Goal: Information Seeking & Learning: Check status

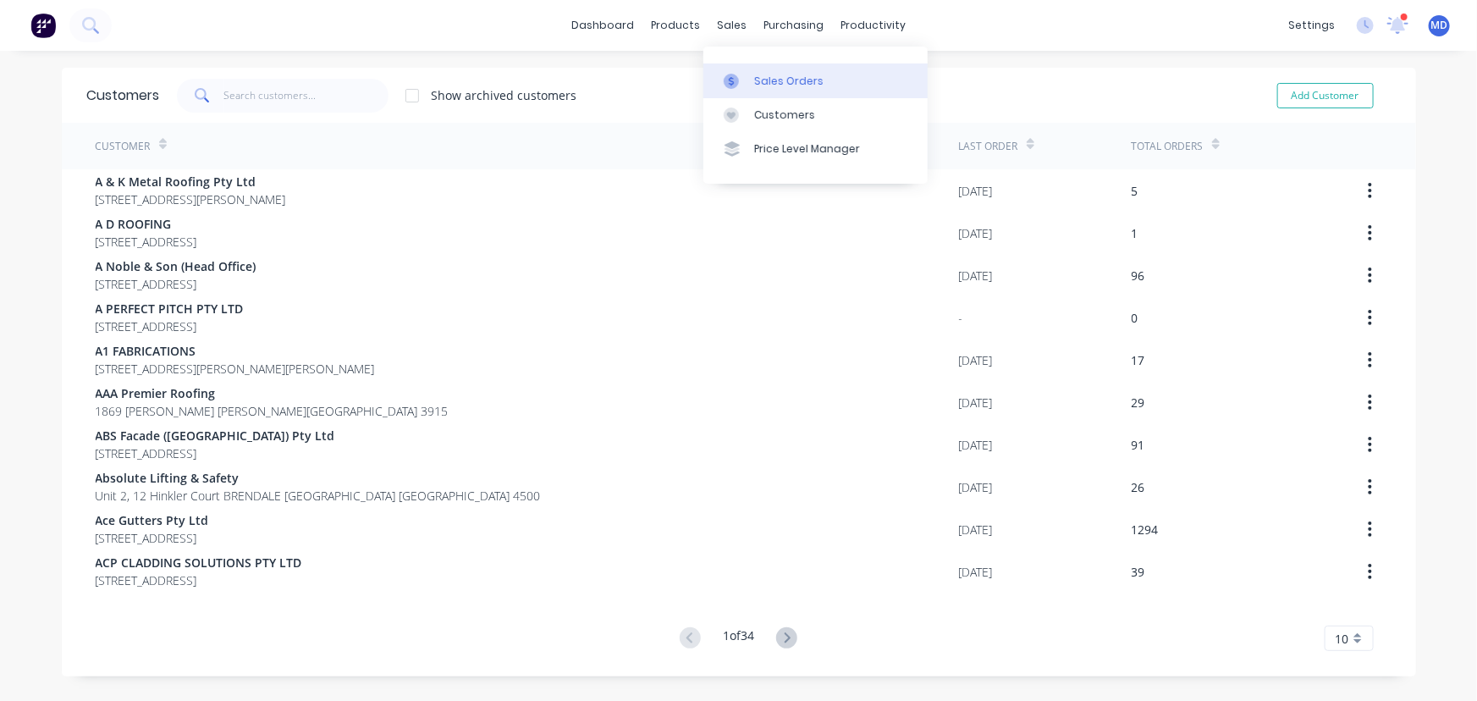
click at [795, 78] on div "Sales Orders" at bounding box center [788, 81] width 69 height 15
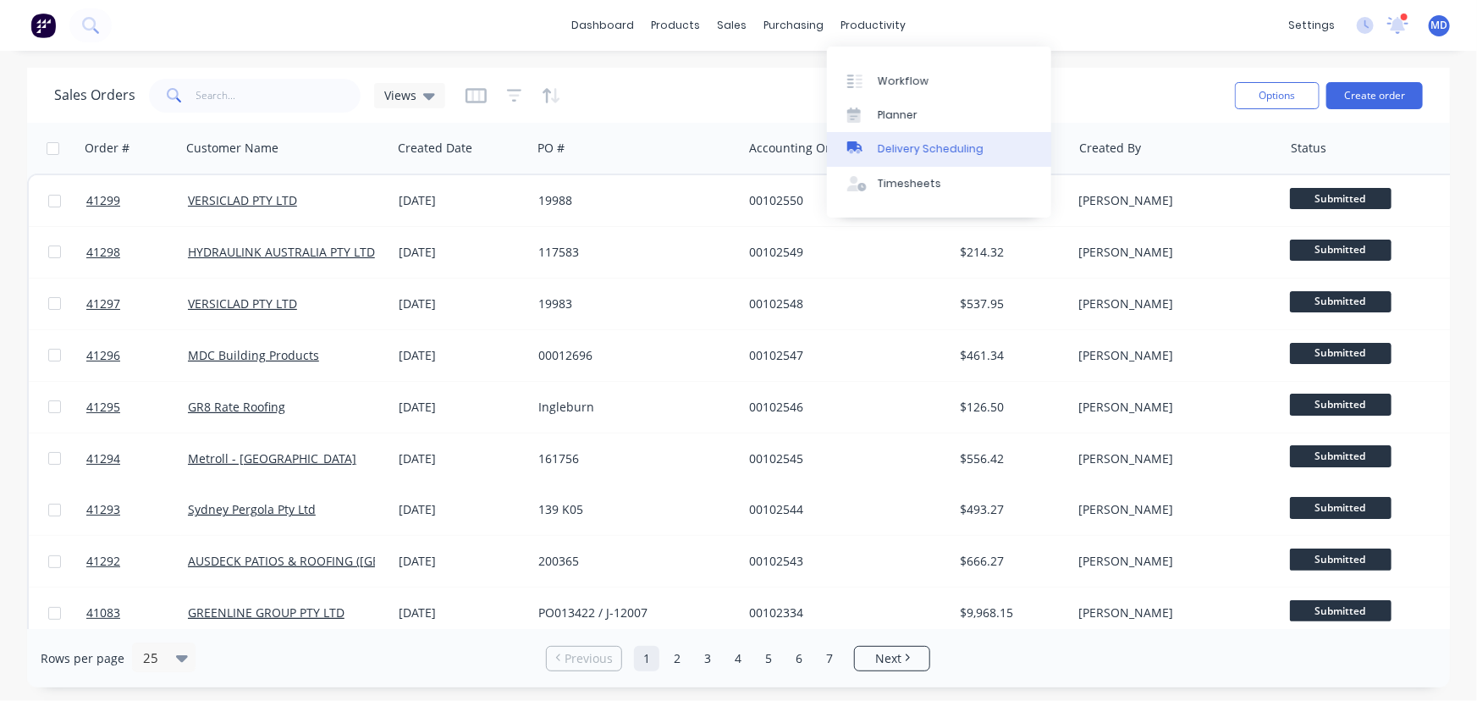
click at [922, 148] on div "Delivery Scheduling" at bounding box center [931, 148] width 106 height 15
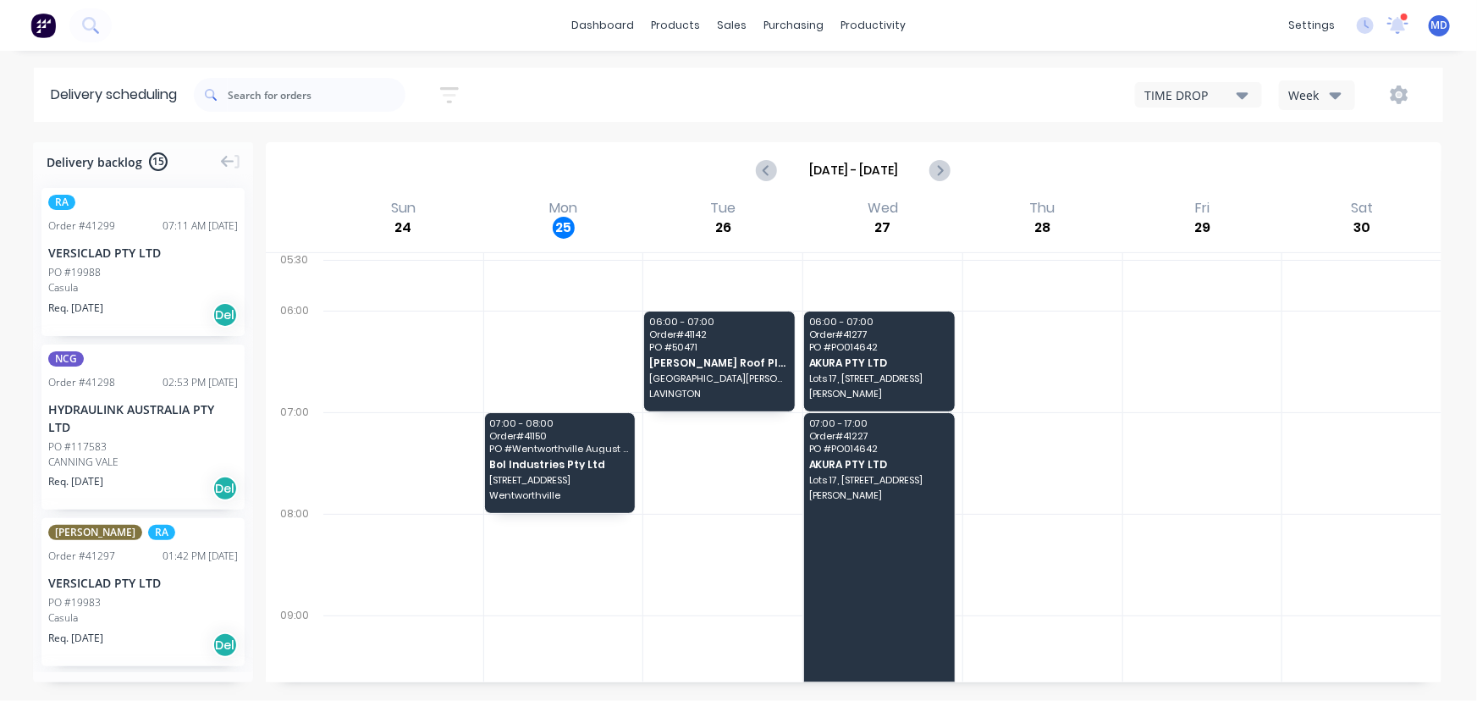
click at [1331, 88] on icon "button" at bounding box center [1336, 94] width 12 height 19
click at [1394, 25] on icon at bounding box center [1397, 23] width 15 height 14
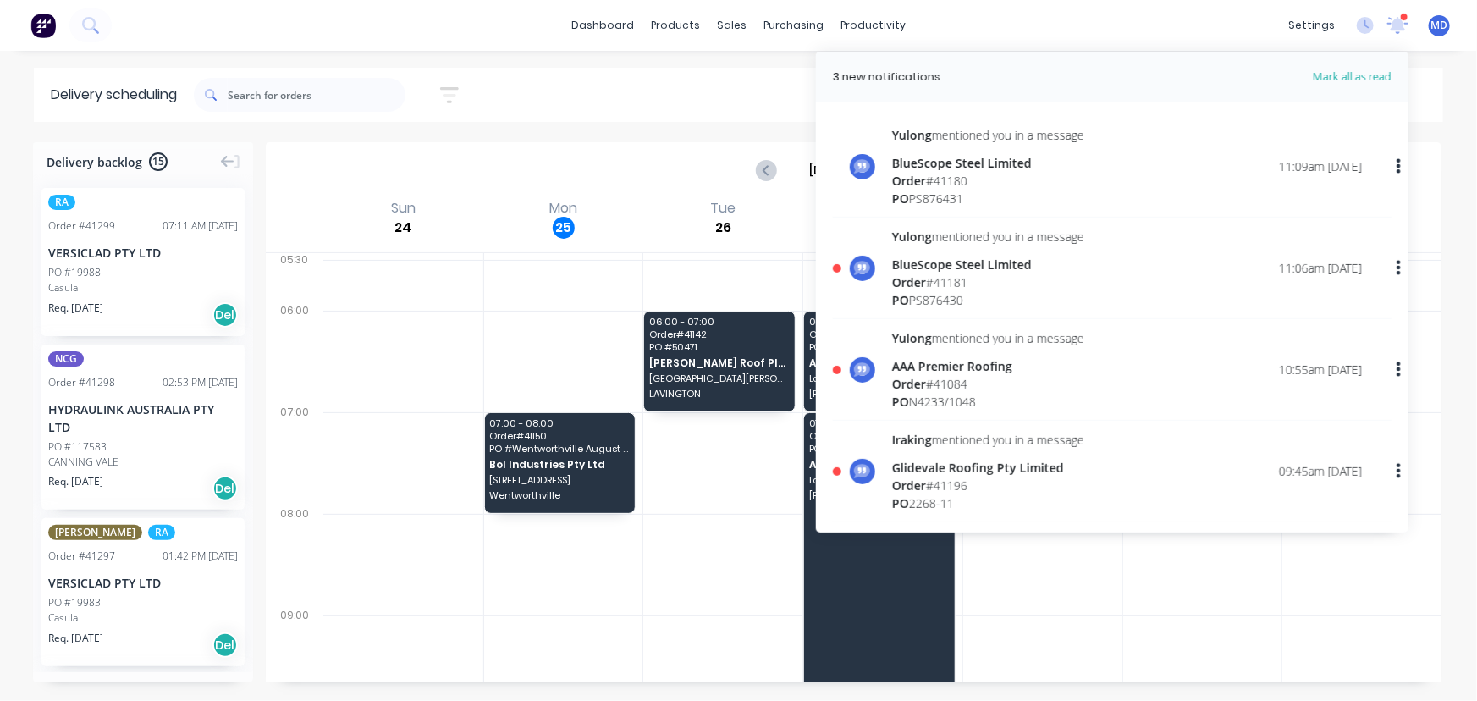
click at [1111, 484] on div "Iraking mentioned you in a message Glidevale Roofing Pty Limited Order # 41196 …" at bounding box center [1127, 471] width 470 height 81
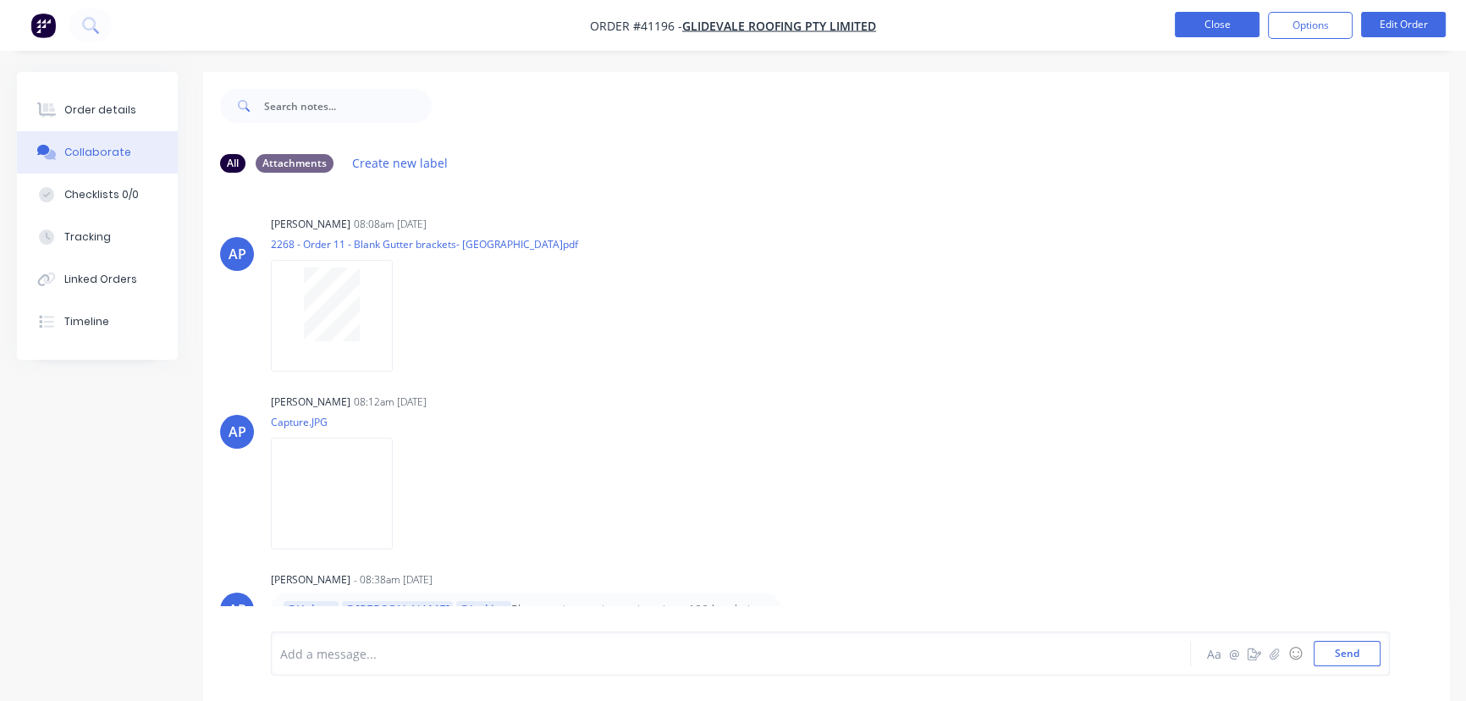
click at [1202, 19] on button "Close" at bounding box center [1217, 24] width 85 height 25
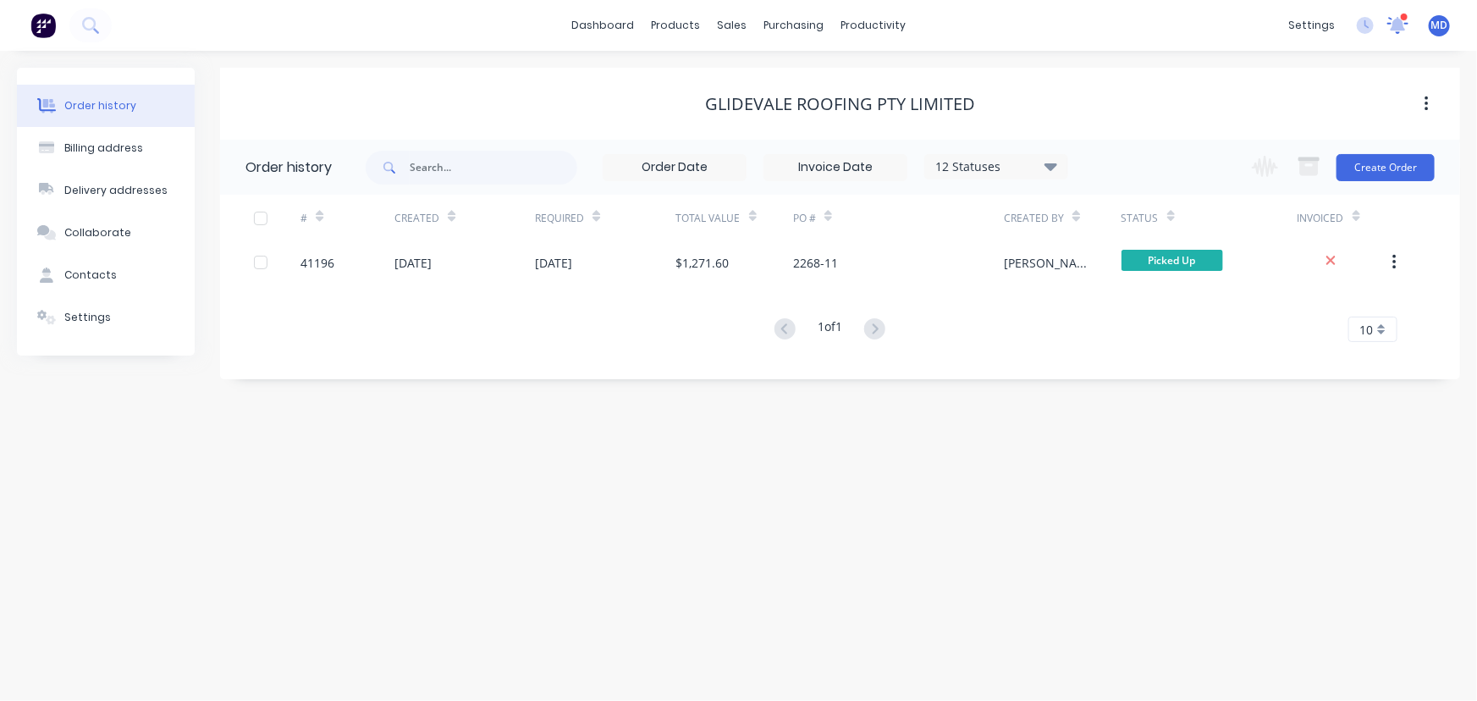
click at [1396, 17] on icon at bounding box center [1398, 24] width 24 height 19
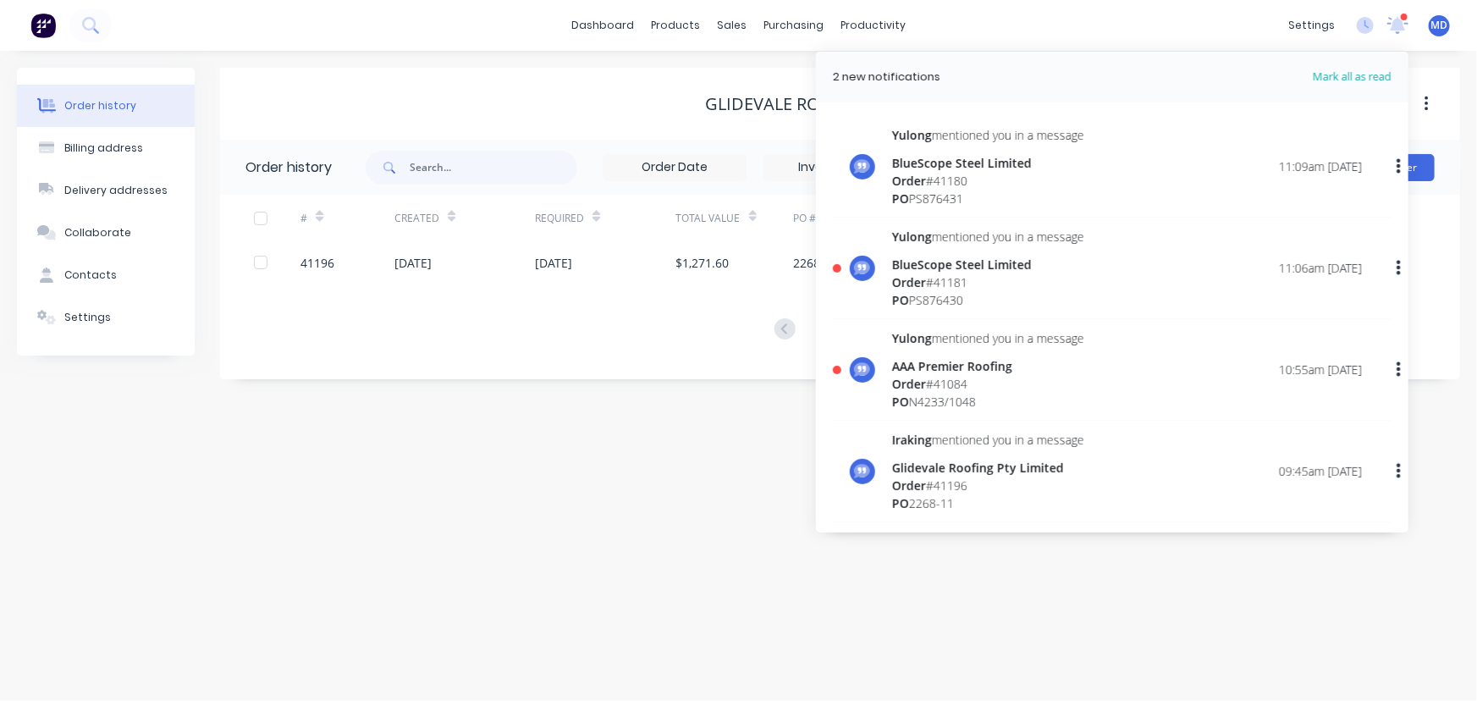
click at [966, 379] on div "Order # 41084" at bounding box center [988, 384] width 192 height 18
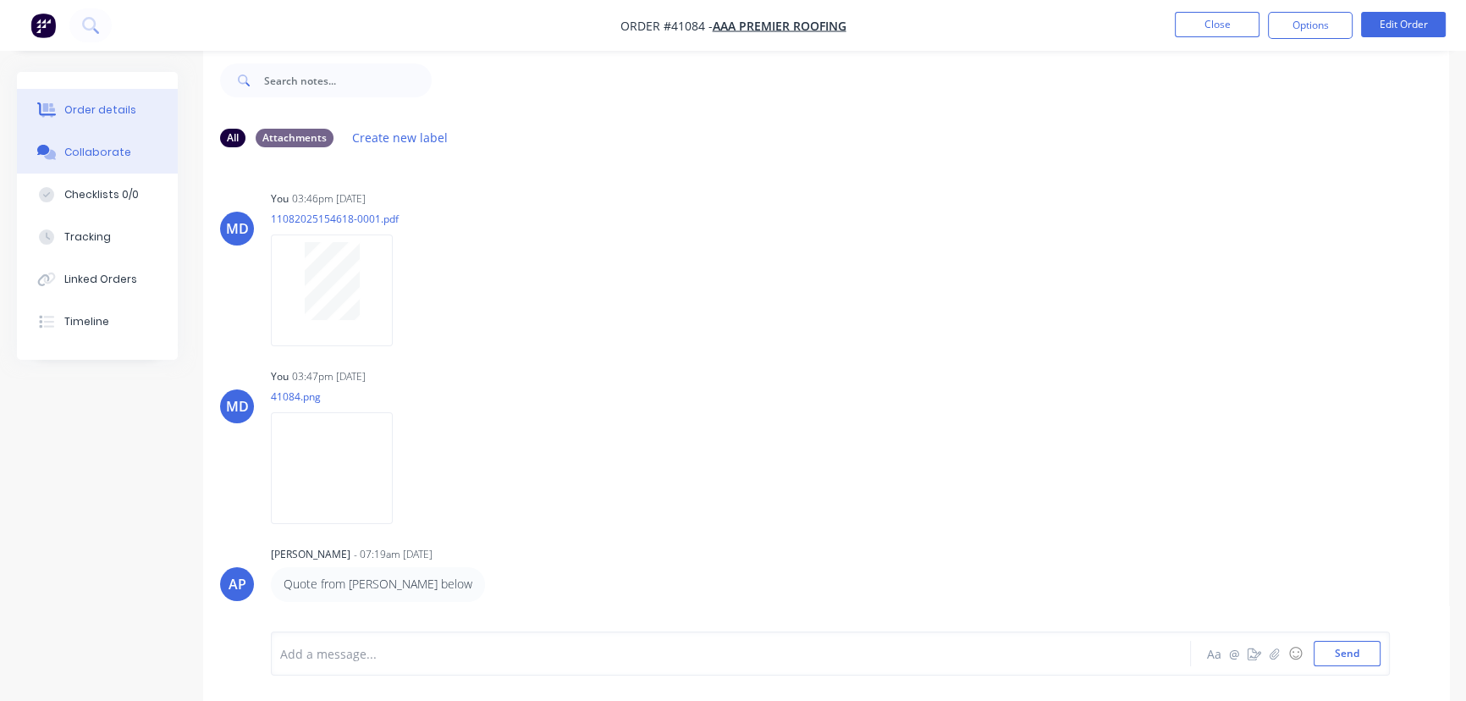
click at [95, 98] on button "Order details" at bounding box center [97, 110] width 161 height 42
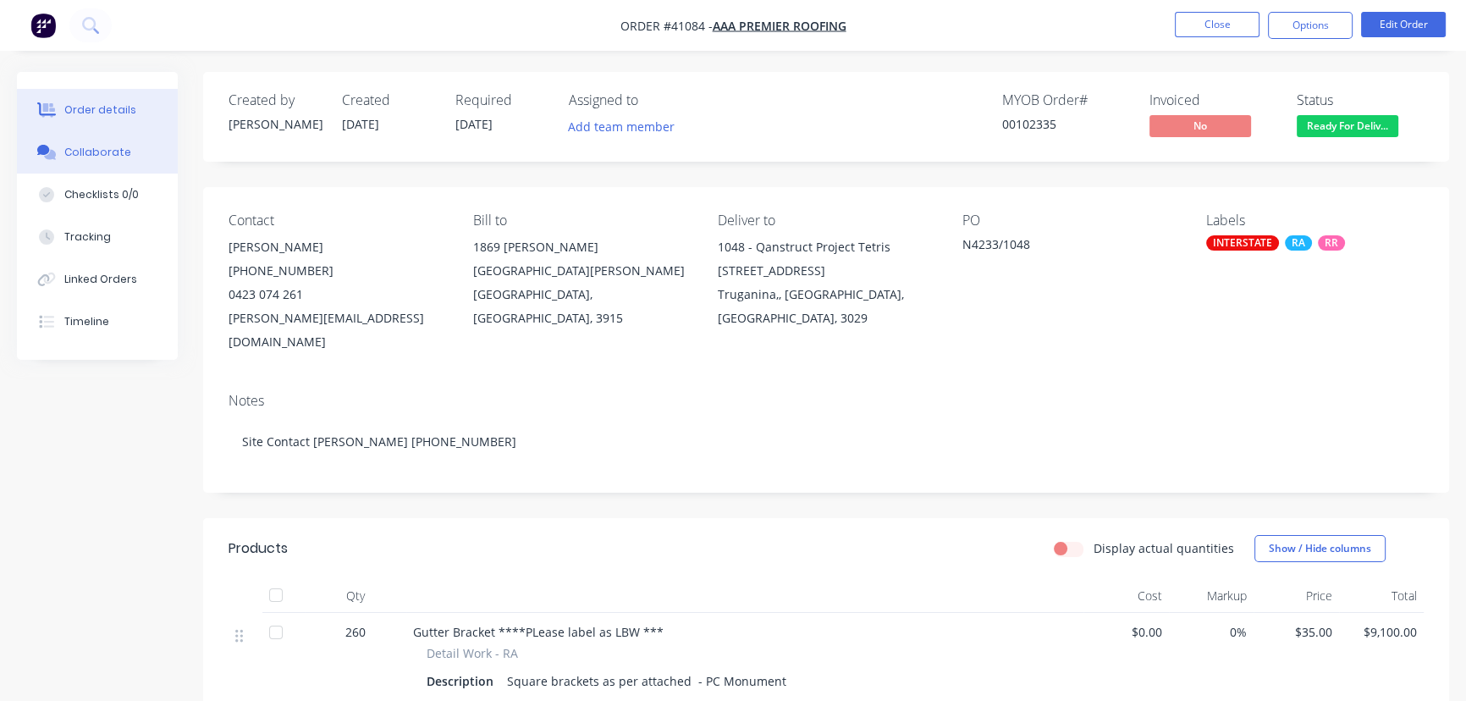
click at [89, 151] on div "Collaborate" at bounding box center [97, 152] width 67 height 15
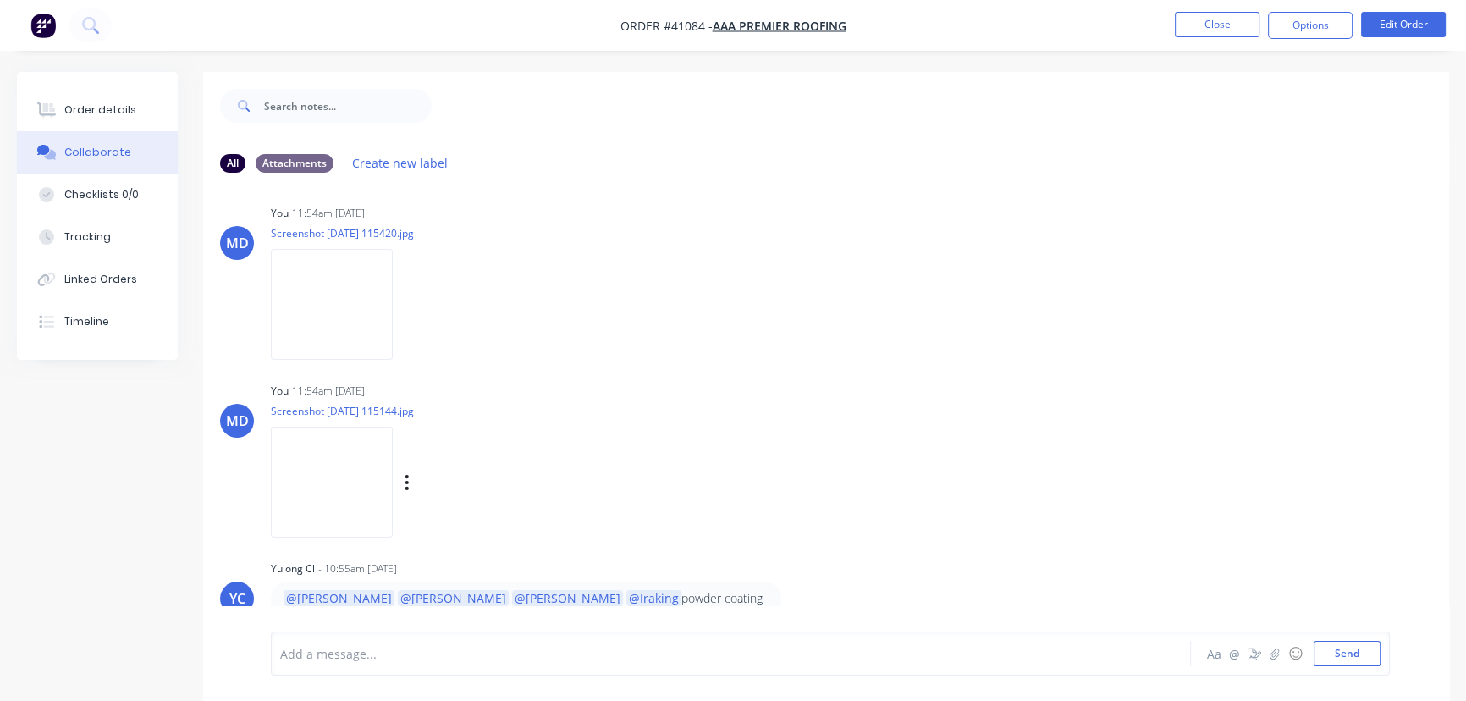
scroll to position [25, 0]
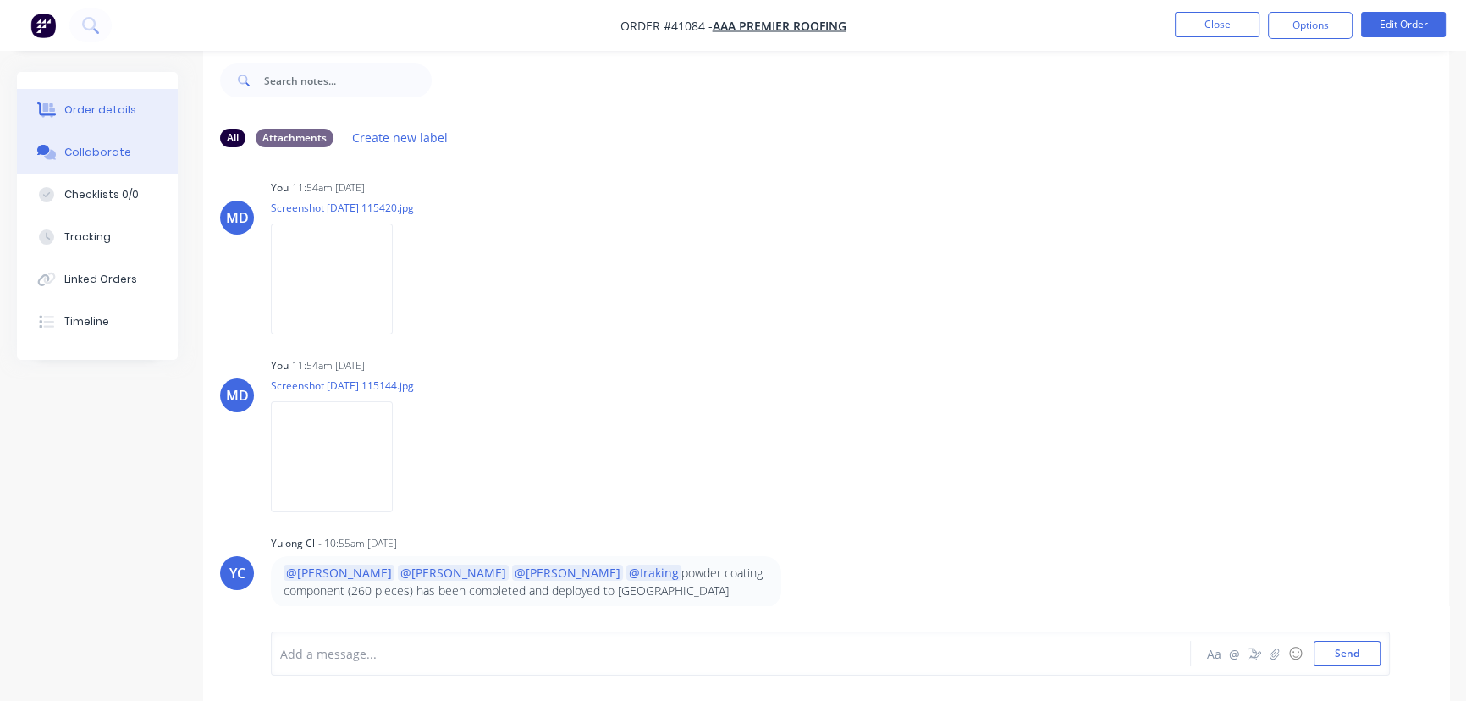
click at [110, 105] on div "Order details" at bounding box center [100, 109] width 72 height 15
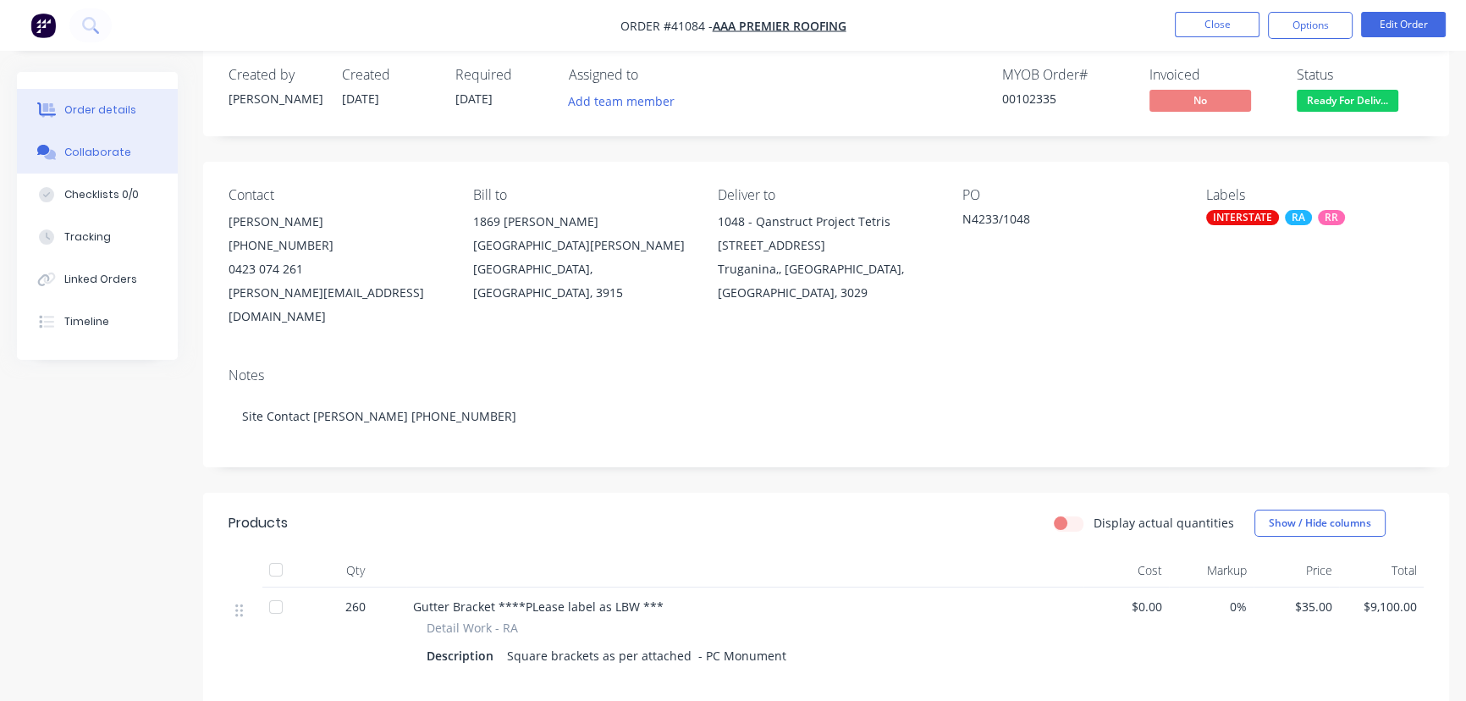
click at [118, 148] on div "Collaborate" at bounding box center [97, 152] width 67 height 15
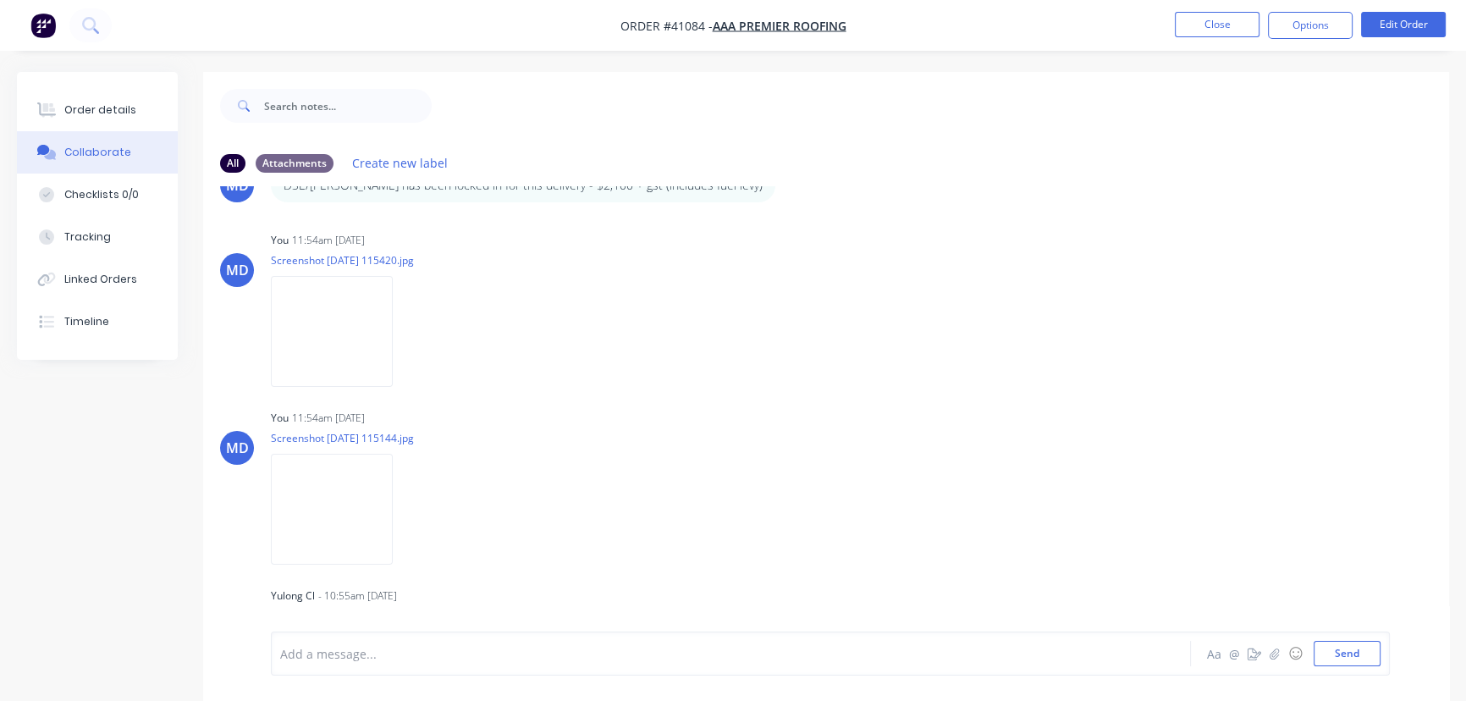
scroll to position [1154, 0]
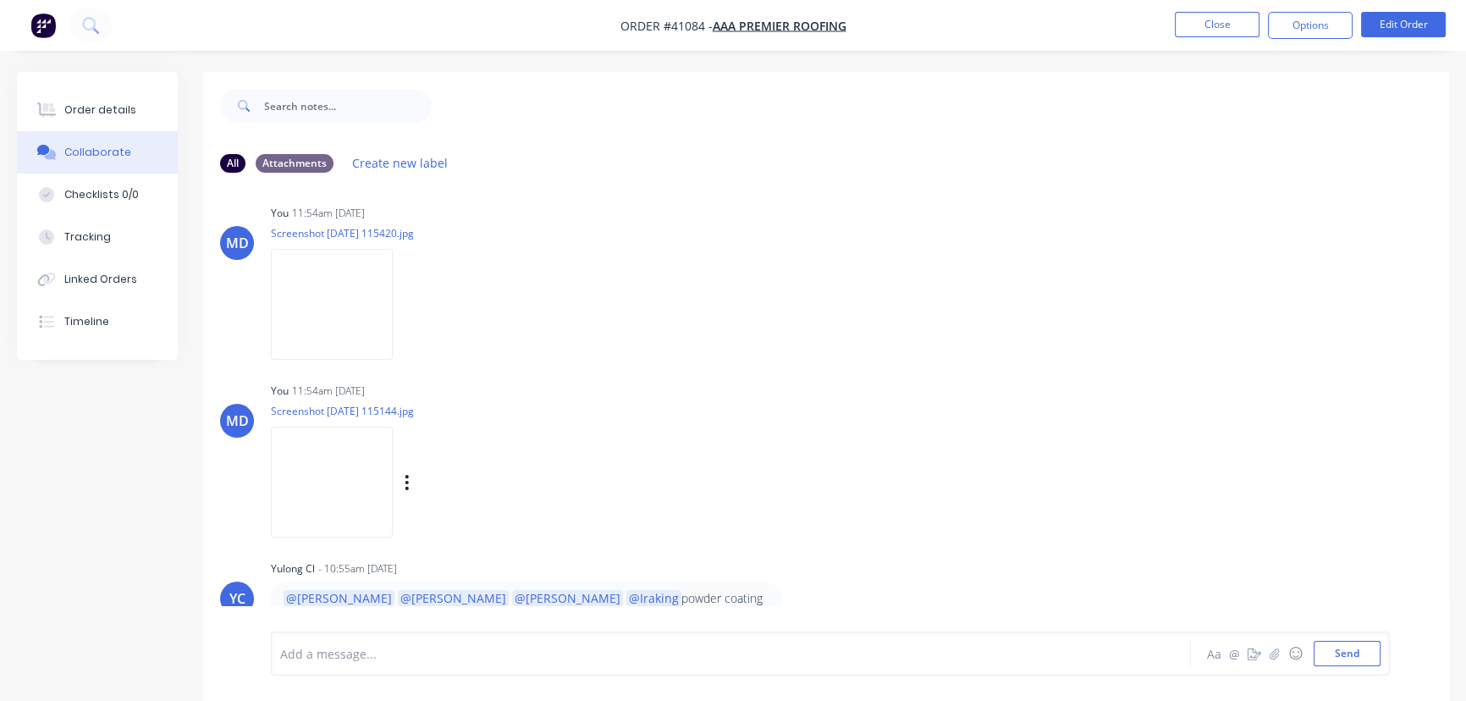
click at [370, 482] on img at bounding box center [332, 482] width 122 height 111
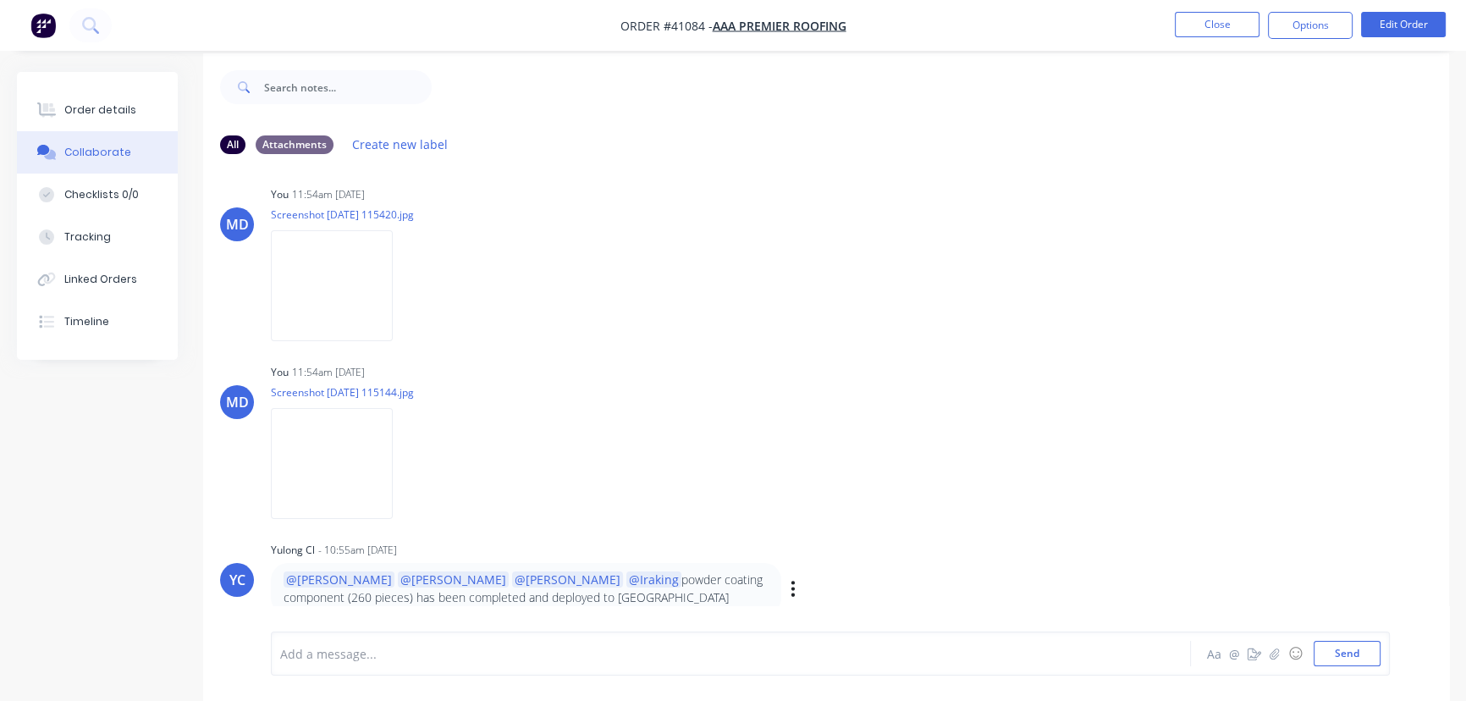
scroll to position [25, 0]
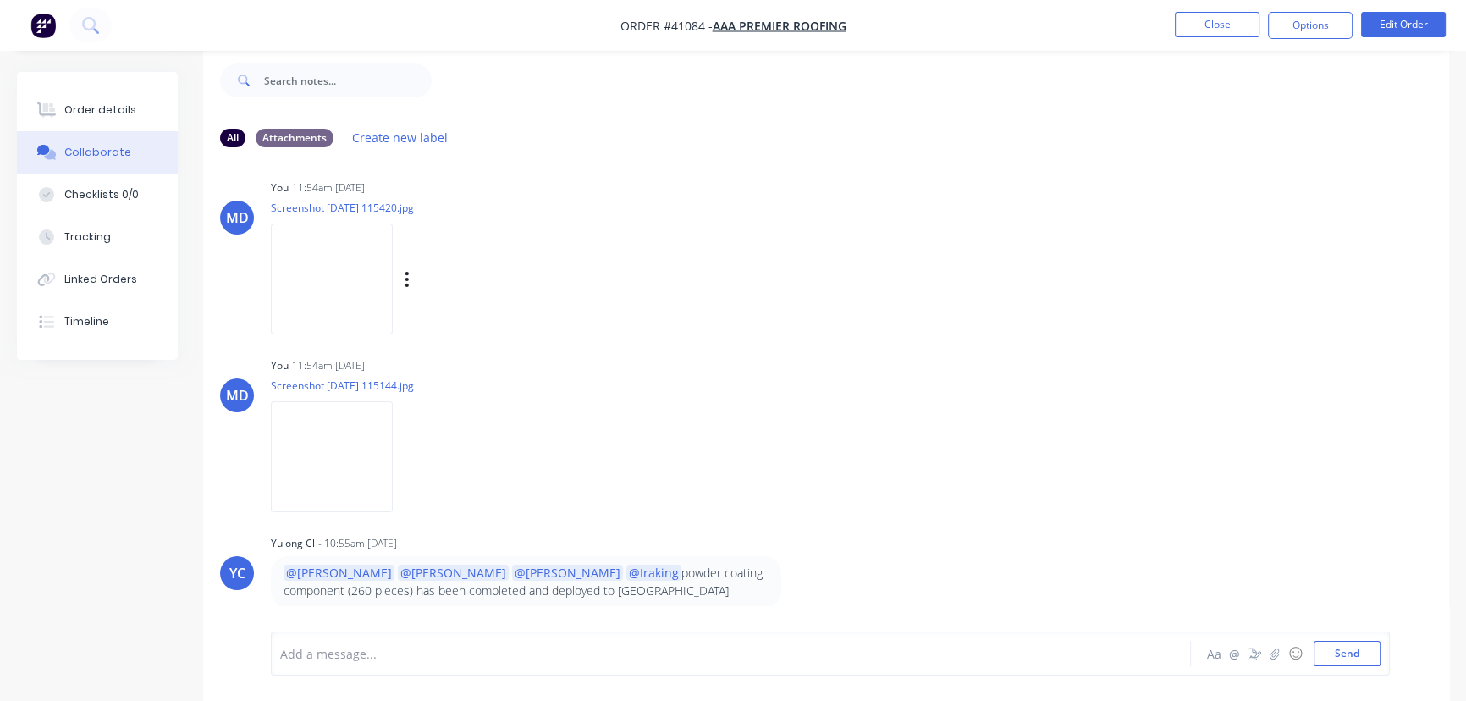
click at [368, 296] on img at bounding box center [332, 278] width 122 height 111
click at [94, 106] on div "Order details" at bounding box center [100, 109] width 72 height 15
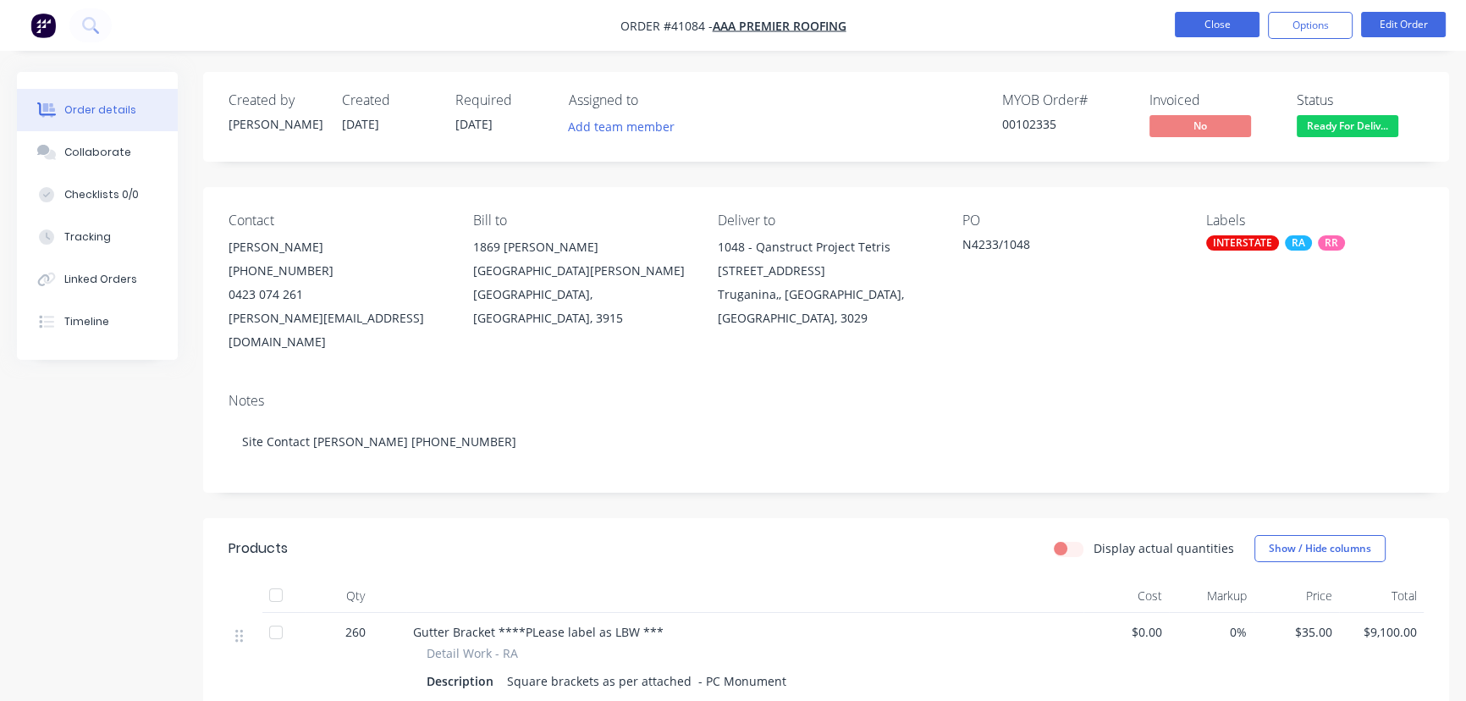
click at [1202, 25] on button "Close" at bounding box center [1217, 24] width 85 height 25
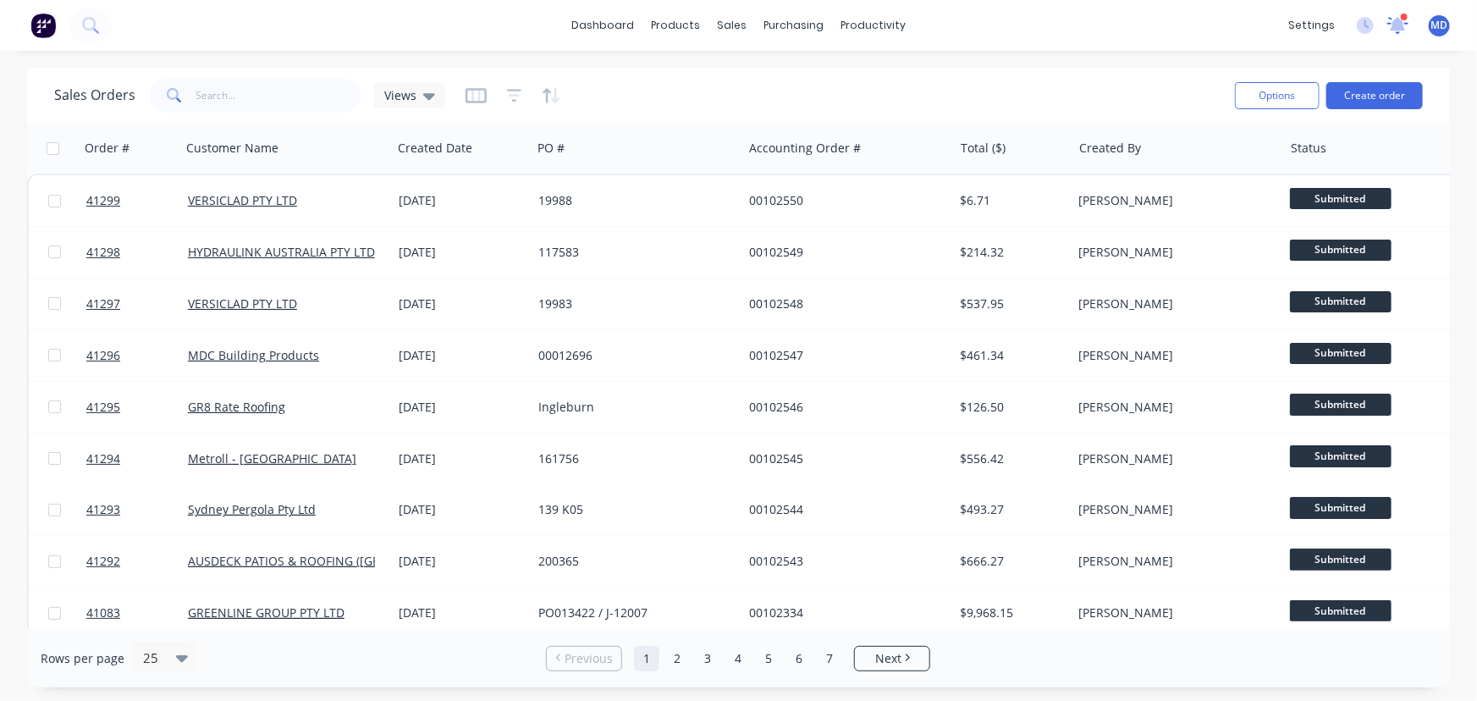
click at [1396, 31] on icon at bounding box center [1397, 24] width 23 height 19
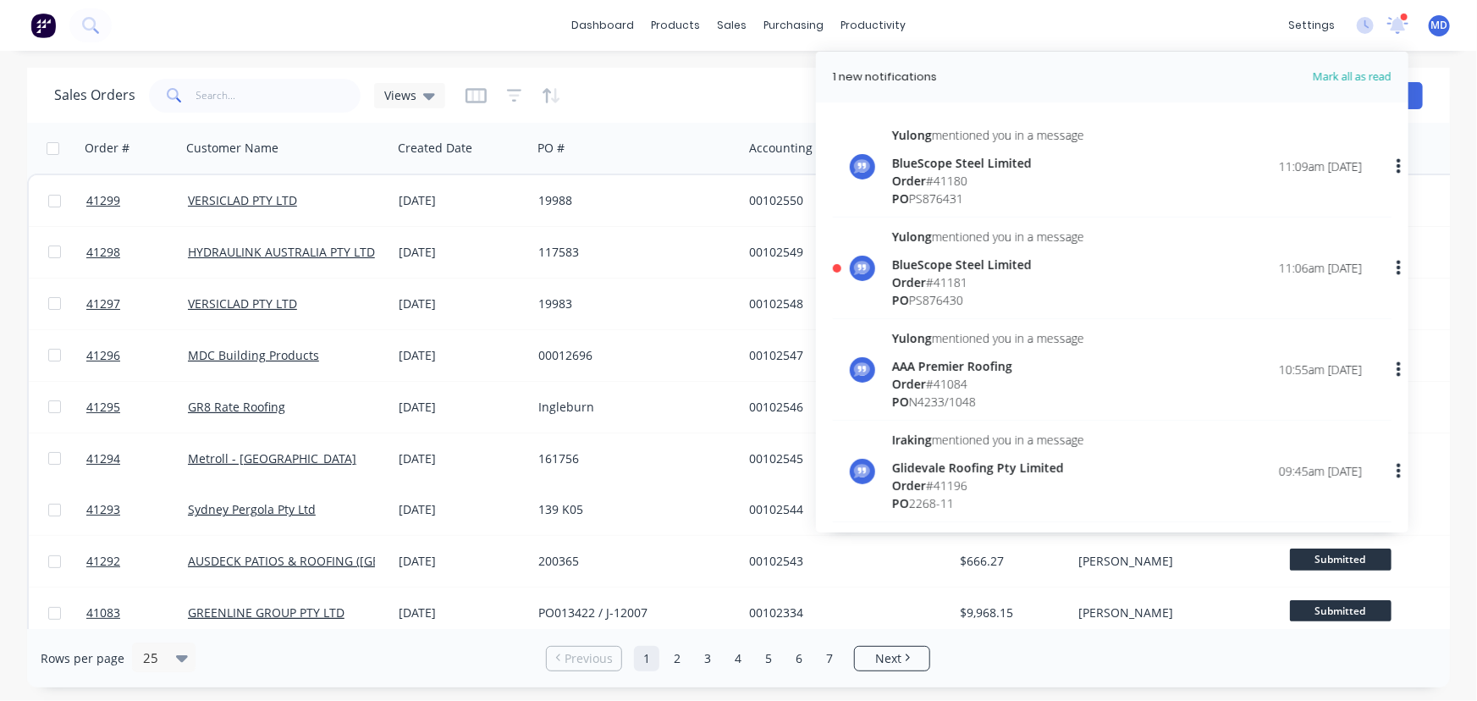
click at [1092, 280] on div "Yulong mentioned you in a message BlueScope Steel Limited Order # 41181 PO PS87…" at bounding box center [1127, 268] width 470 height 81
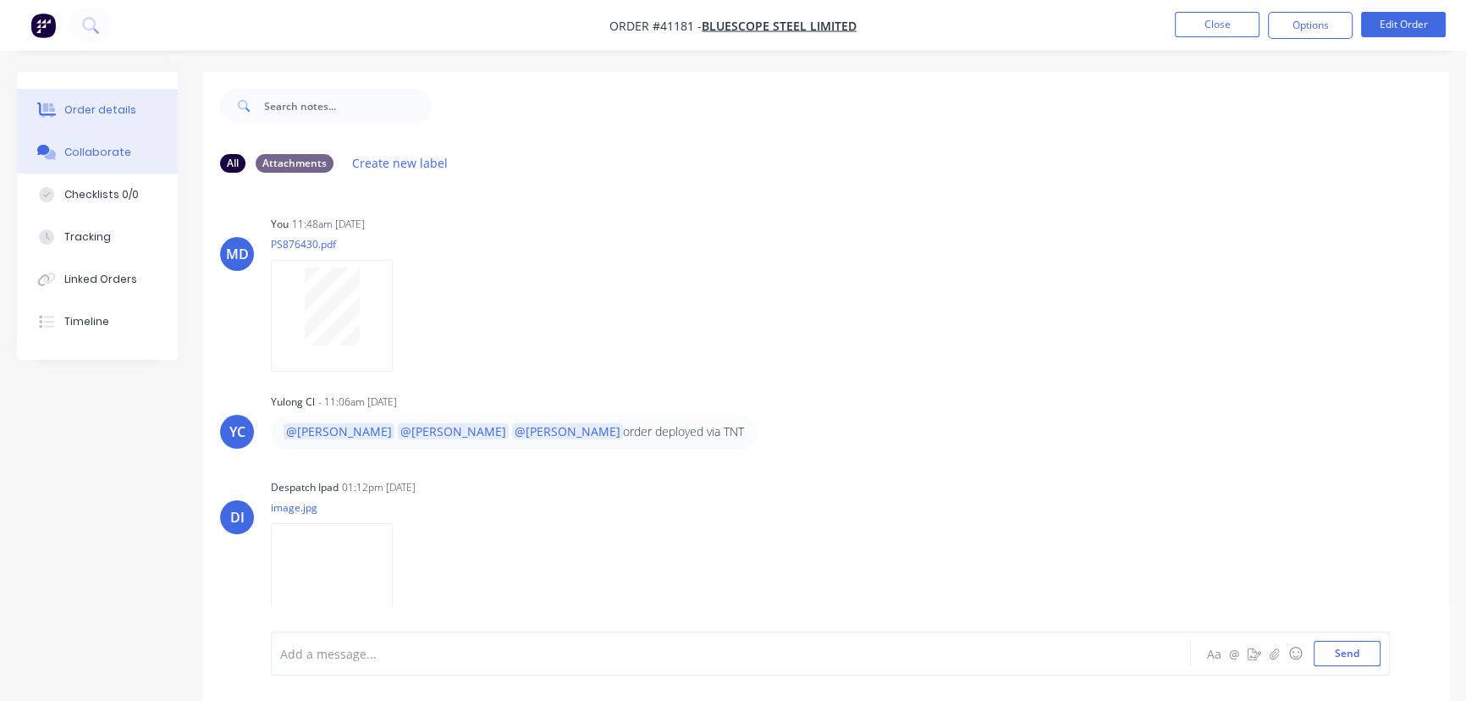
click at [91, 107] on div "Order details" at bounding box center [100, 109] width 72 height 15
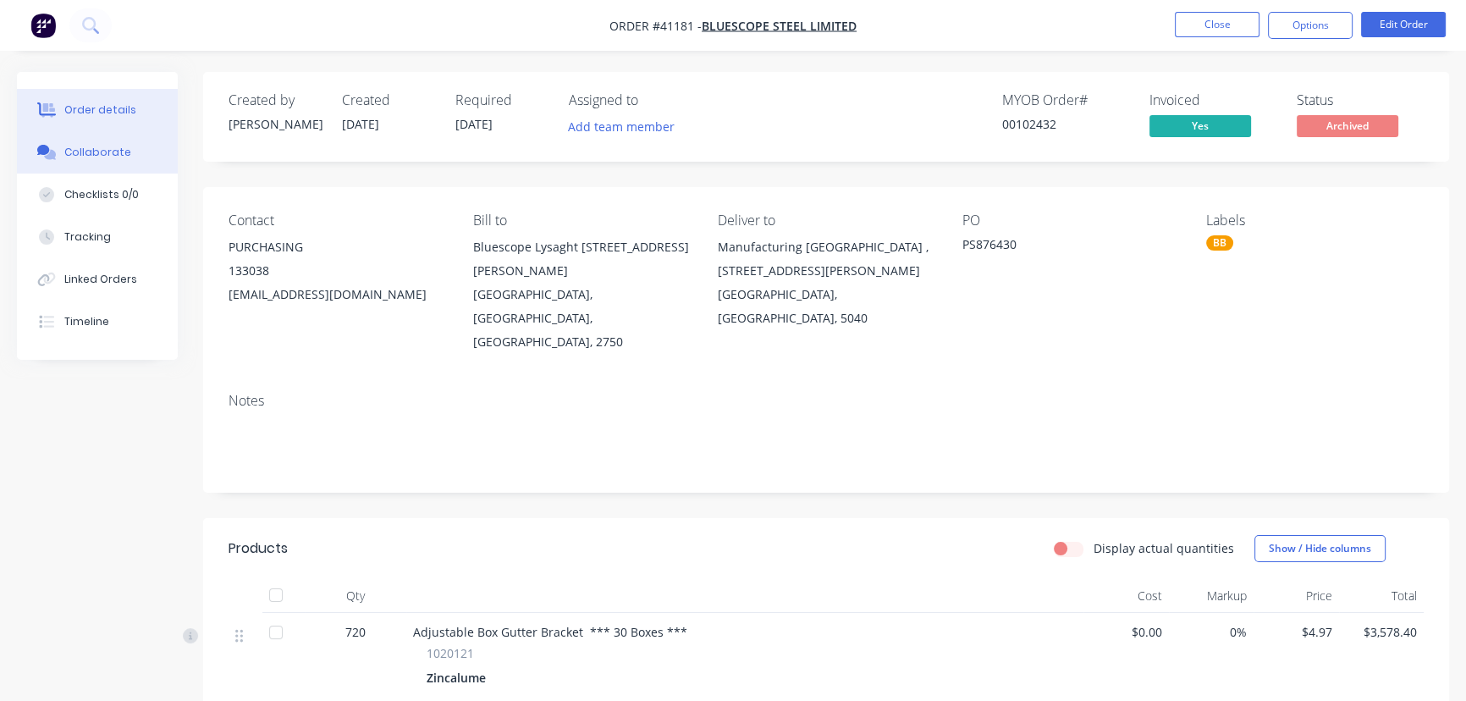
click at [104, 140] on button "Collaborate" at bounding box center [97, 152] width 161 height 42
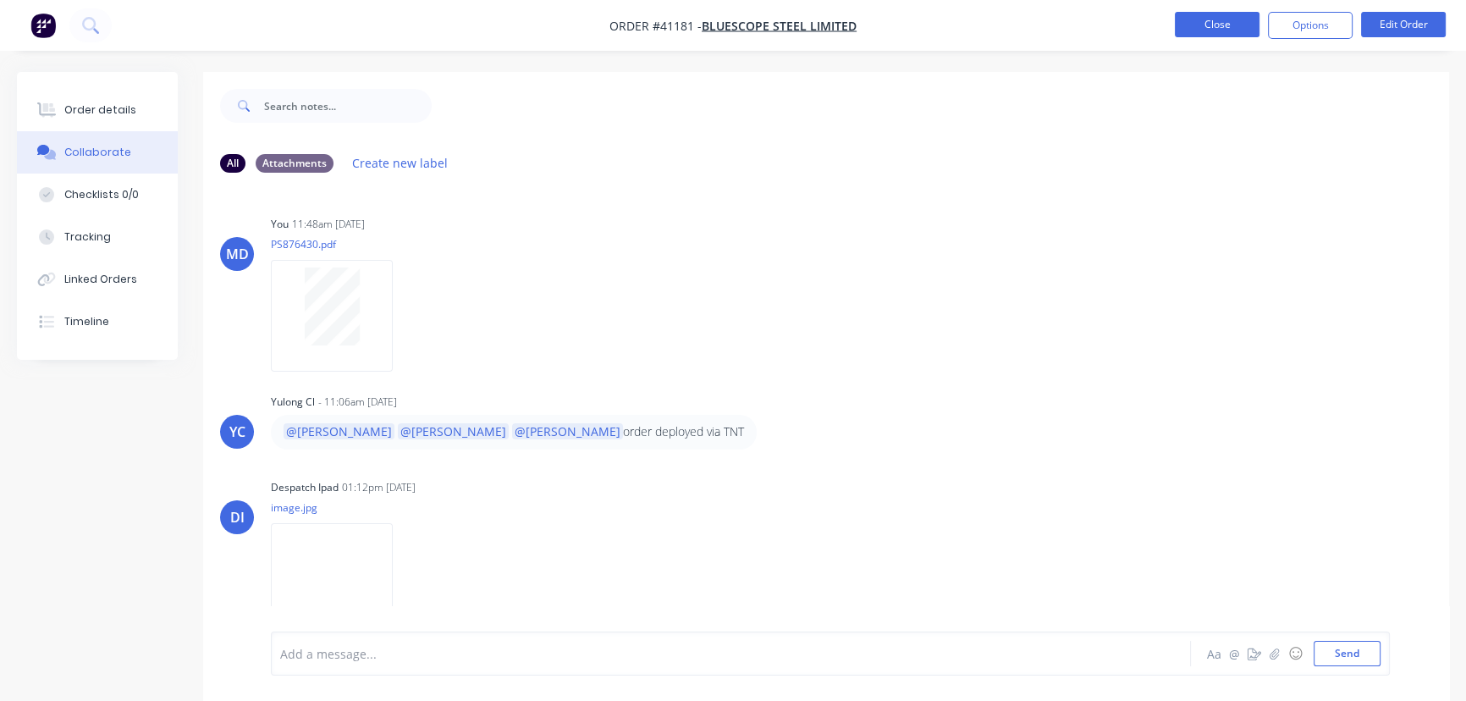
click at [1214, 14] on button "Close" at bounding box center [1217, 24] width 85 height 25
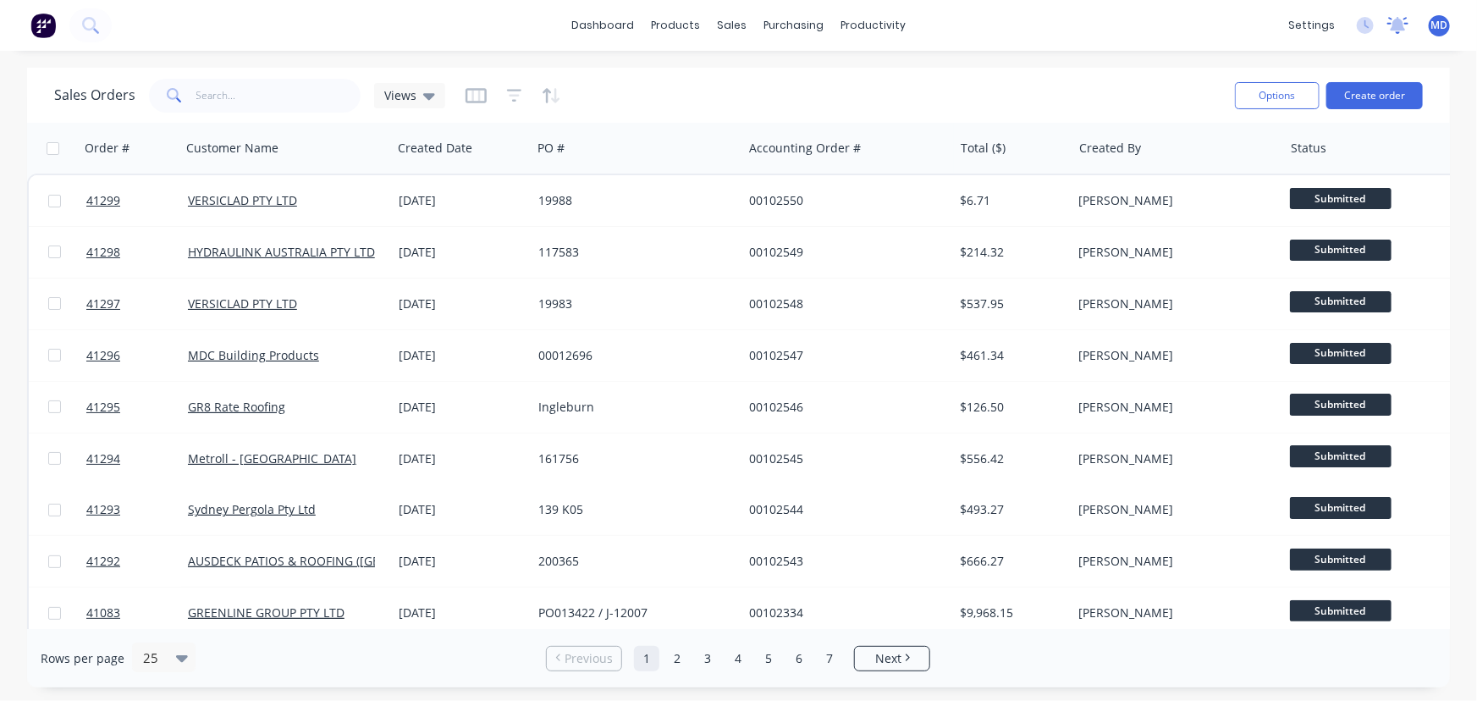
click at [1400, 25] on icon at bounding box center [1397, 24] width 15 height 14
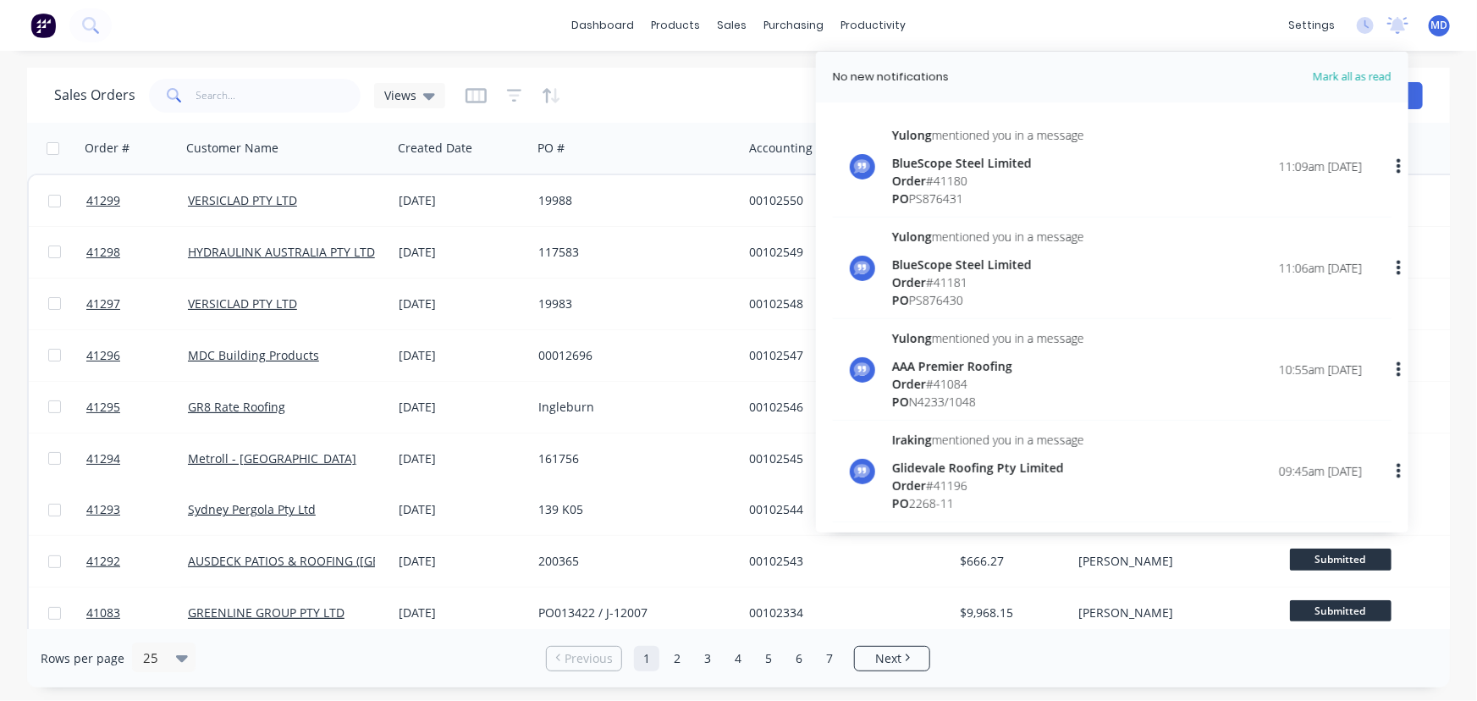
click at [658, 76] on div "Sales Orders Views" at bounding box center [637, 94] width 1167 height 41
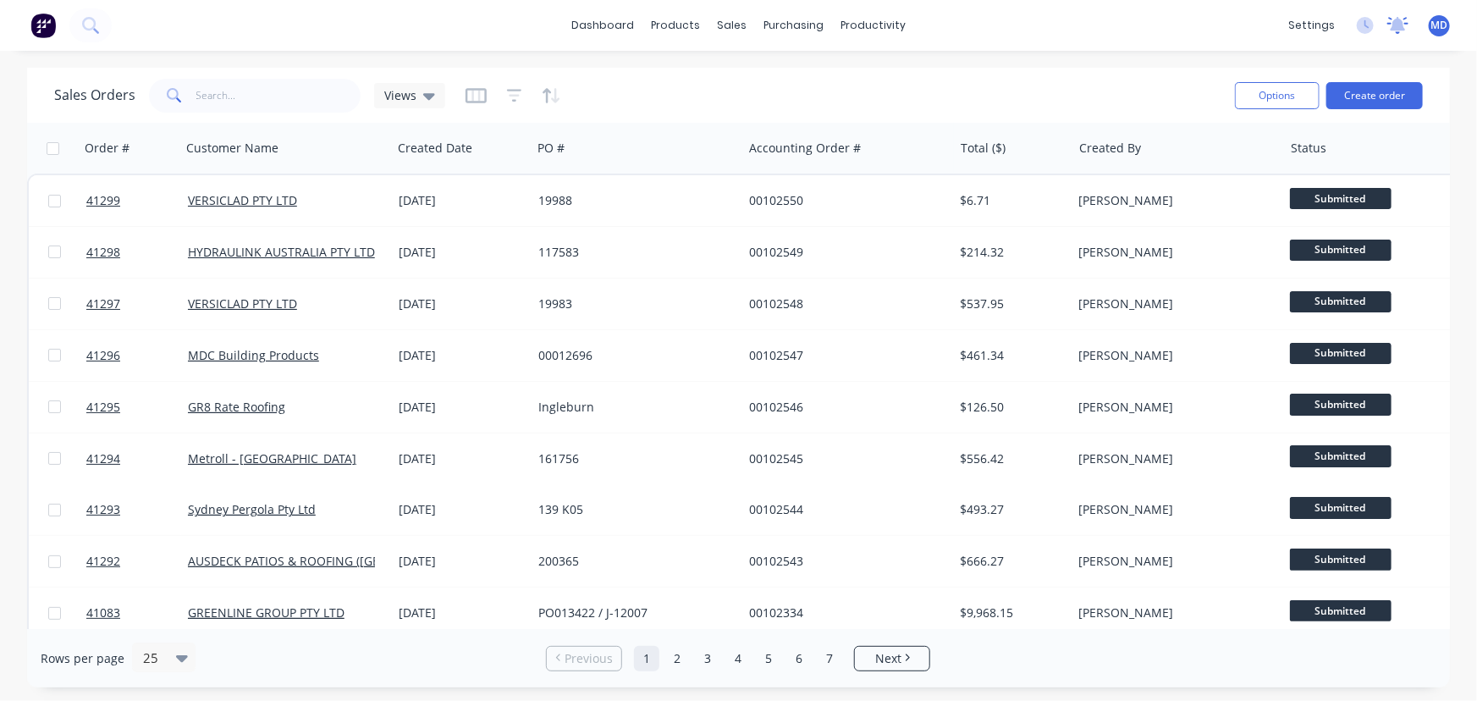
click at [1401, 22] on icon at bounding box center [1397, 24] width 15 height 14
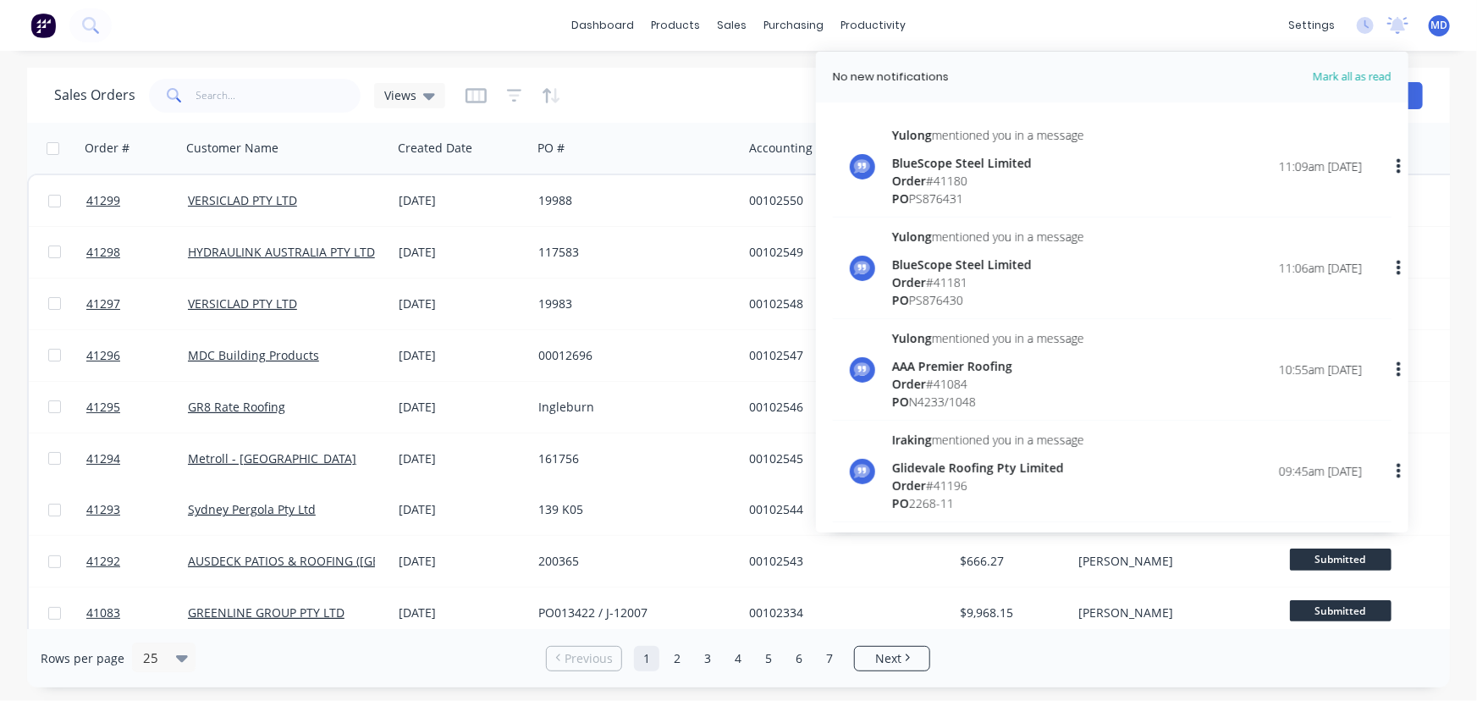
click at [348, 35] on div "dashboard products sales purchasing productivity dashboard products Product Cat…" at bounding box center [738, 25] width 1477 height 51
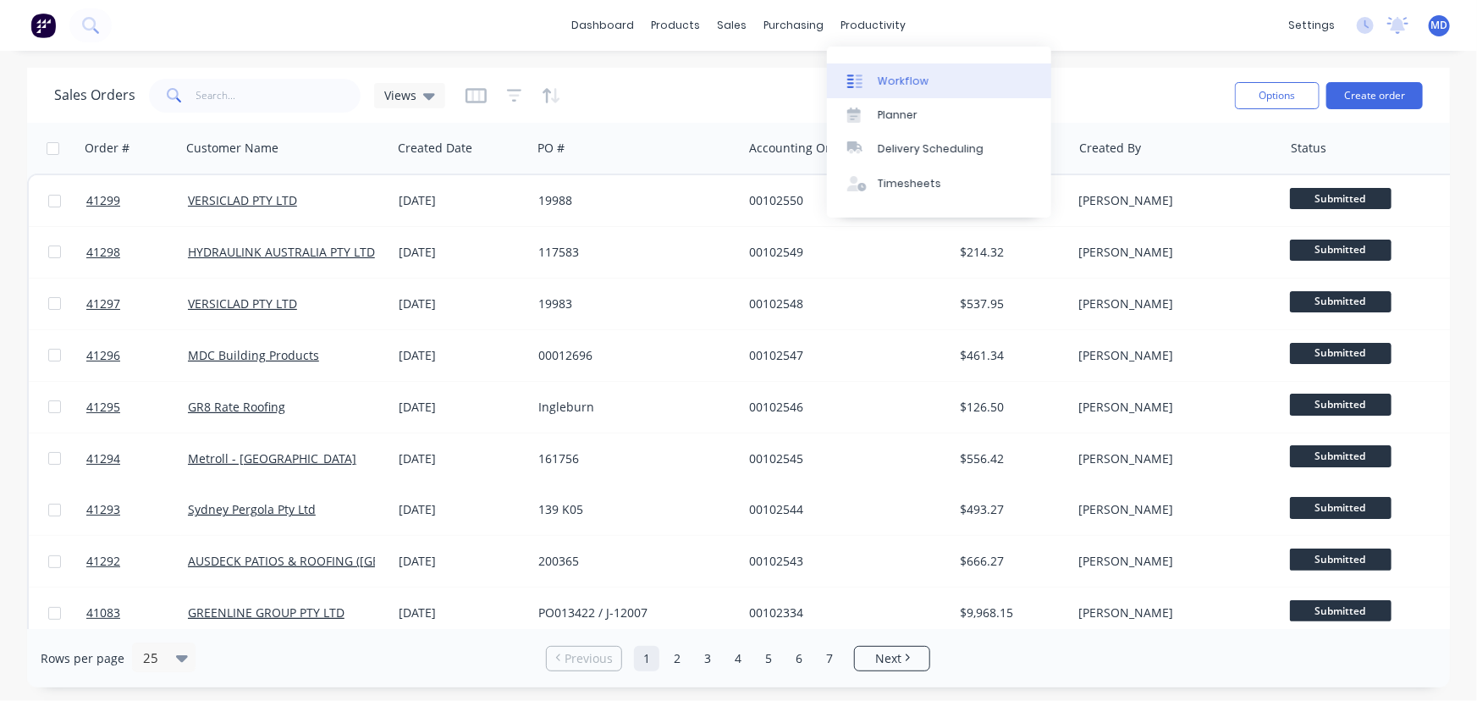
click at [906, 80] on div "Workflow" at bounding box center [903, 81] width 51 height 15
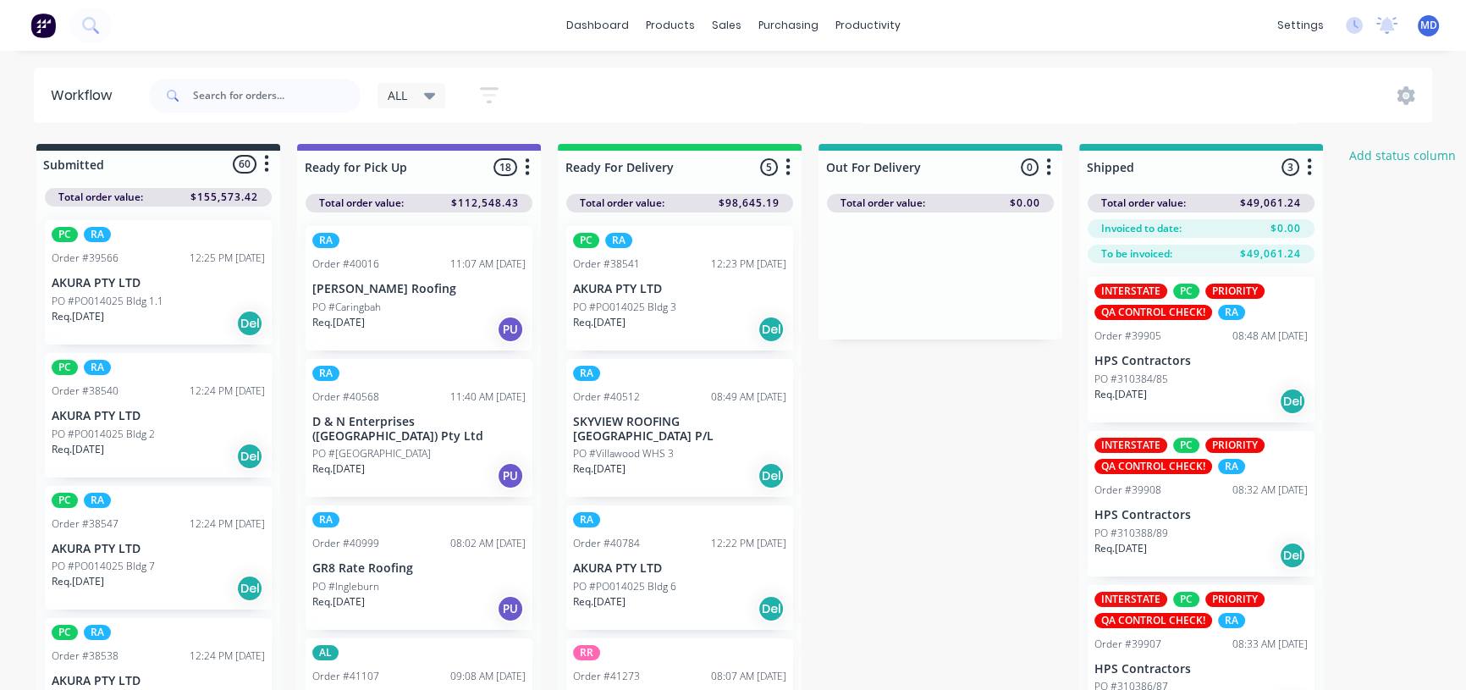
click at [242, 159] on div at bounding box center [158, 164] width 244 height 27
click at [416, 91] on div "ALL" at bounding box center [412, 95] width 48 height 15
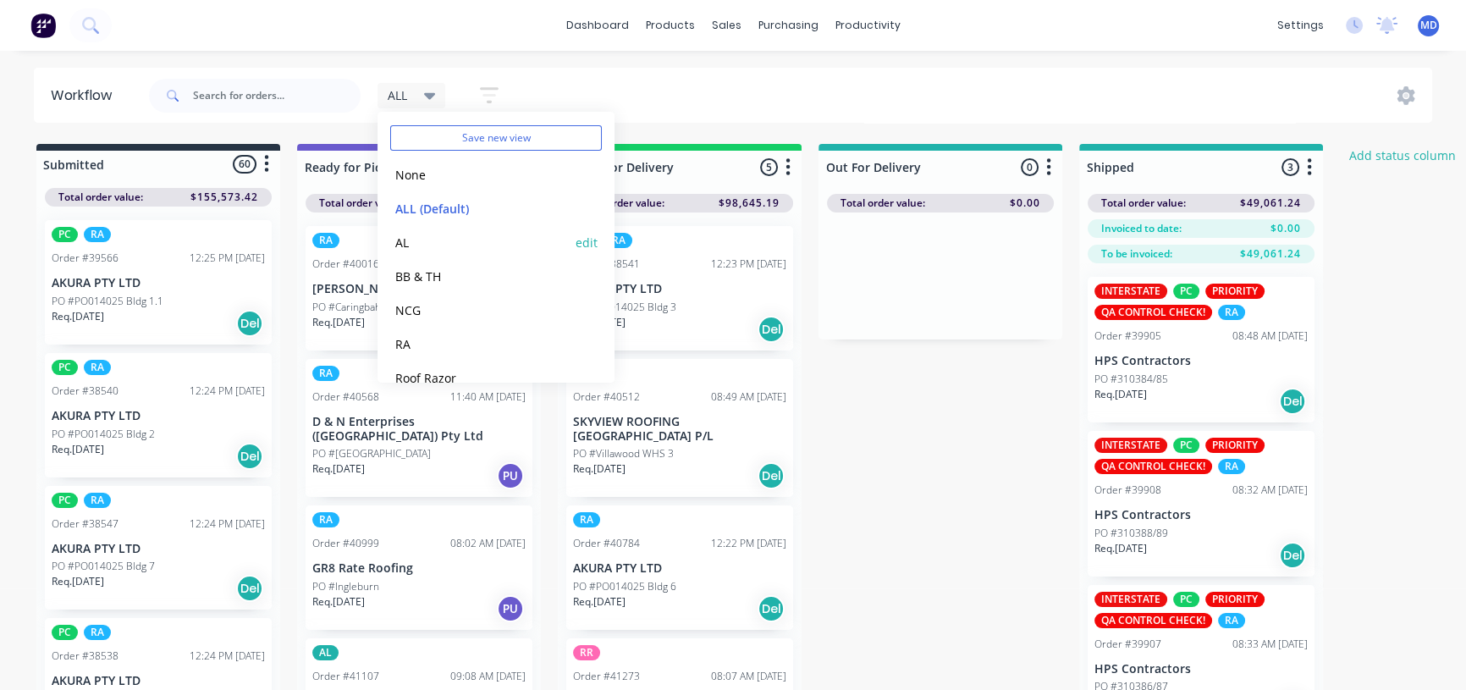
scroll to position [70, 0]
click at [403, 315] on button "RA" at bounding box center [480, 320] width 180 height 19
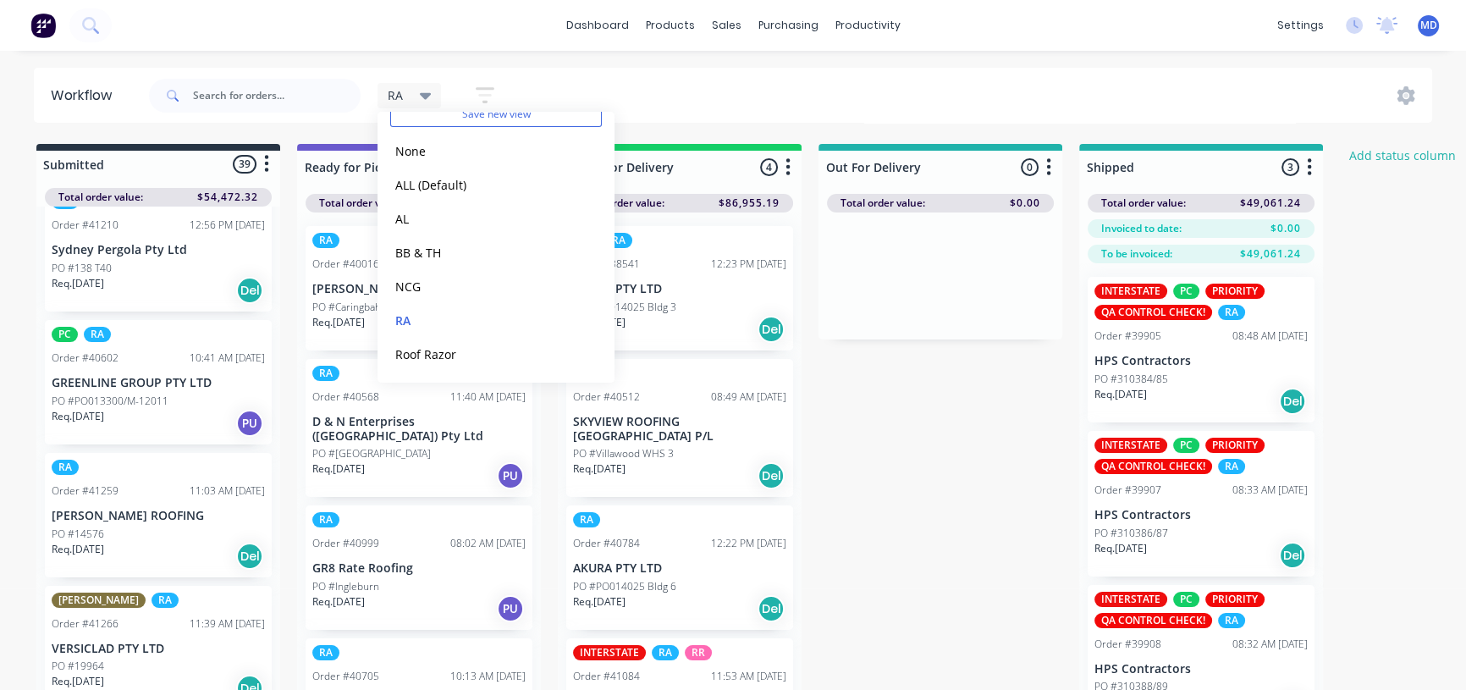
scroll to position [1308, 0]
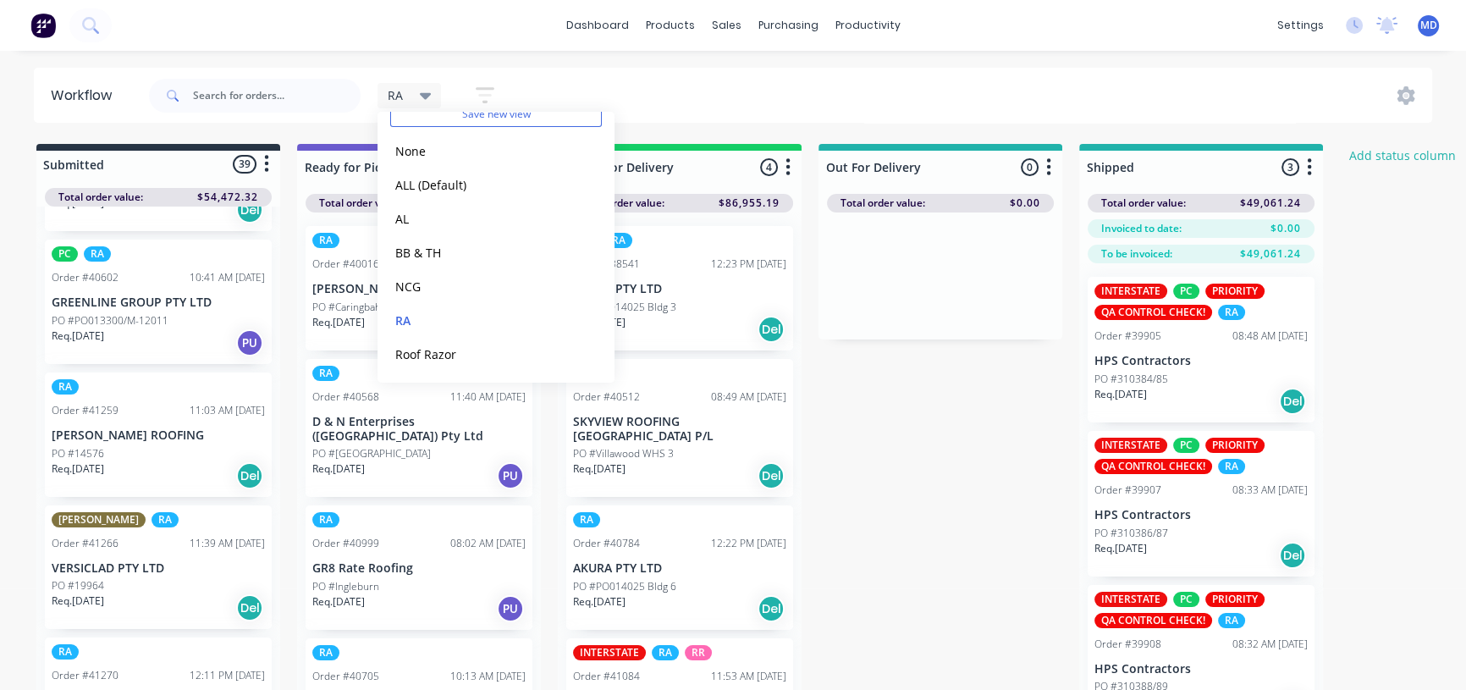
click at [104, 331] on p "Req. [DATE]" at bounding box center [78, 335] width 52 height 15
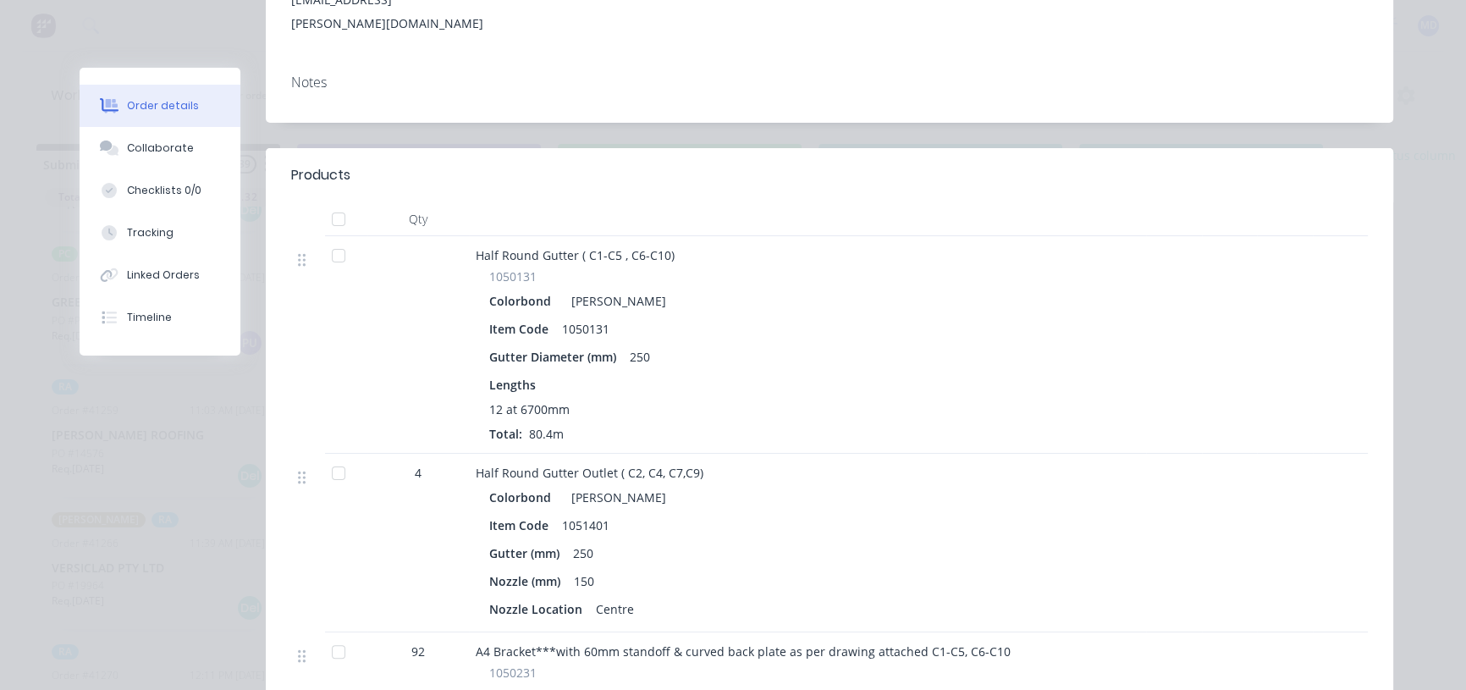
scroll to position [0, 0]
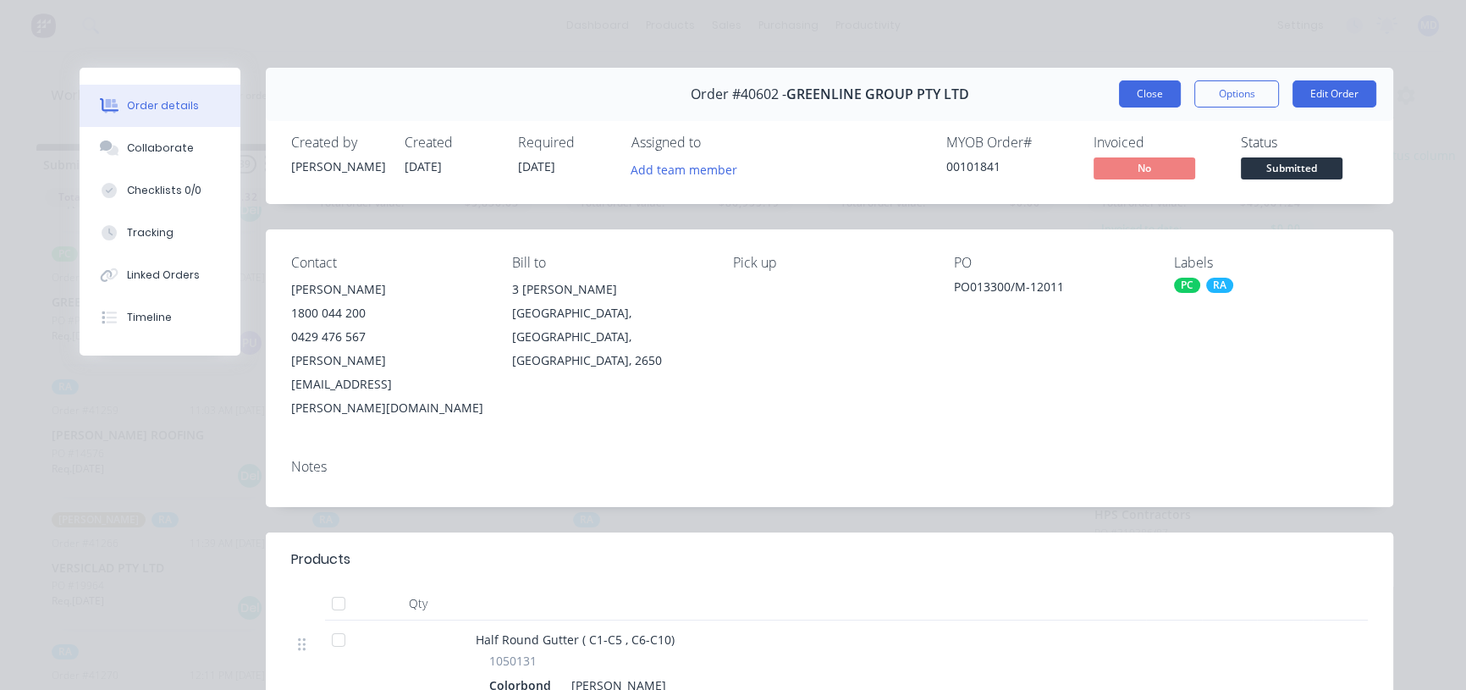
click at [1134, 95] on button "Close" at bounding box center [1150, 93] width 62 height 27
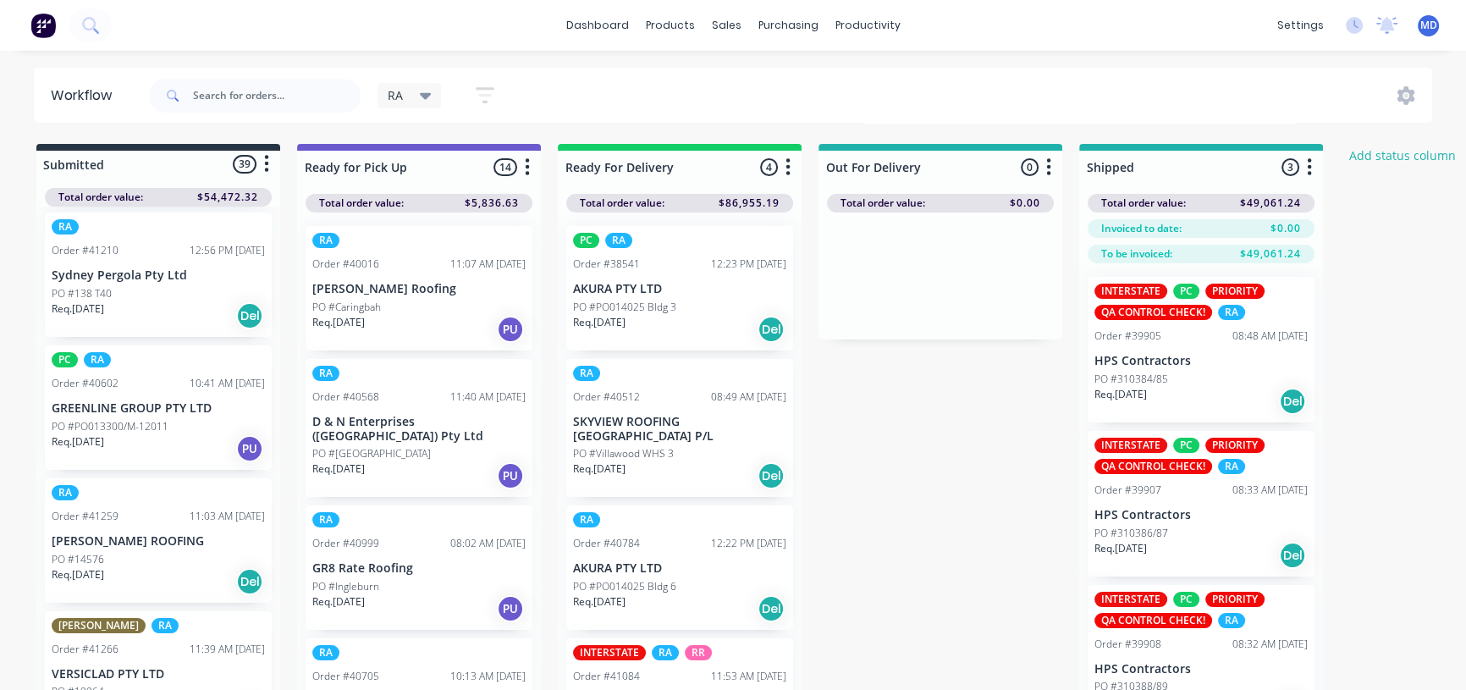
scroll to position [1153, 0]
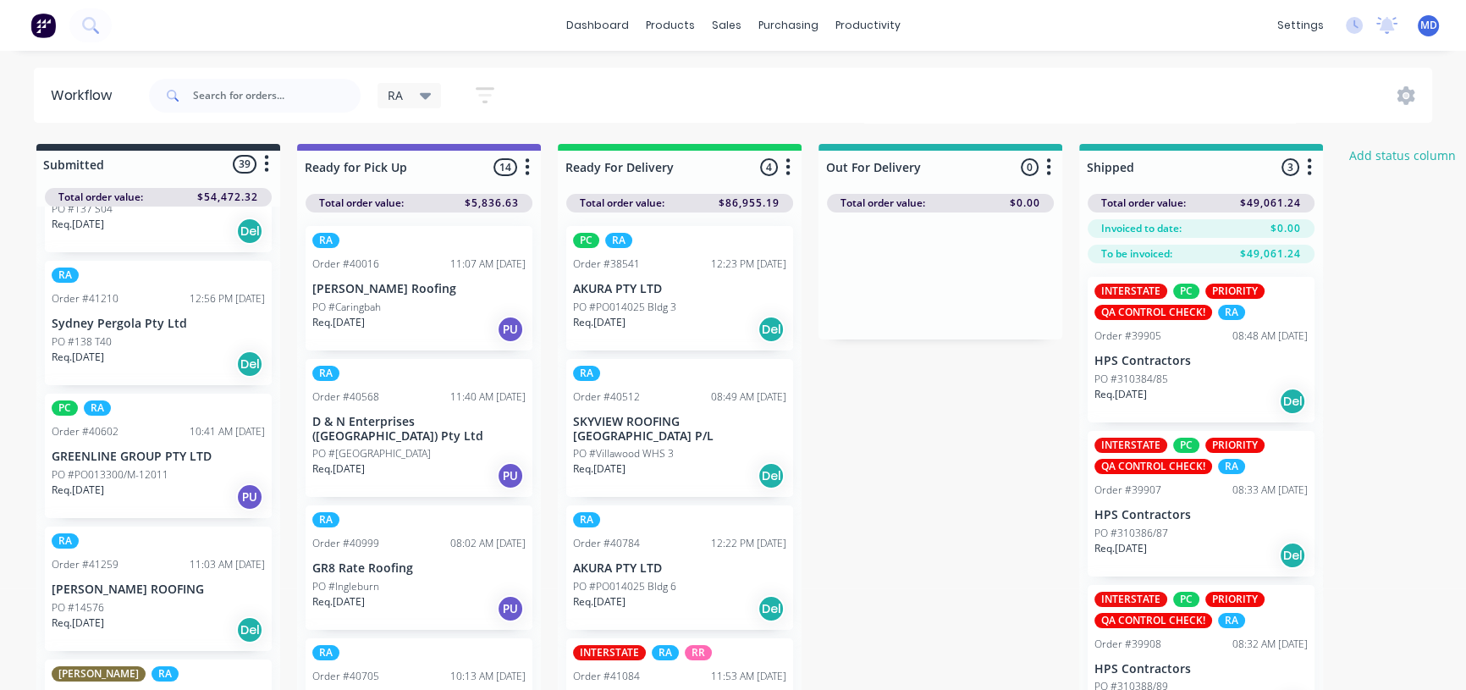
click at [123, 463] on div "PC RA Order #40602 10:41 AM [DATE] GREENLINE GROUP PTY LTD PO #PO013300/M-12011…" at bounding box center [158, 456] width 227 height 124
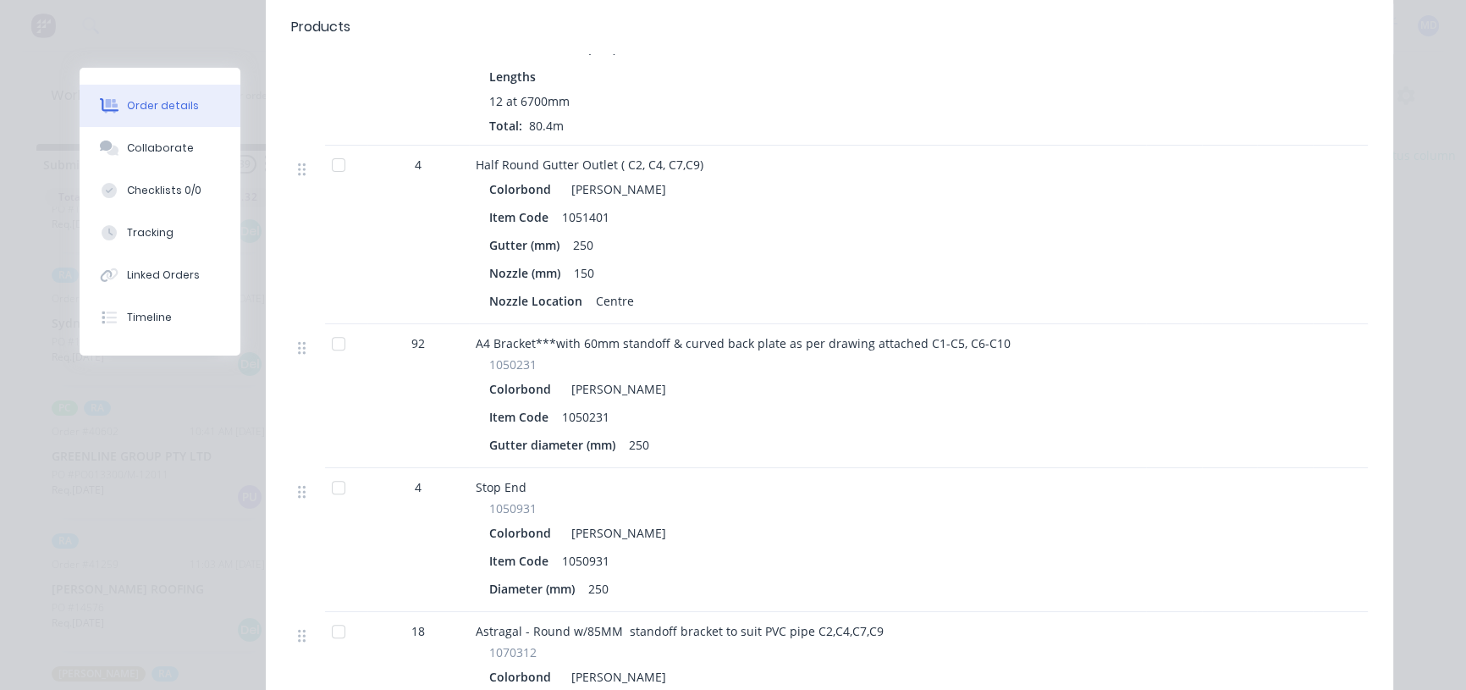
scroll to position [0, 0]
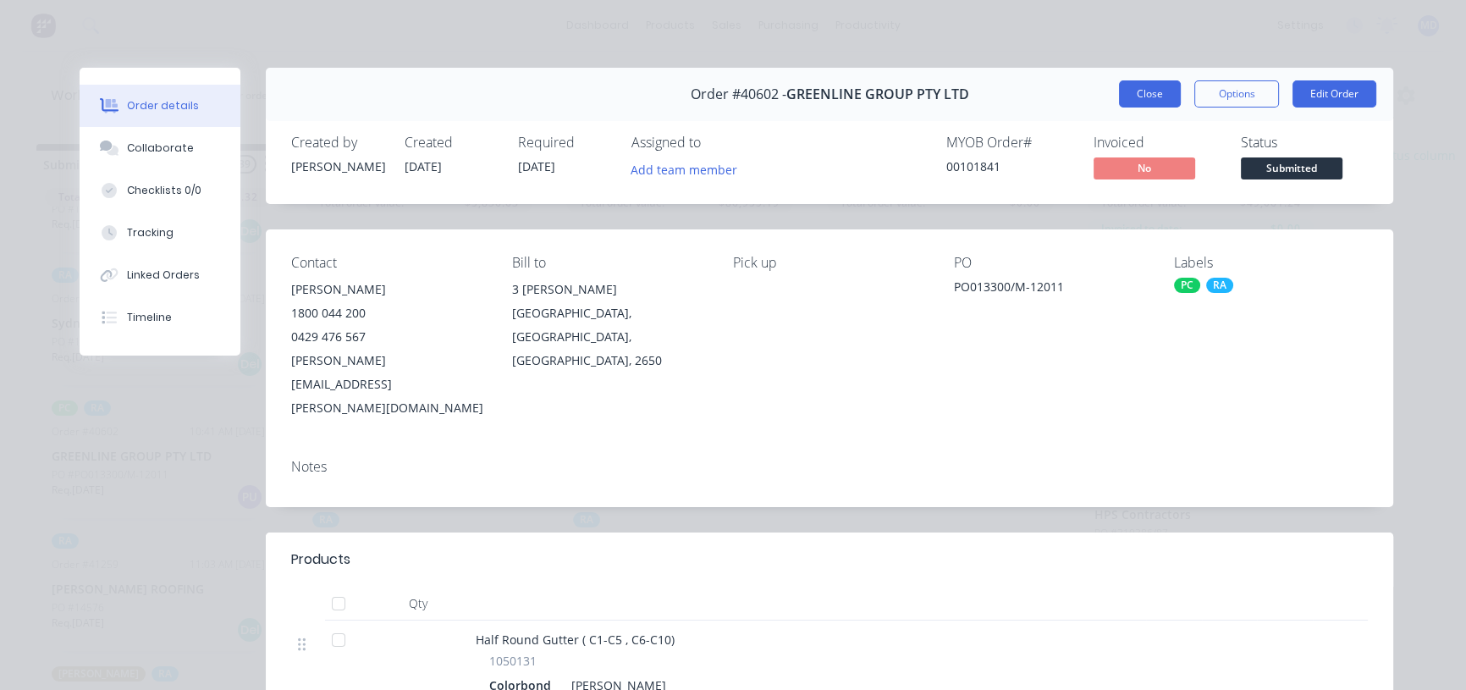
click at [1137, 95] on button "Close" at bounding box center [1150, 93] width 62 height 27
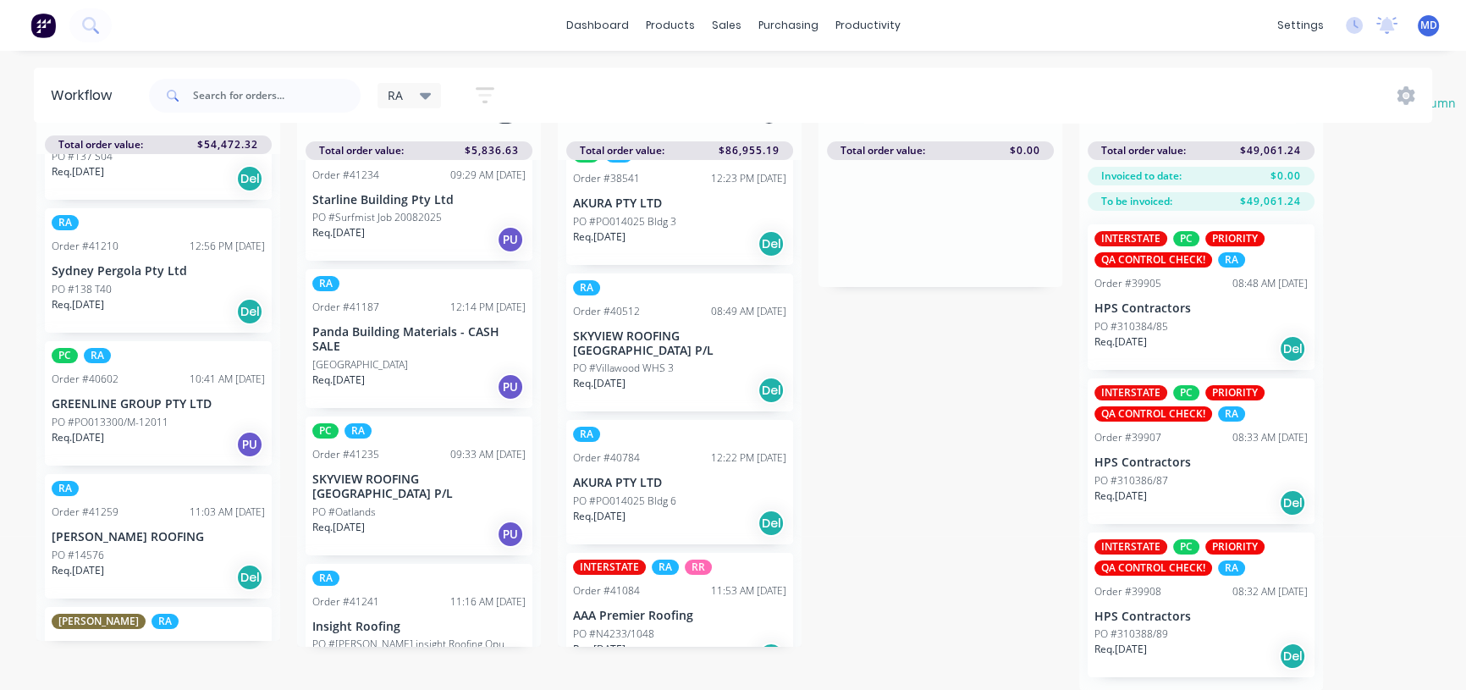
scroll to position [51, 0]
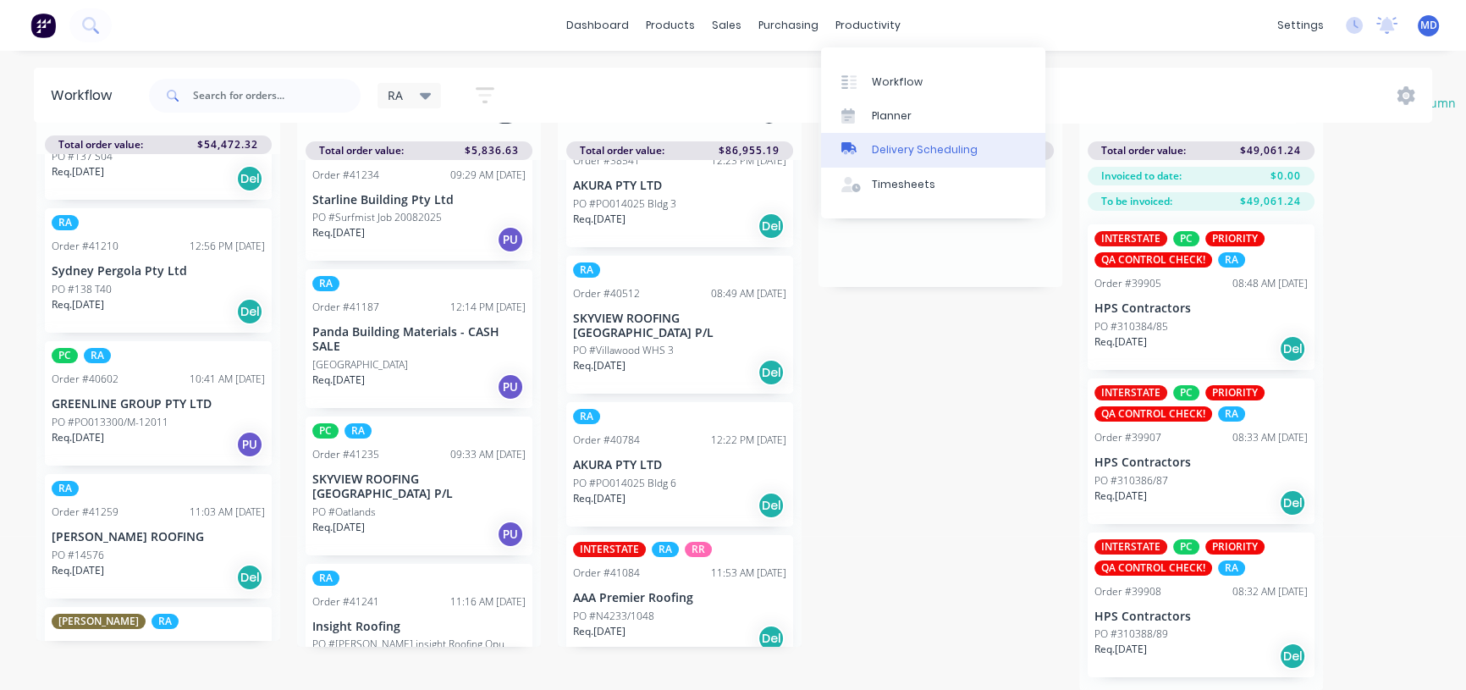
click at [941, 147] on div "Delivery Scheduling" at bounding box center [925, 149] width 106 height 15
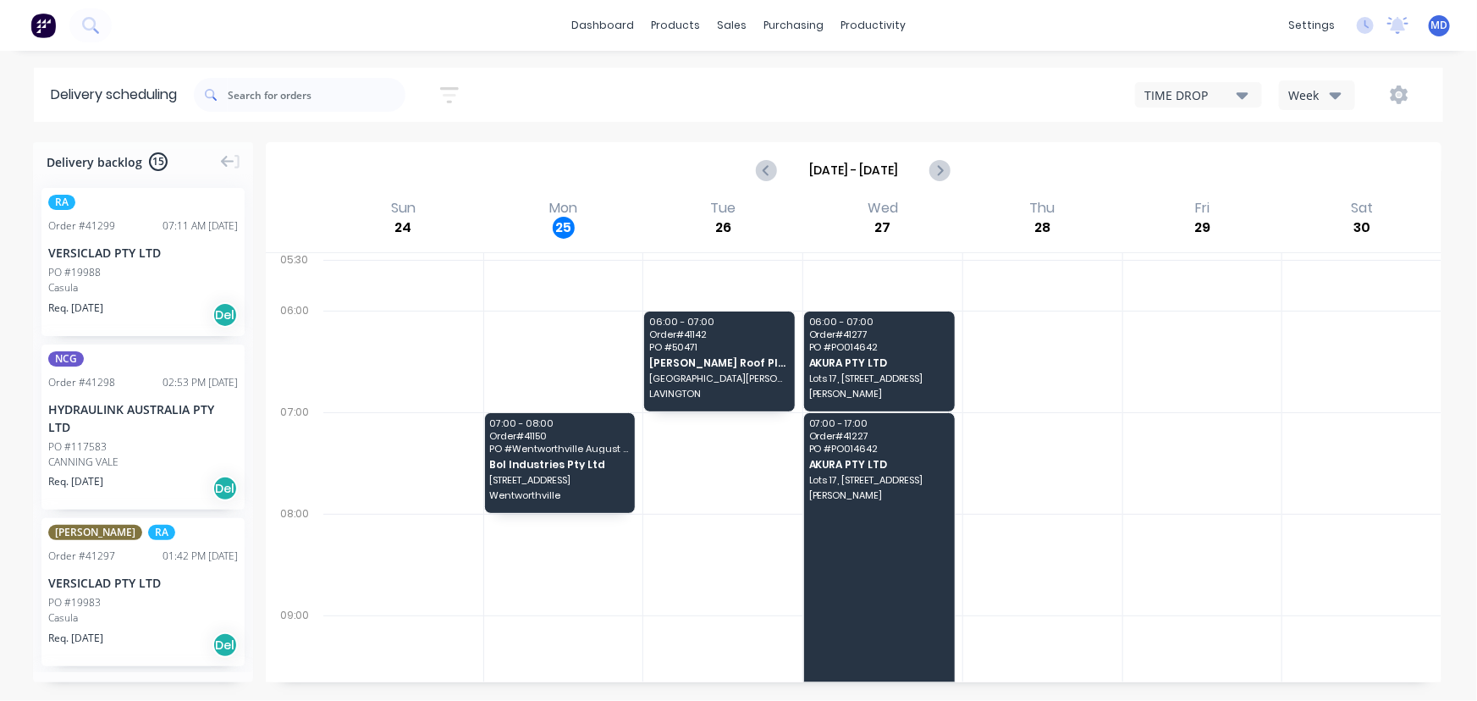
click at [1335, 85] on icon "button" at bounding box center [1336, 94] width 12 height 19
click at [1325, 174] on div "Vehicle" at bounding box center [1364, 174] width 168 height 34
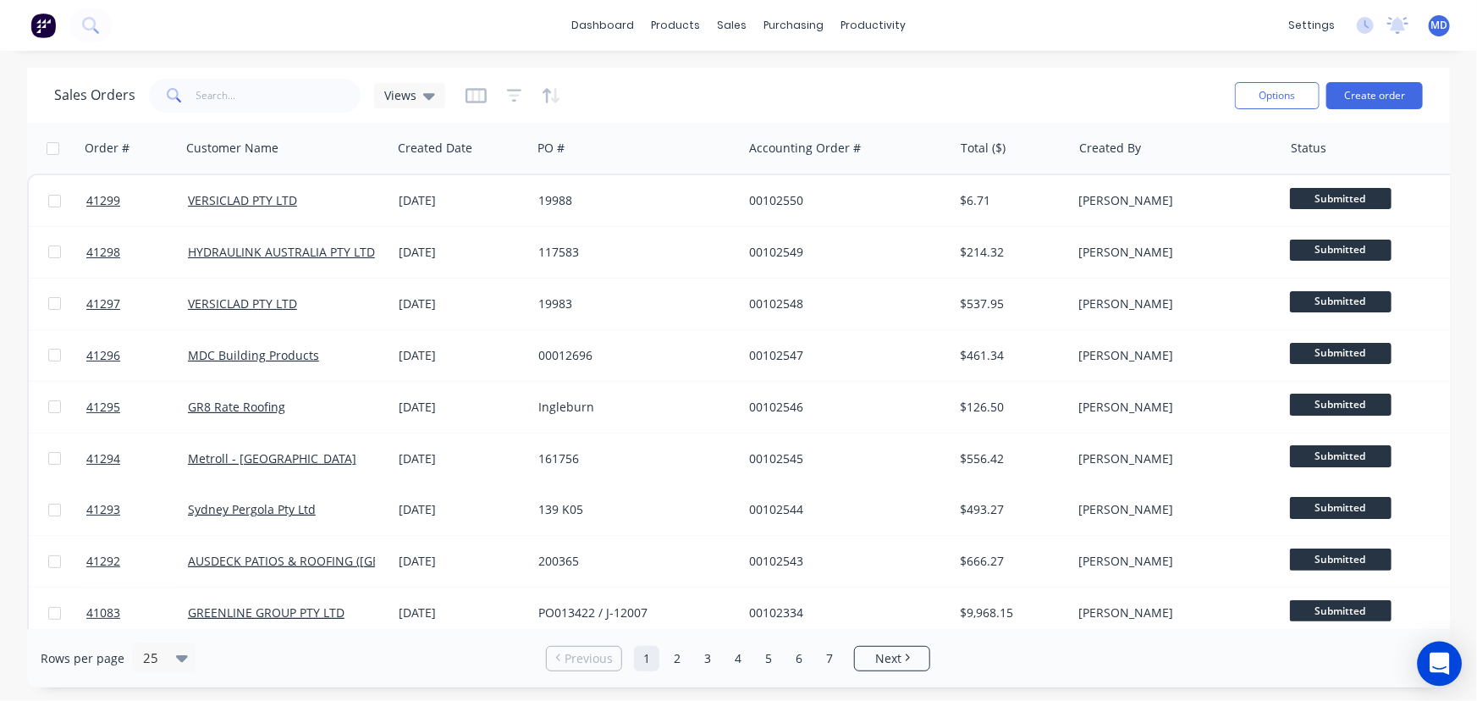
click at [1439, 663] on icon "Open Intercom Messenger" at bounding box center [1438, 663] width 19 height 22
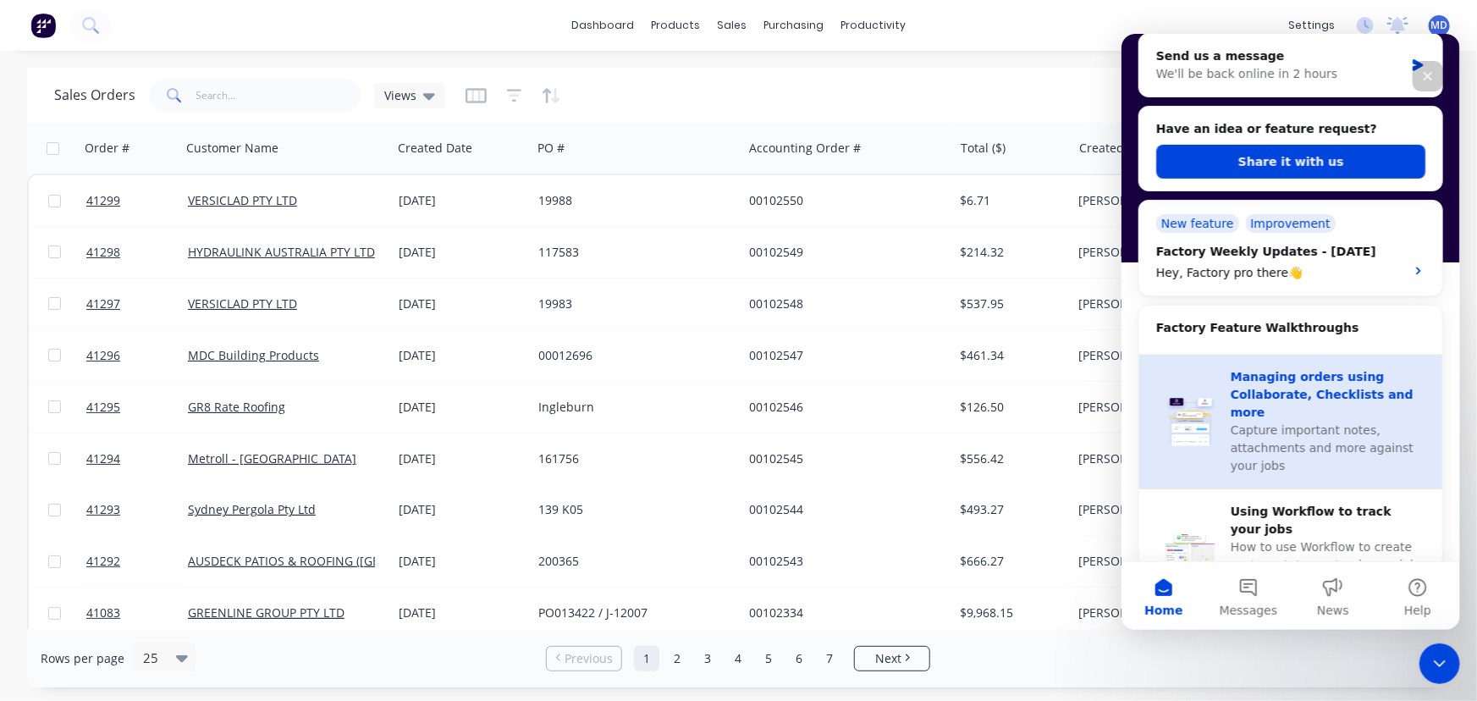
scroll to position [307, 0]
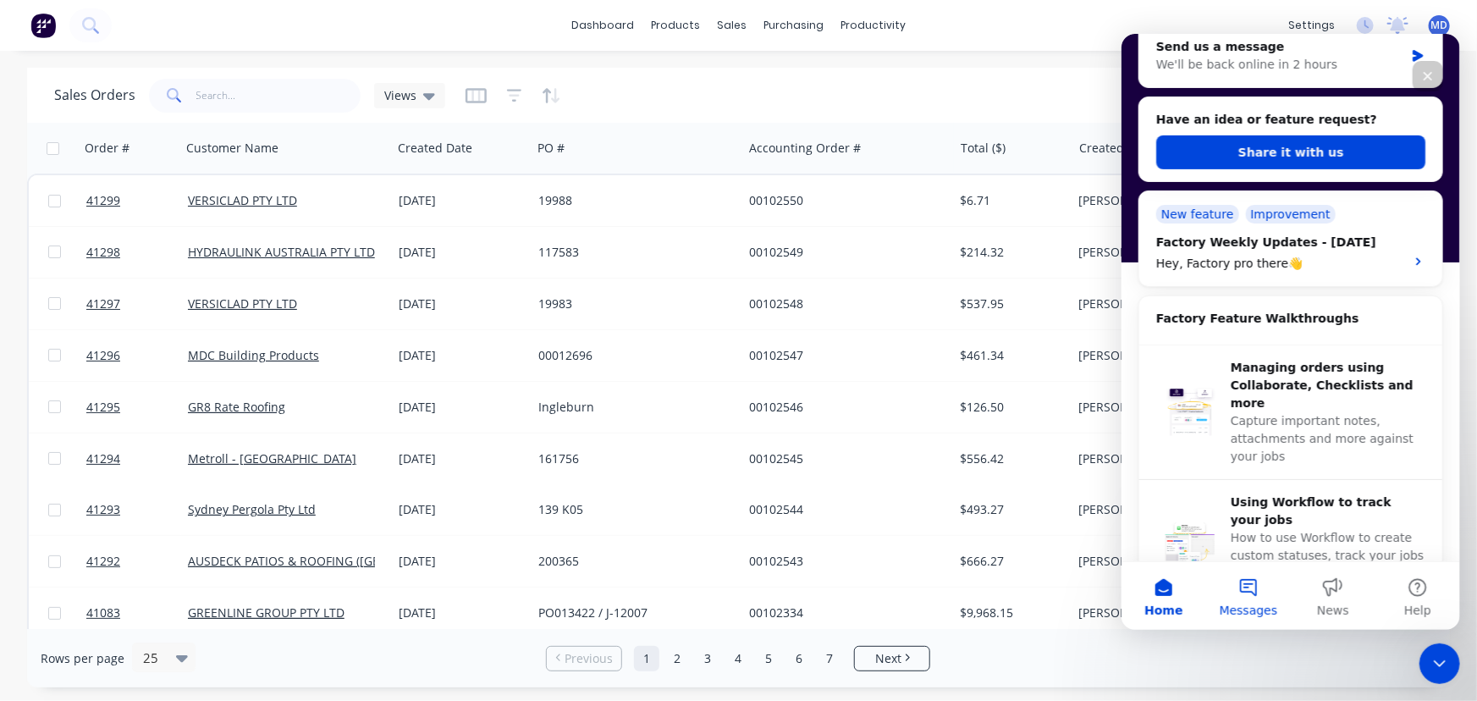
click at [1248, 588] on button "Messages" at bounding box center [1247, 595] width 85 height 68
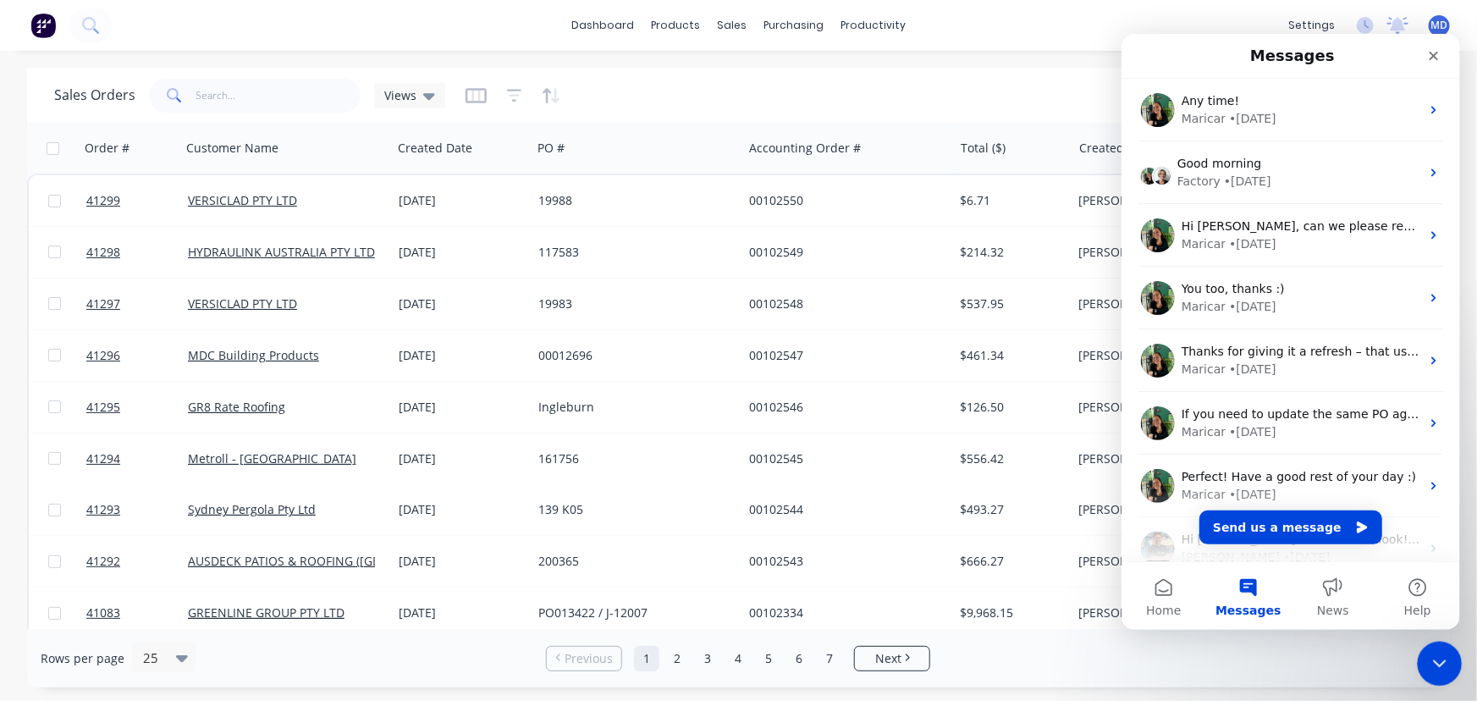
click at [1439, 667] on icon "Close Intercom Messenger" at bounding box center [1437, 661] width 20 height 20
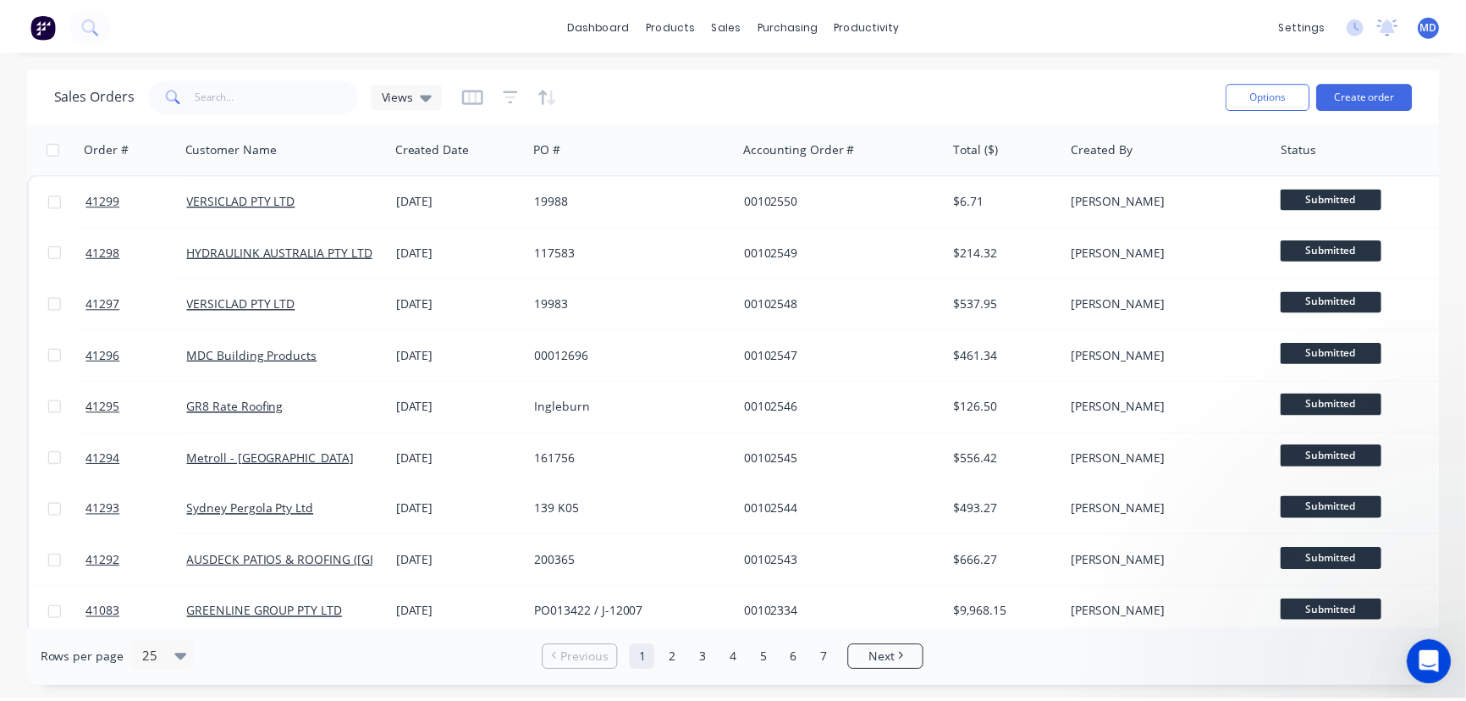
scroll to position [0, 0]
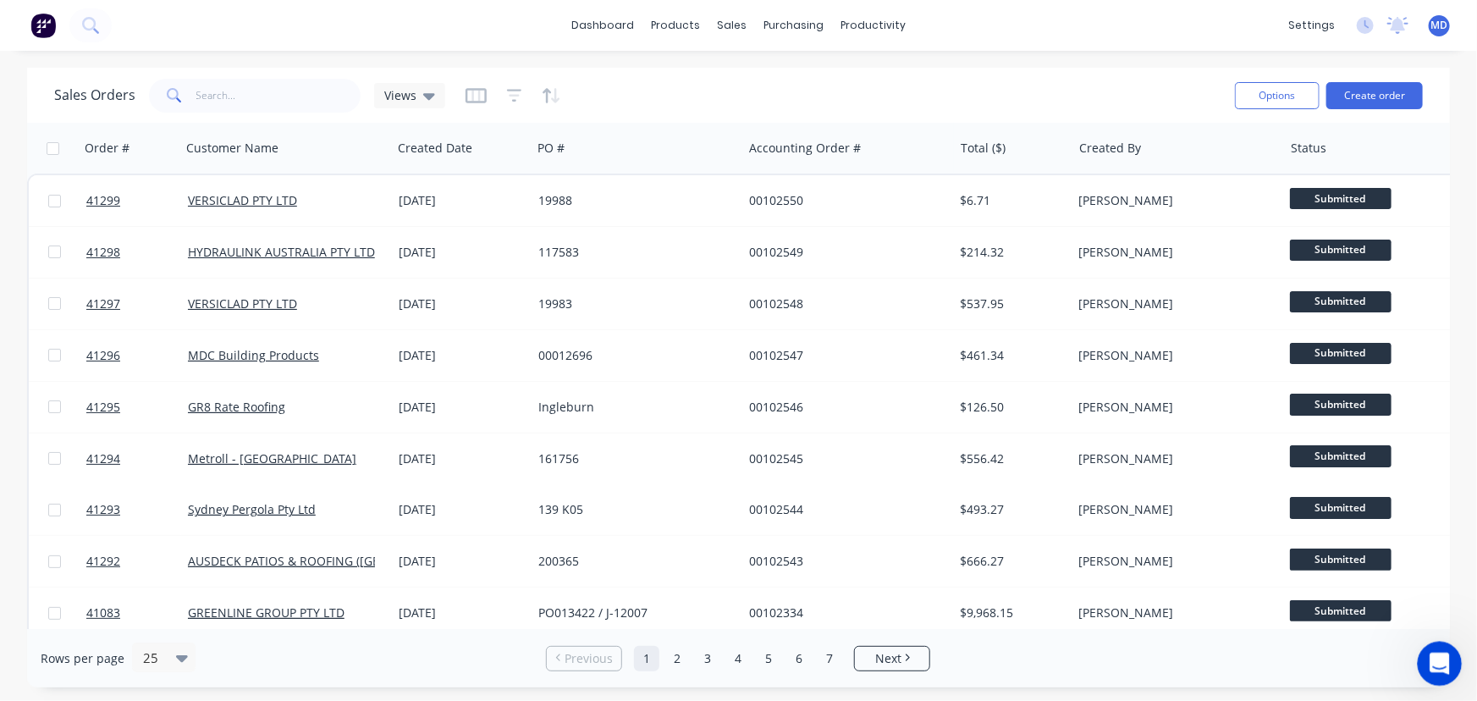
click at [1439, 667] on icon "Open Intercom Messenger" at bounding box center [1437, 661] width 28 height 28
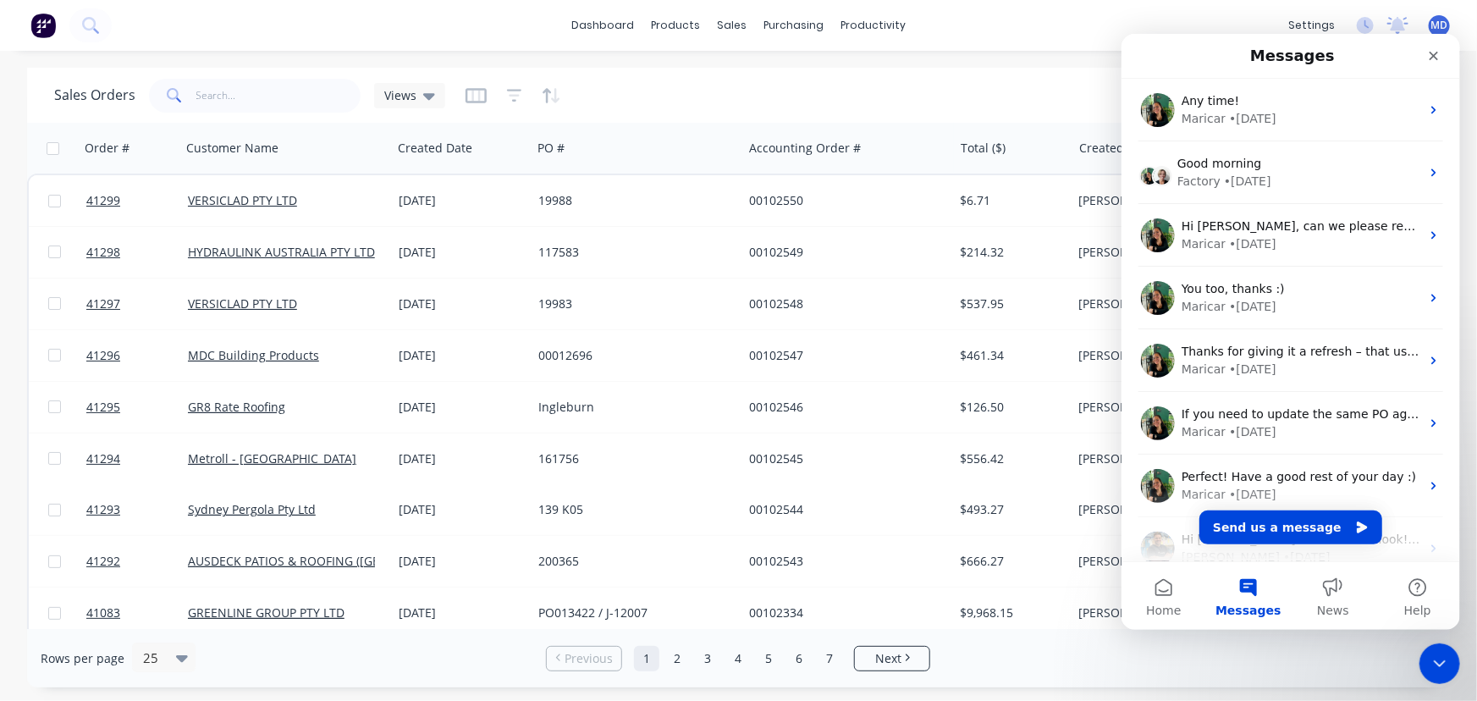
click at [1245, 578] on button "Messages" at bounding box center [1247, 595] width 85 height 68
click at [1273, 520] on button "Send us a message" at bounding box center [1289, 526] width 183 height 34
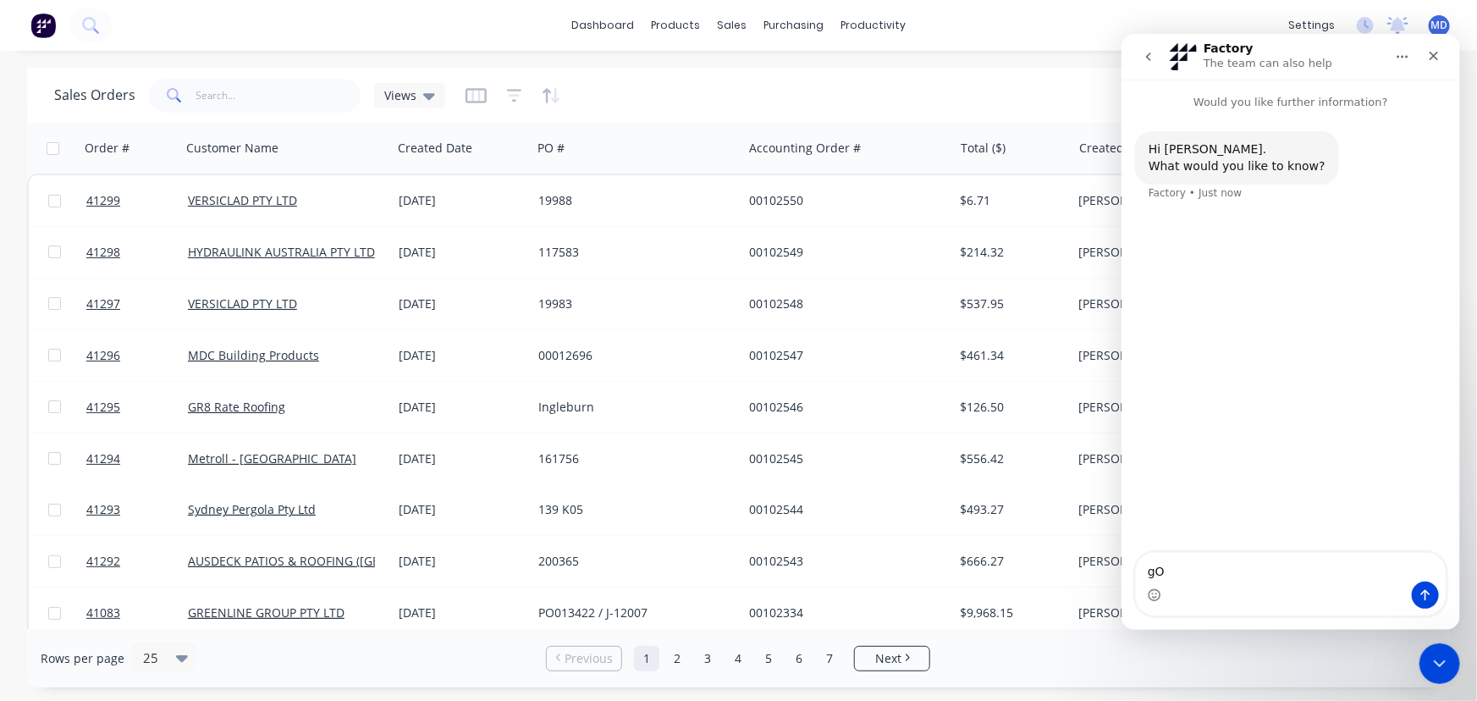
type textarea "g"
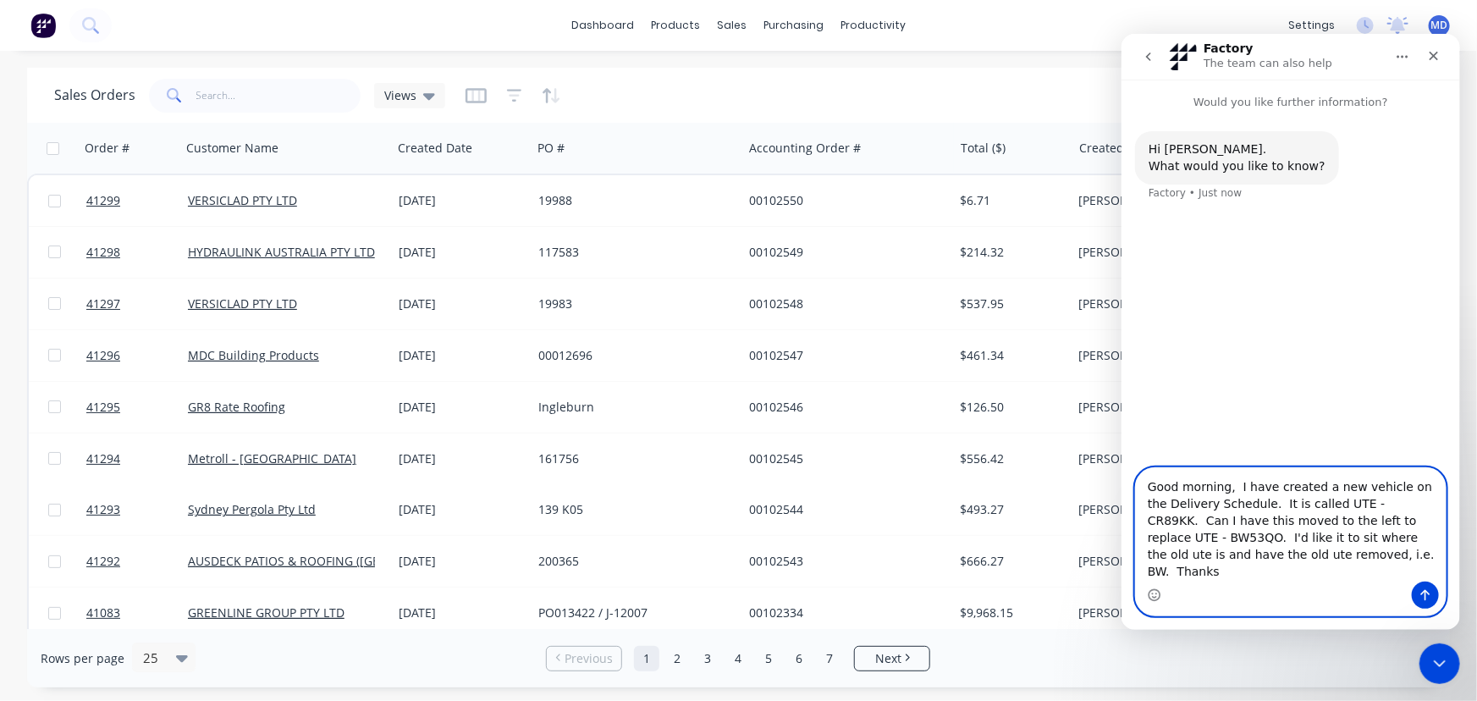
type textarea "Good morning, I have created a new vehicle on the Delivery Schedule. It is call…"
click at [1418, 589] on icon "Send a message…" at bounding box center [1425, 594] width 14 height 14
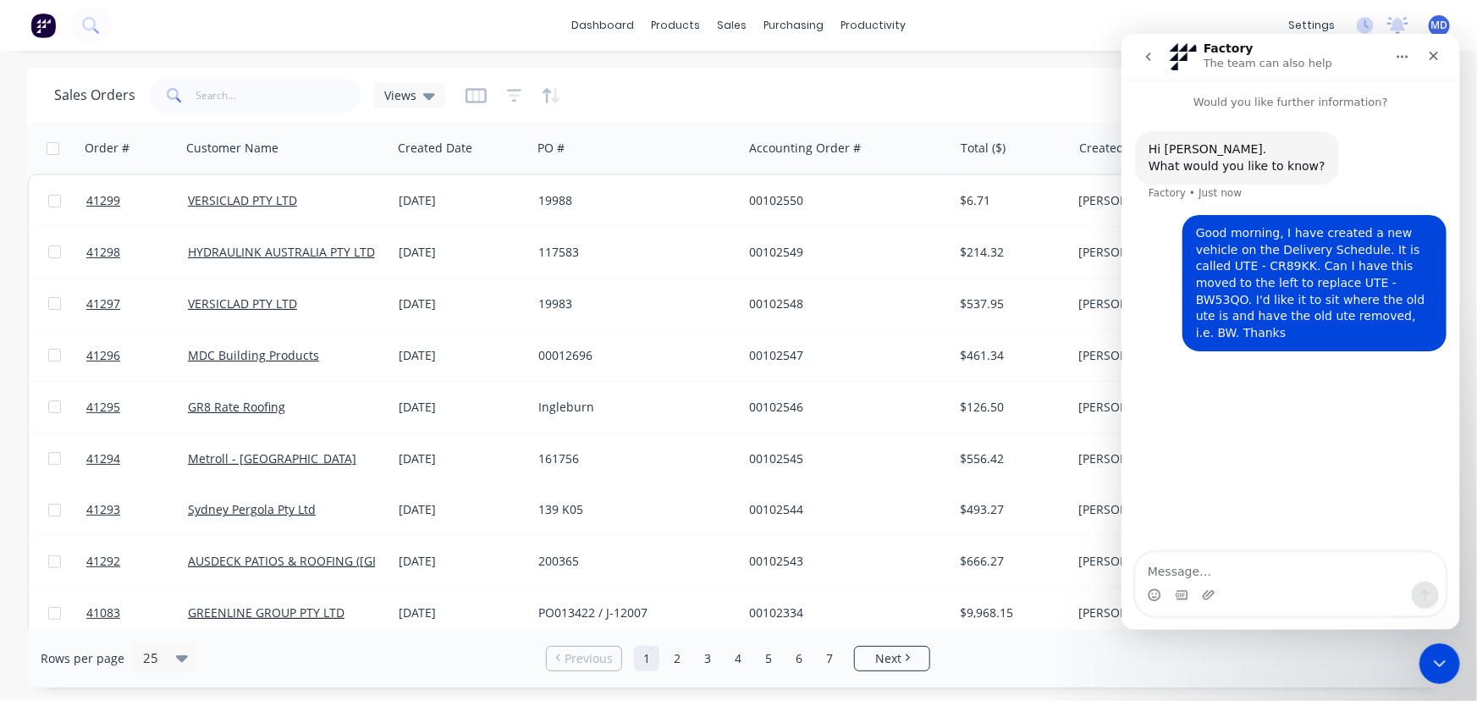
click at [953, 63] on div "dashboard products sales purchasing productivity dashboard products Product Cat…" at bounding box center [738, 350] width 1477 height 701
click at [1429, 53] on icon "Close" at bounding box center [1433, 55] width 14 height 14
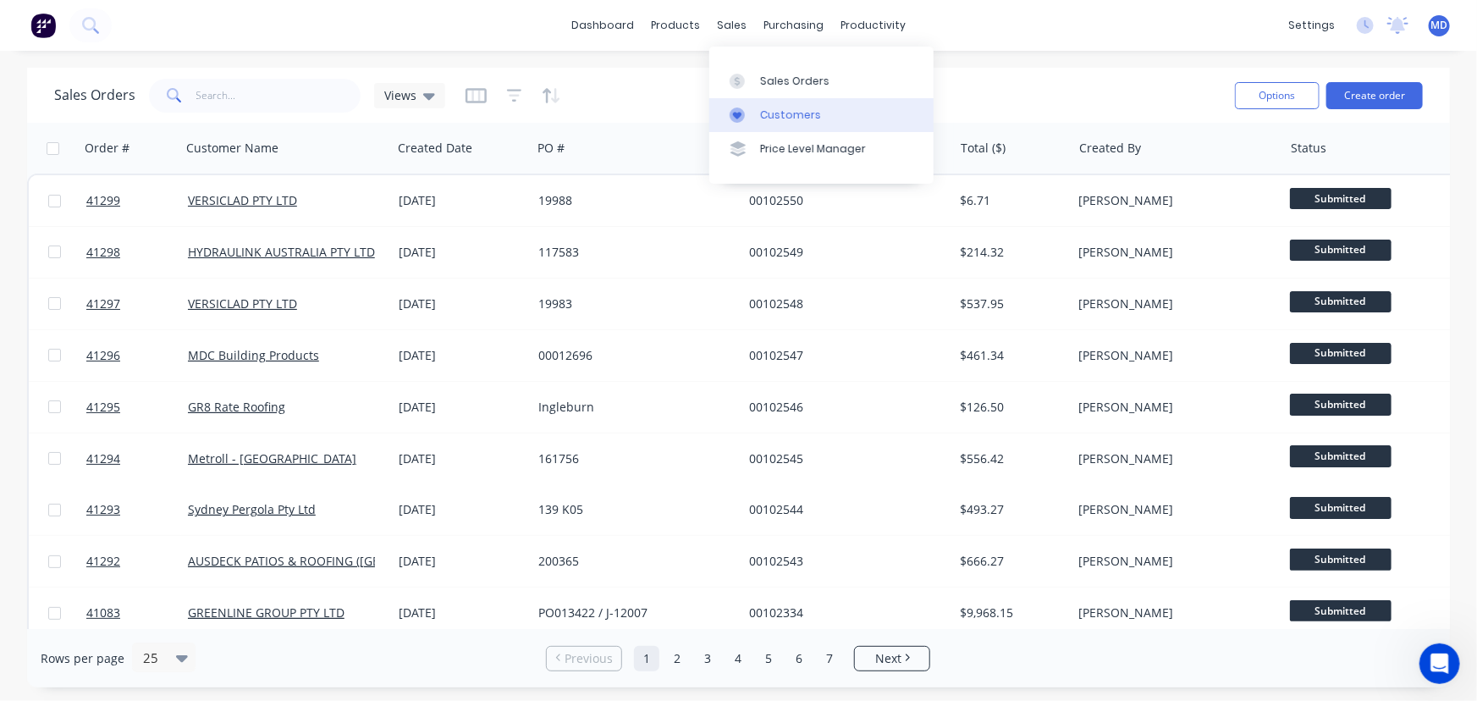
click at [770, 102] on link "Customers" at bounding box center [821, 115] width 224 height 34
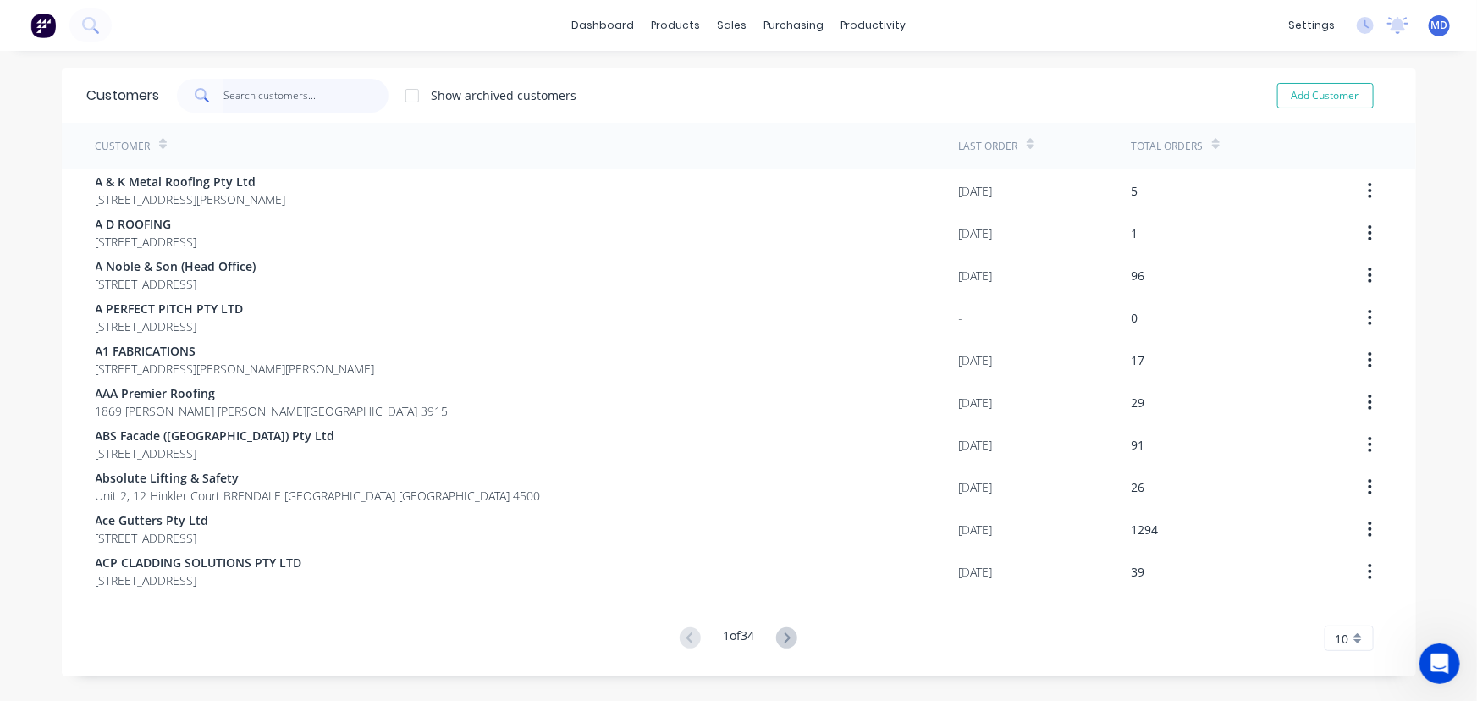
drag, startPoint x: 286, startPoint y: 103, endPoint x: 269, endPoint y: 85, distance: 25.2
click at [279, 99] on input "text" at bounding box center [305, 96] width 165 height 34
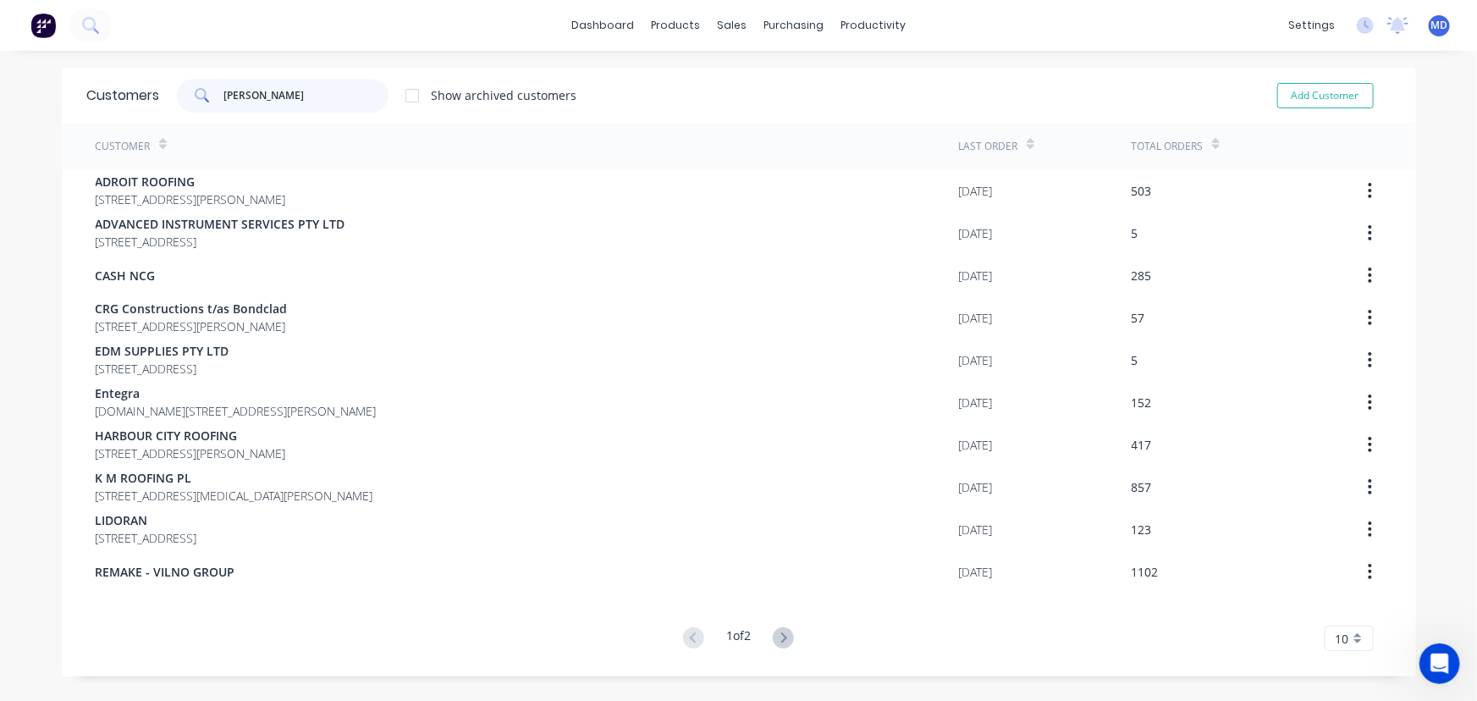
type input "tran"
click at [774, 634] on icon at bounding box center [783, 637] width 21 height 21
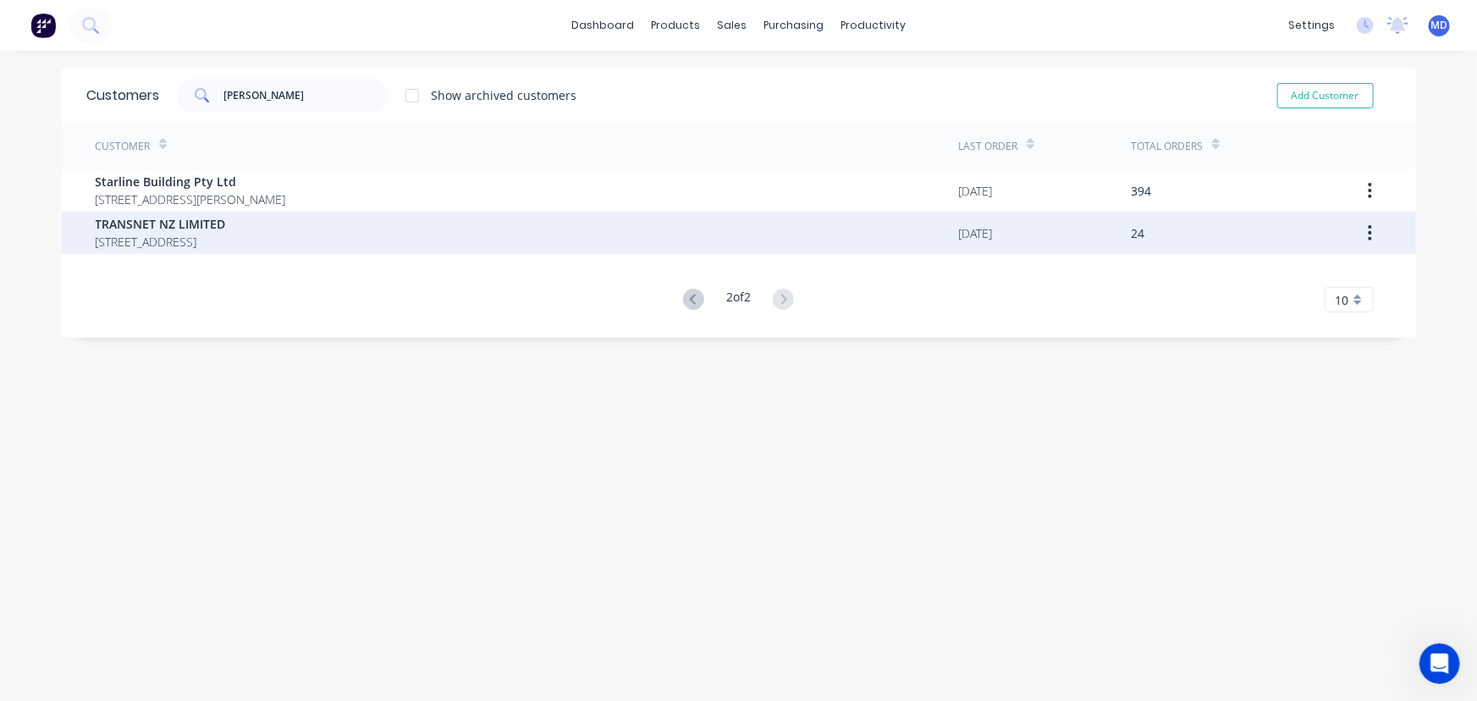
click at [204, 238] on span "PO BOX 39 383 HOWICK, AUCKLAND NEW ZEALAND 2145" at bounding box center [161, 242] width 130 height 18
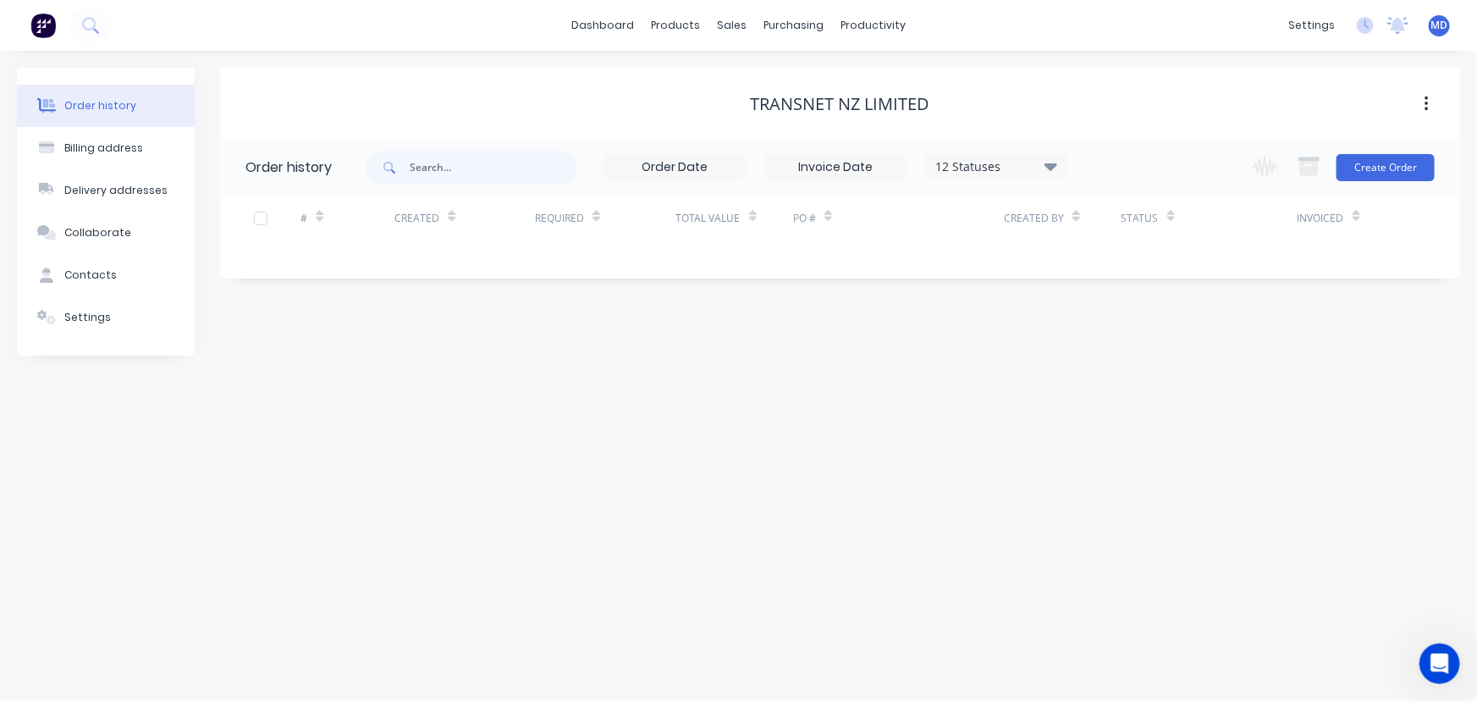
click at [1054, 162] on icon at bounding box center [1050, 166] width 13 height 8
click at [1136, 361] on label at bounding box center [1136, 361] width 0 height 0
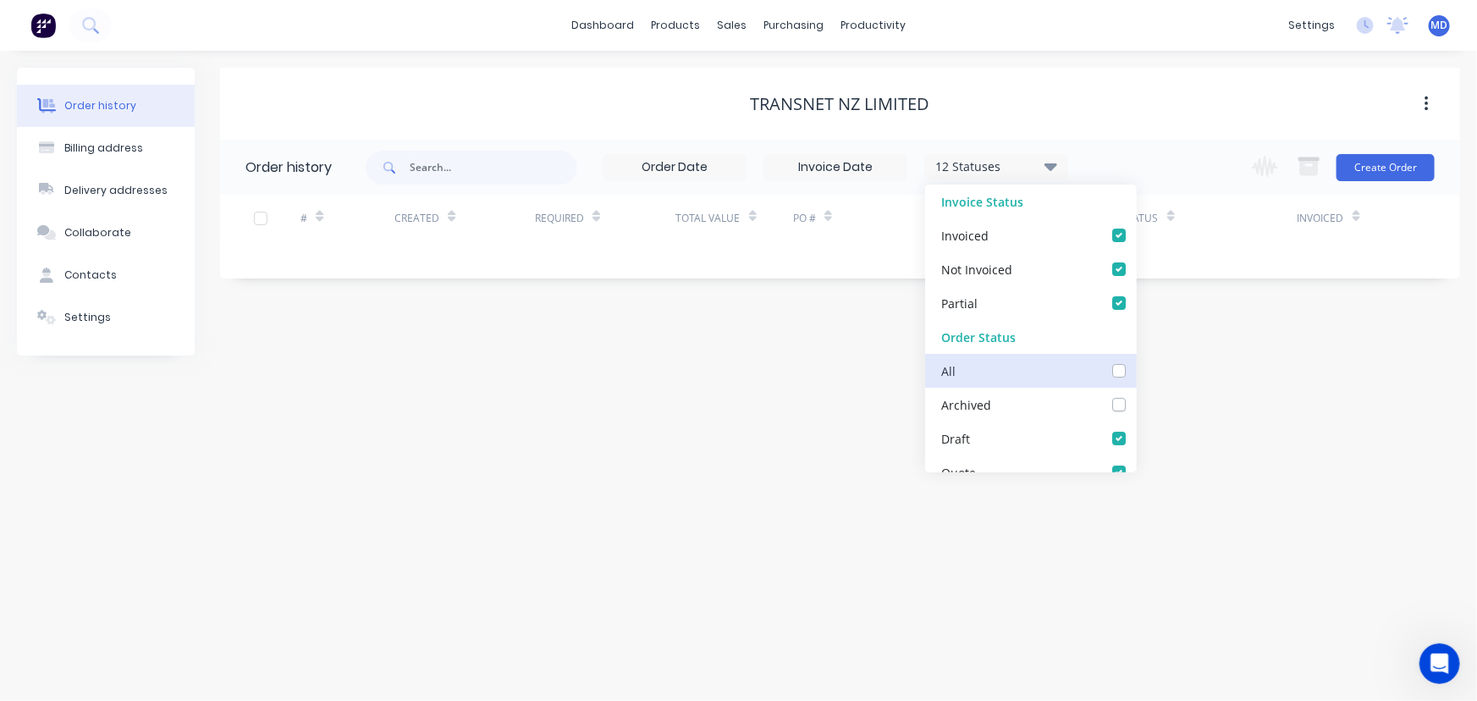
click at [1136, 373] on input "checkbox" at bounding box center [1143, 369] width 14 height 16
checkbox input "true"
click at [1201, 392] on div "Order history Billing address Delivery addresses Collaborate Contacts Settings …" at bounding box center [738, 376] width 1477 height 650
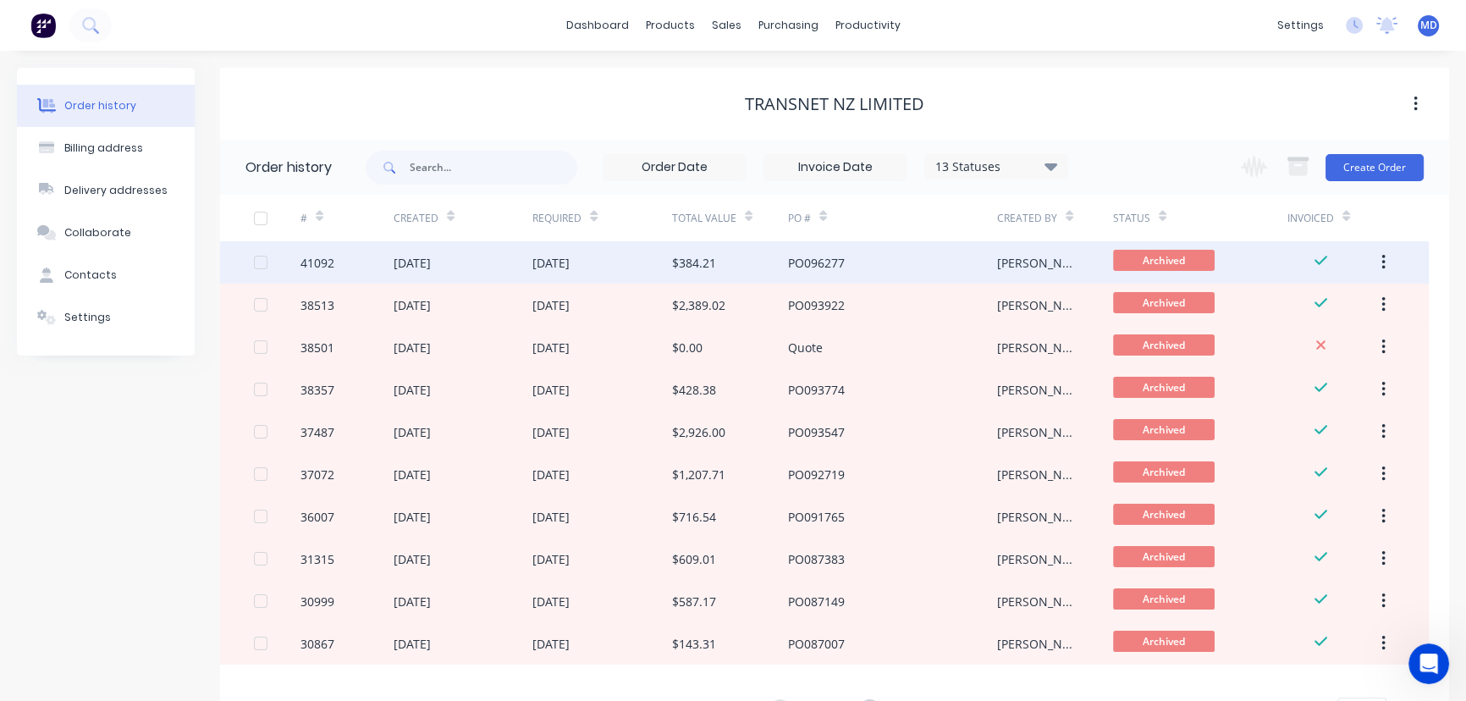
click at [631, 255] on div "14 Aug 2025" at bounding box center [602, 262] width 140 height 42
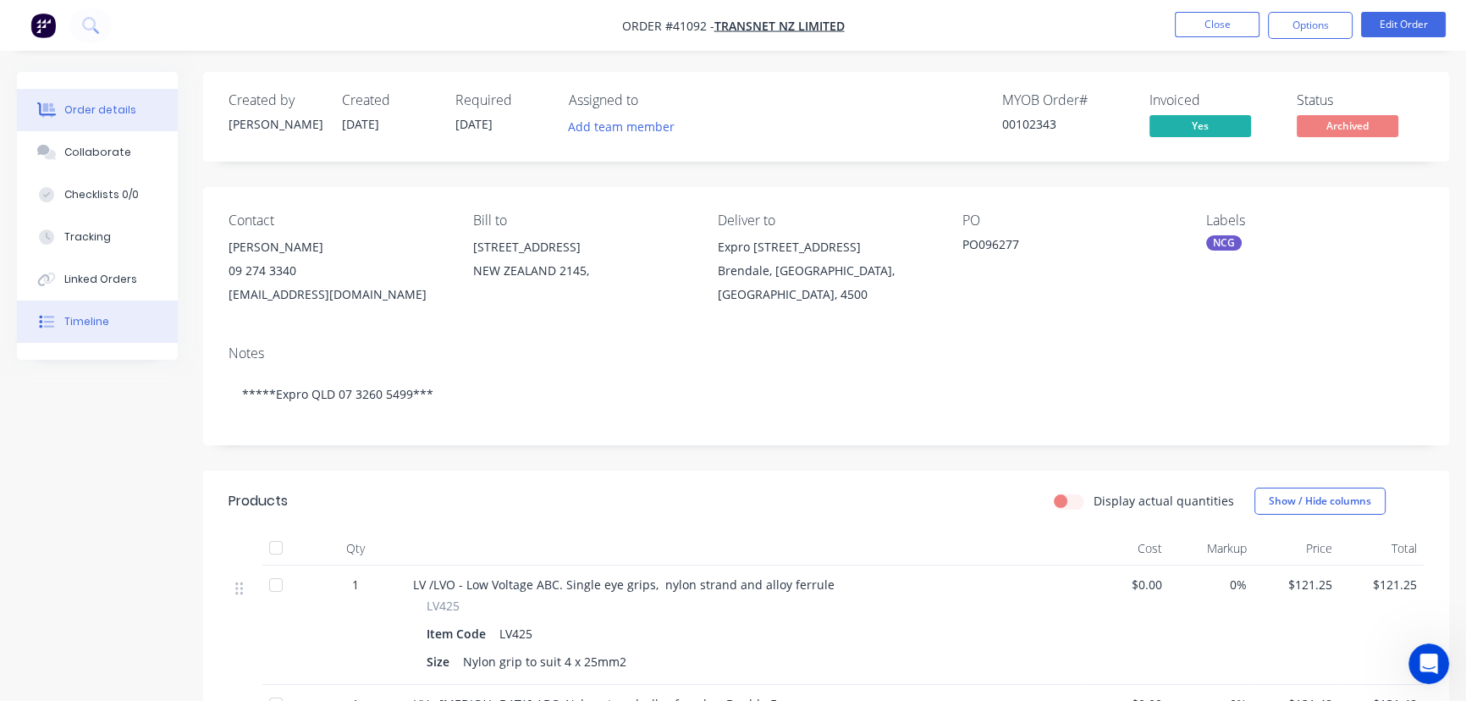
click at [86, 328] on div "Timeline" at bounding box center [86, 321] width 45 height 15
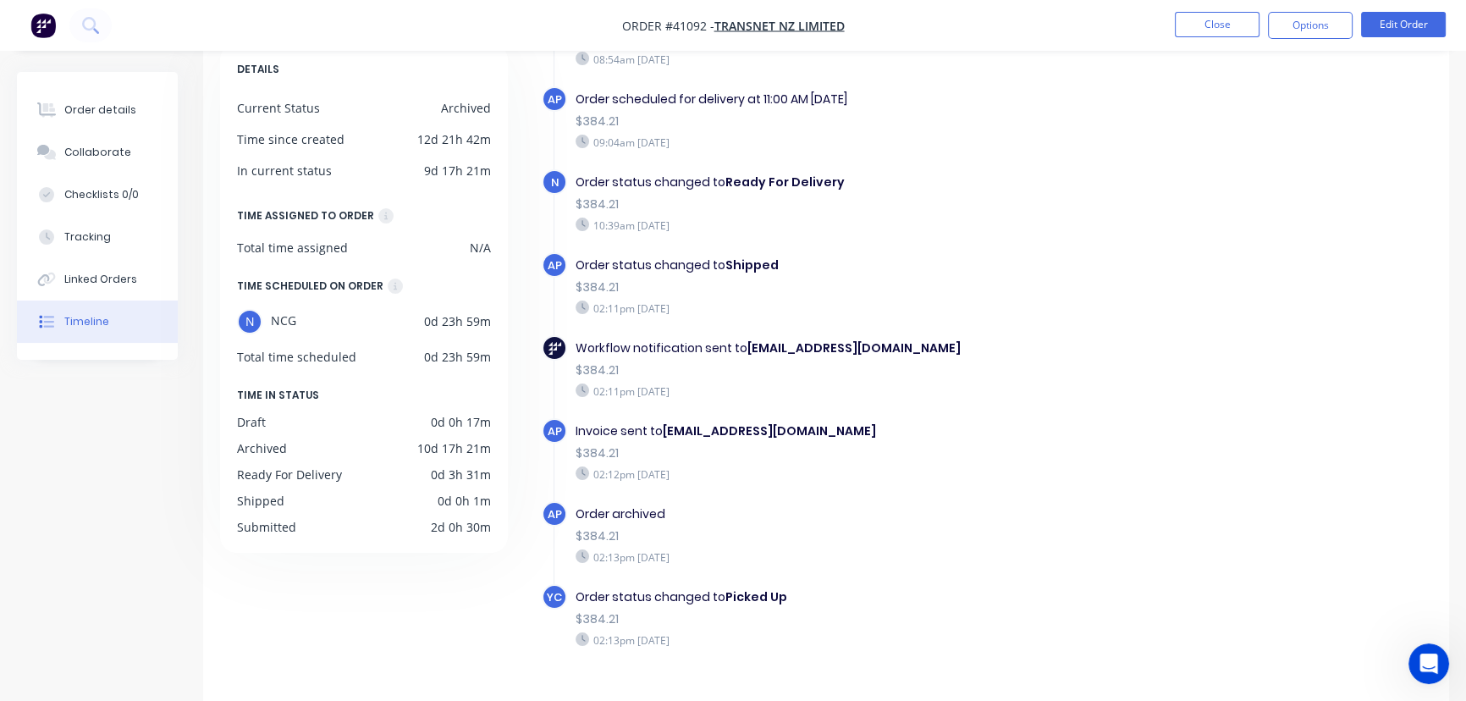
scroll to position [134, 0]
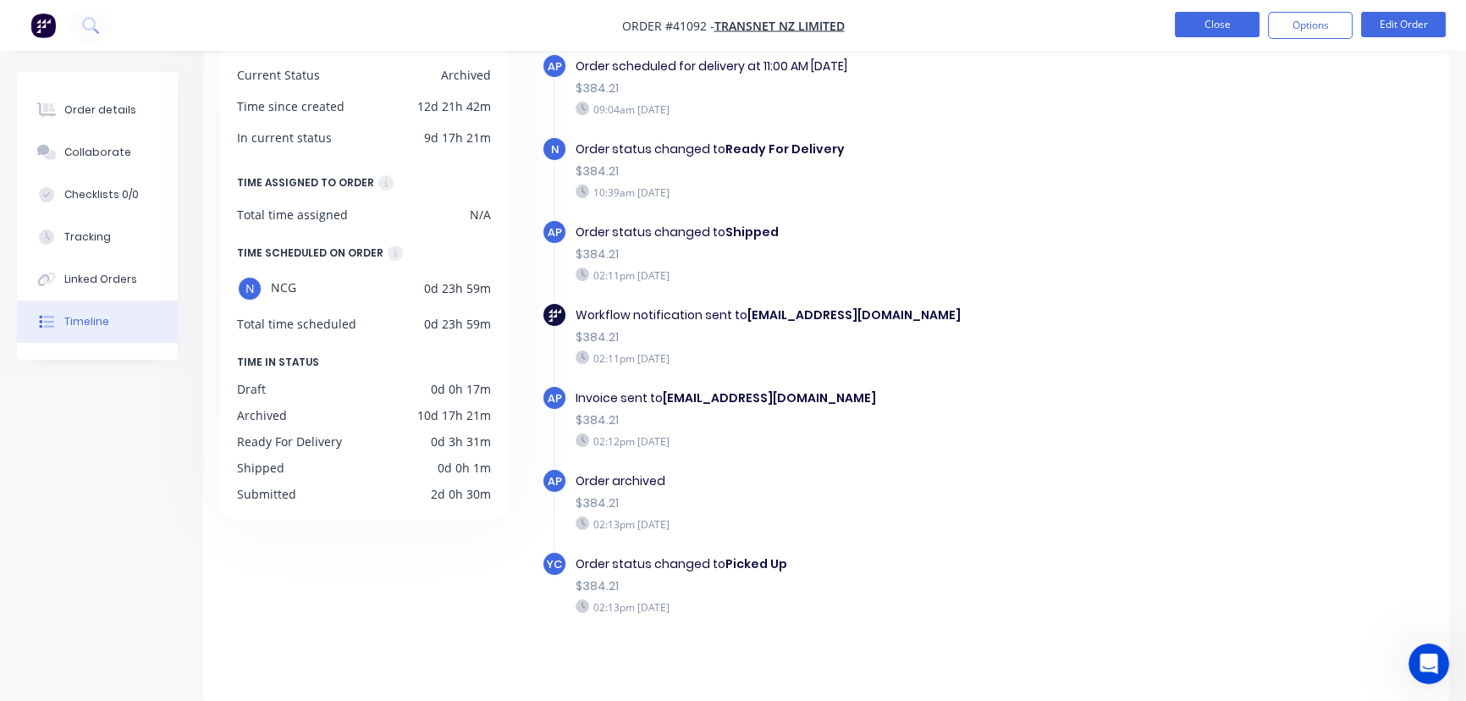
click at [1203, 25] on button "Close" at bounding box center [1217, 24] width 85 height 25
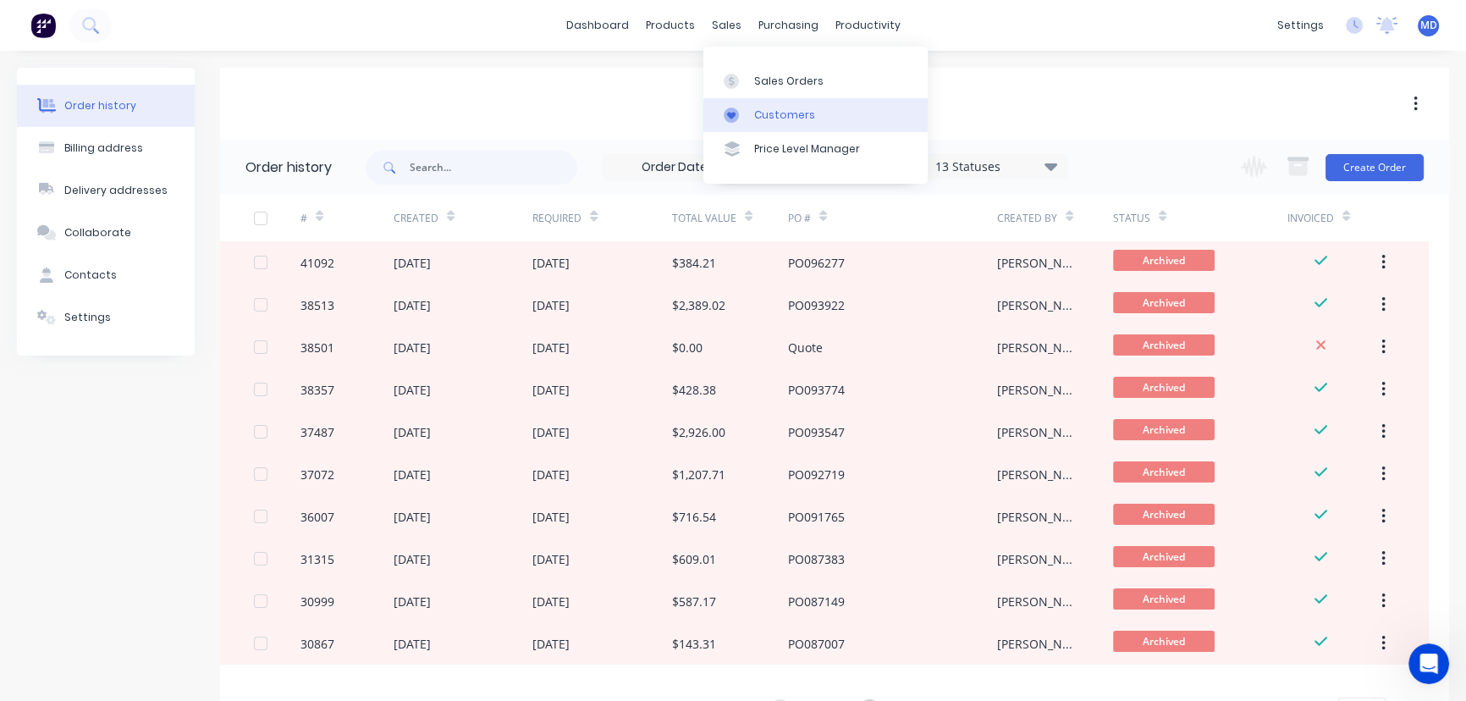
click at [790, 109] on div "Customers" at bounding box center [784, 114] width 61 height 15
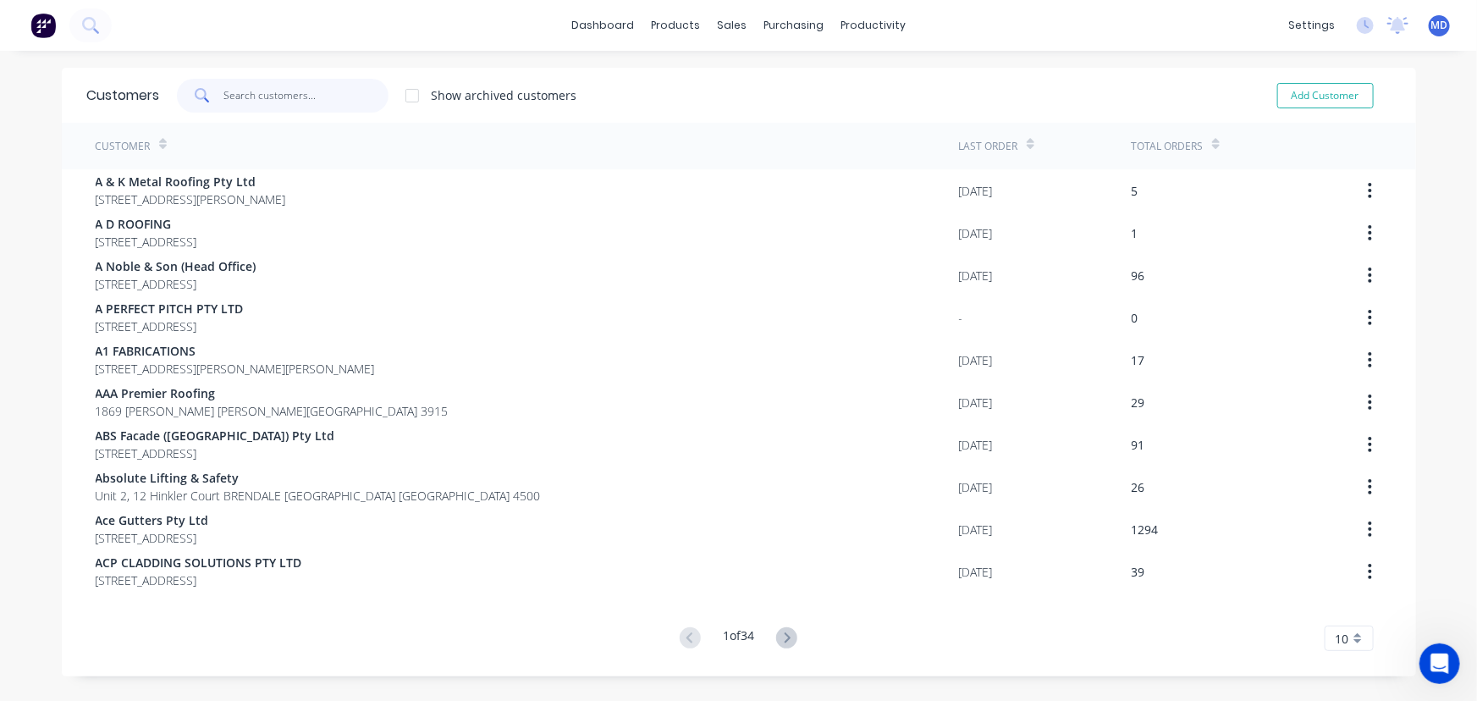
click at [288, 105] on input "text" at bounding box center [305, 96] width 165 height 34
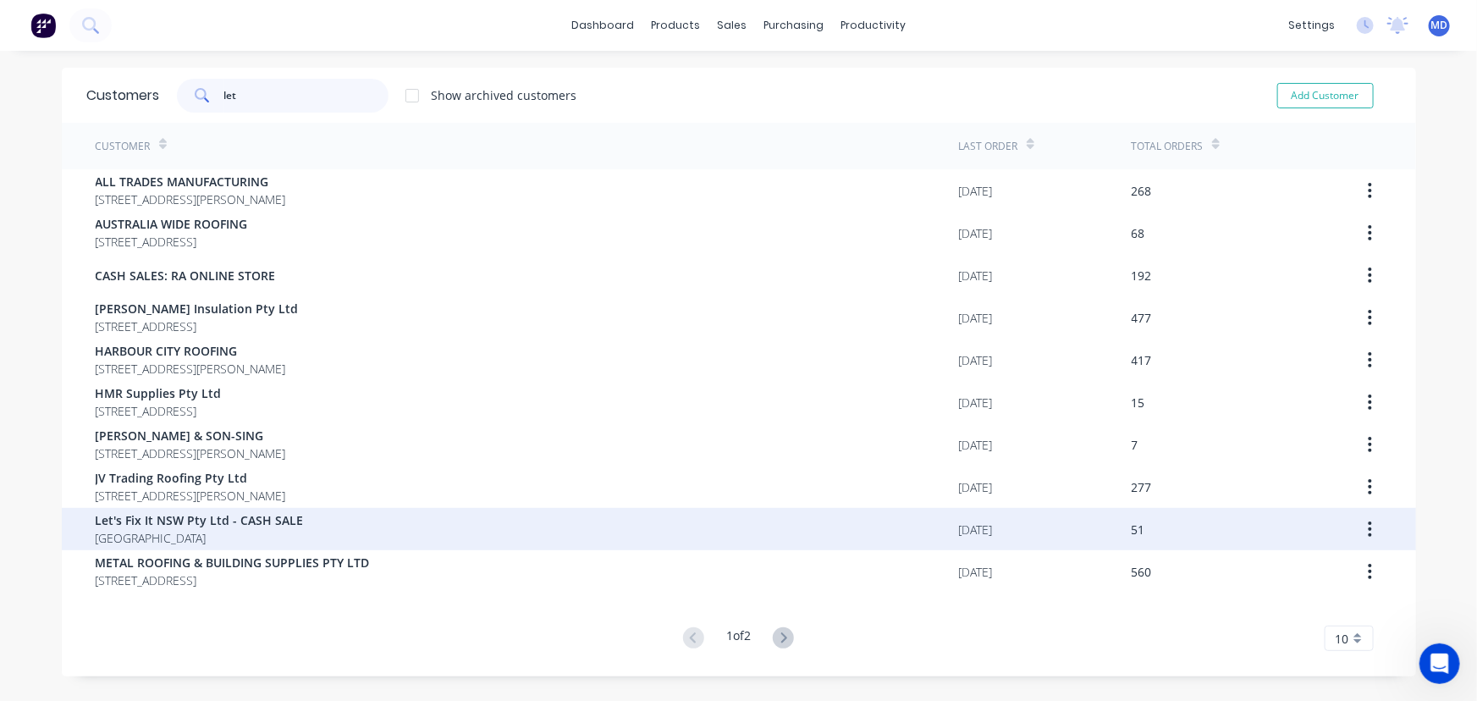
type input "let"
click at [233, 519] on span "Let's Fix It NSW Pty Ltd - CASH SALE" at bounding box center [200, 520] width 208 height 18
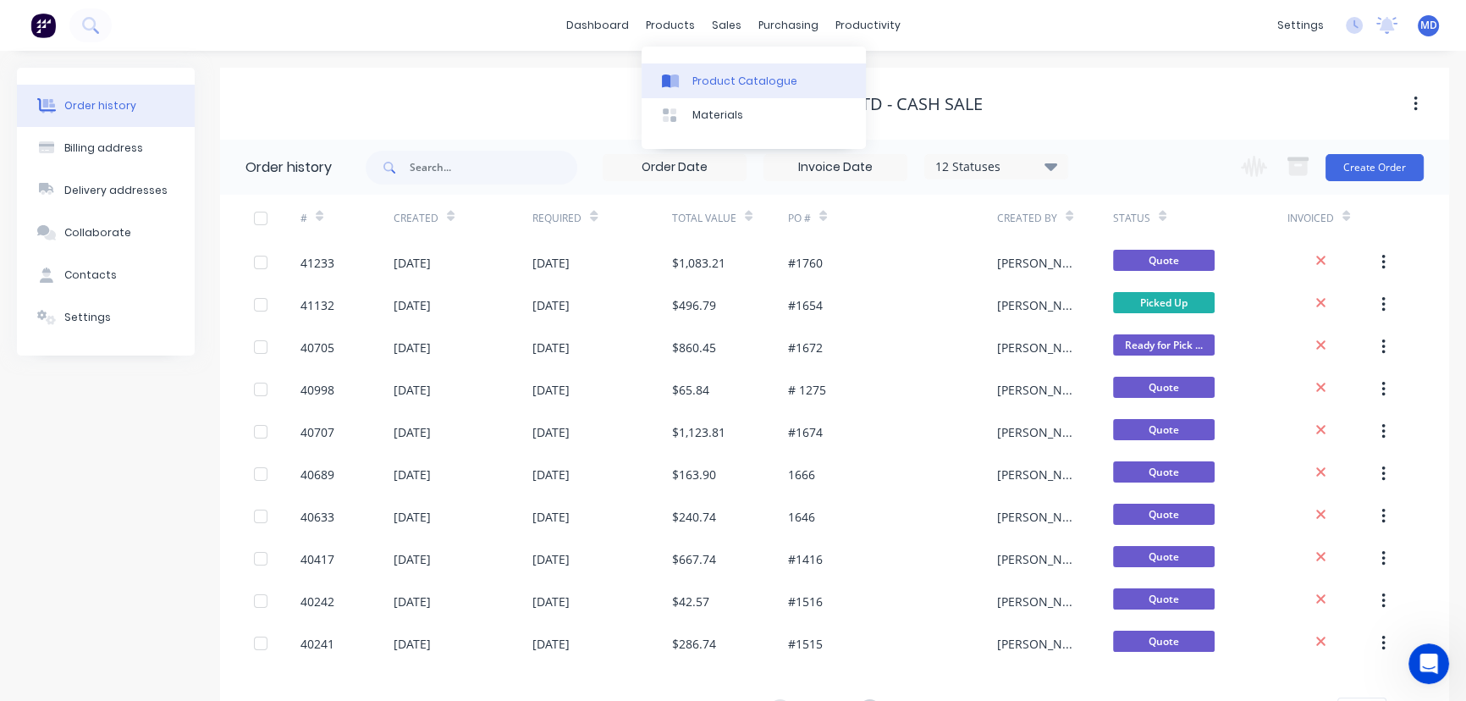
click at [730, 77] on div "Product Catalogue" at bounding box center [744, 81] width 105 height 15
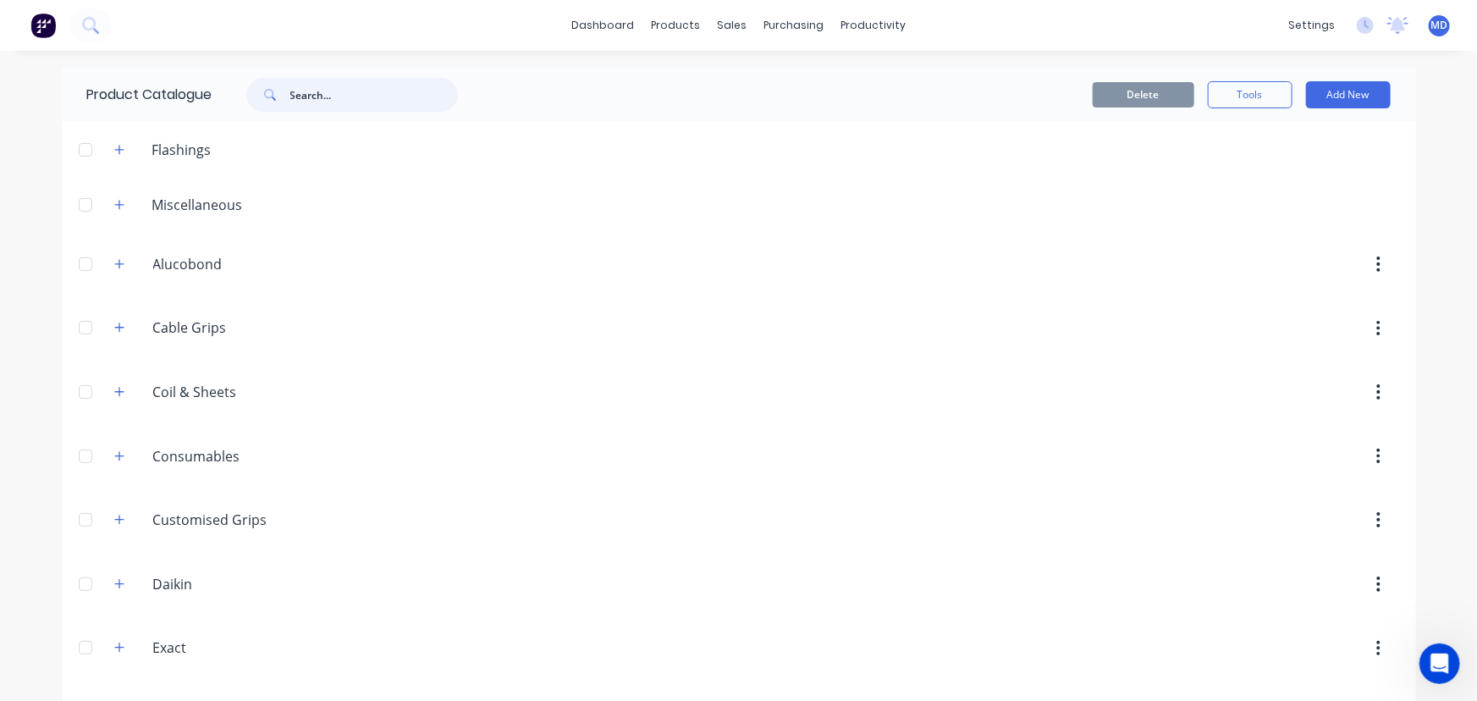
click at [343, 95] on input "text" at bounding box center [374, 95] width 168 height 34
type input "top hat"
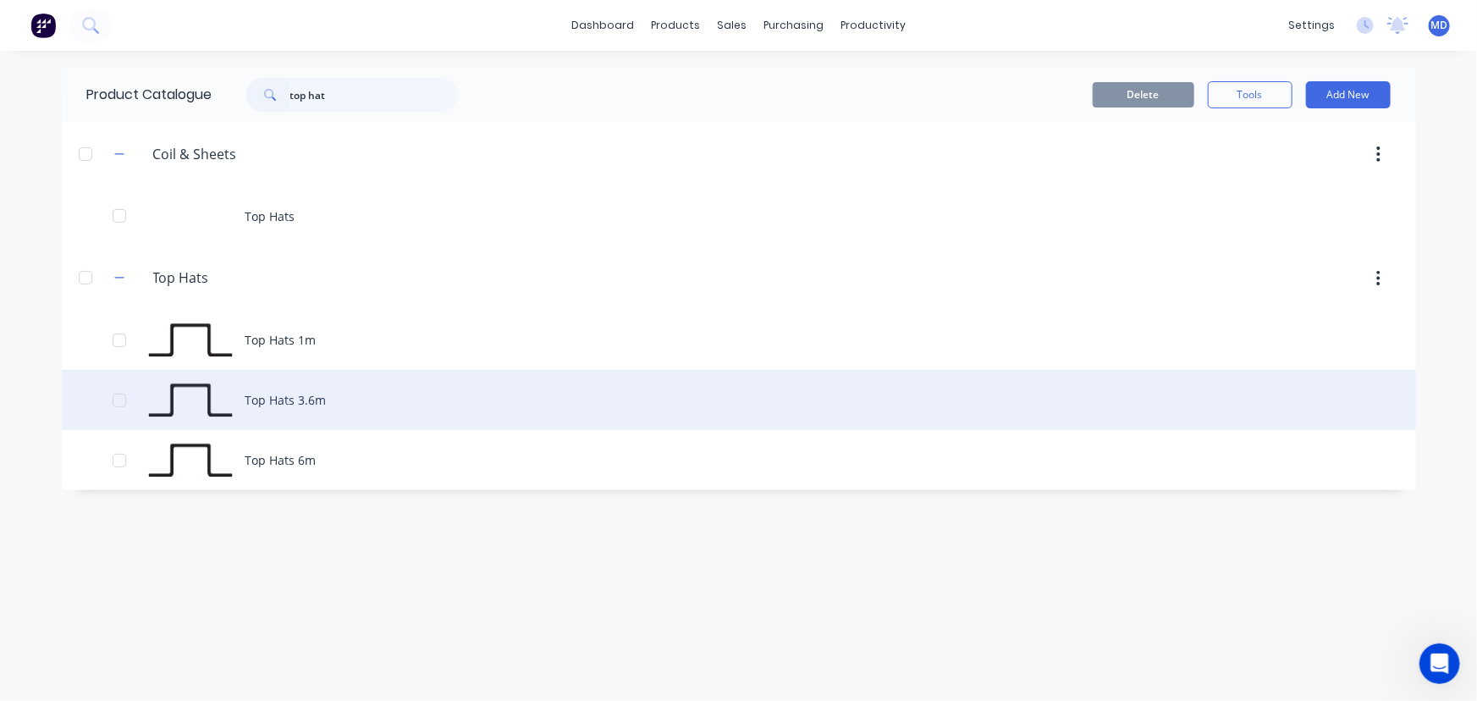
click at [428, 416] on div "Top Hats 3.6m" at bounding box center [739, 400] width 1354 height 60
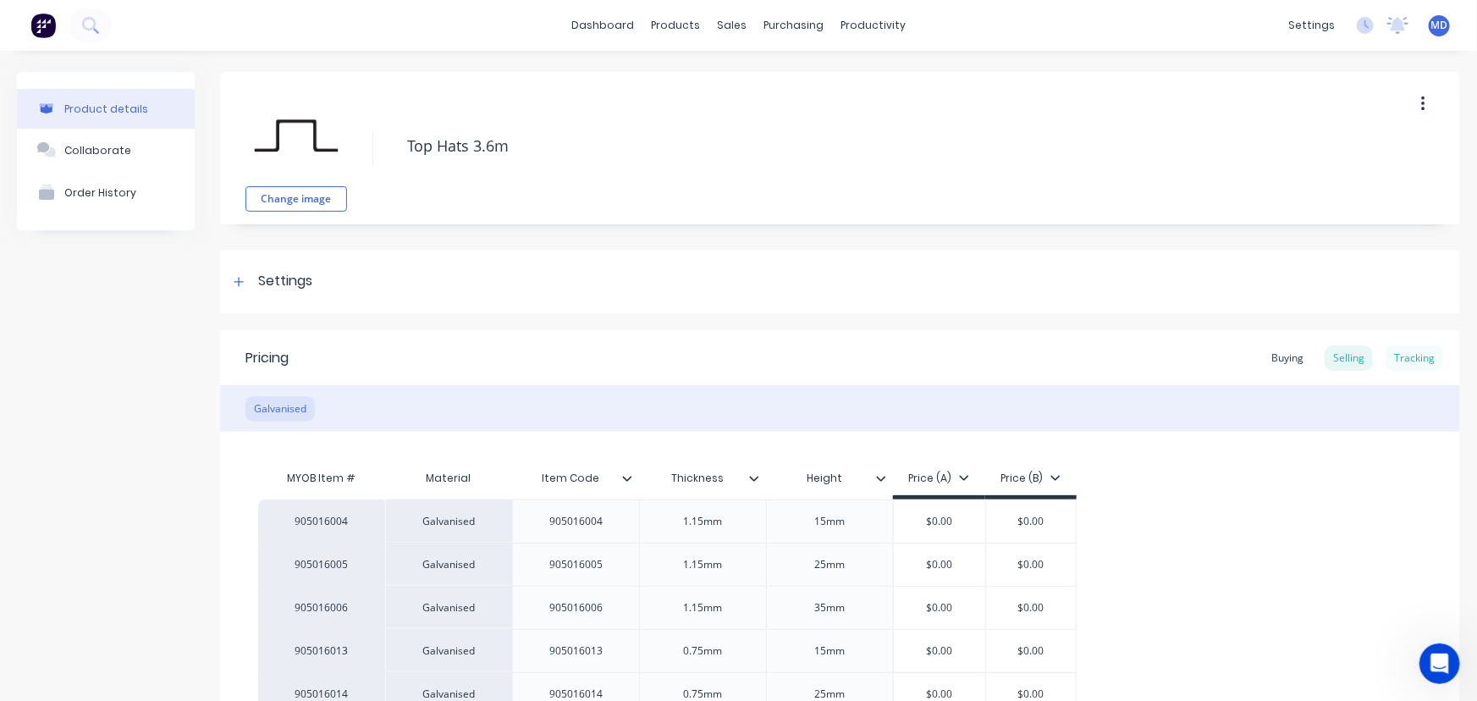
click at [1419, 347] on div "Tracking" at bounding box center [1414, 357] width 58 height 25
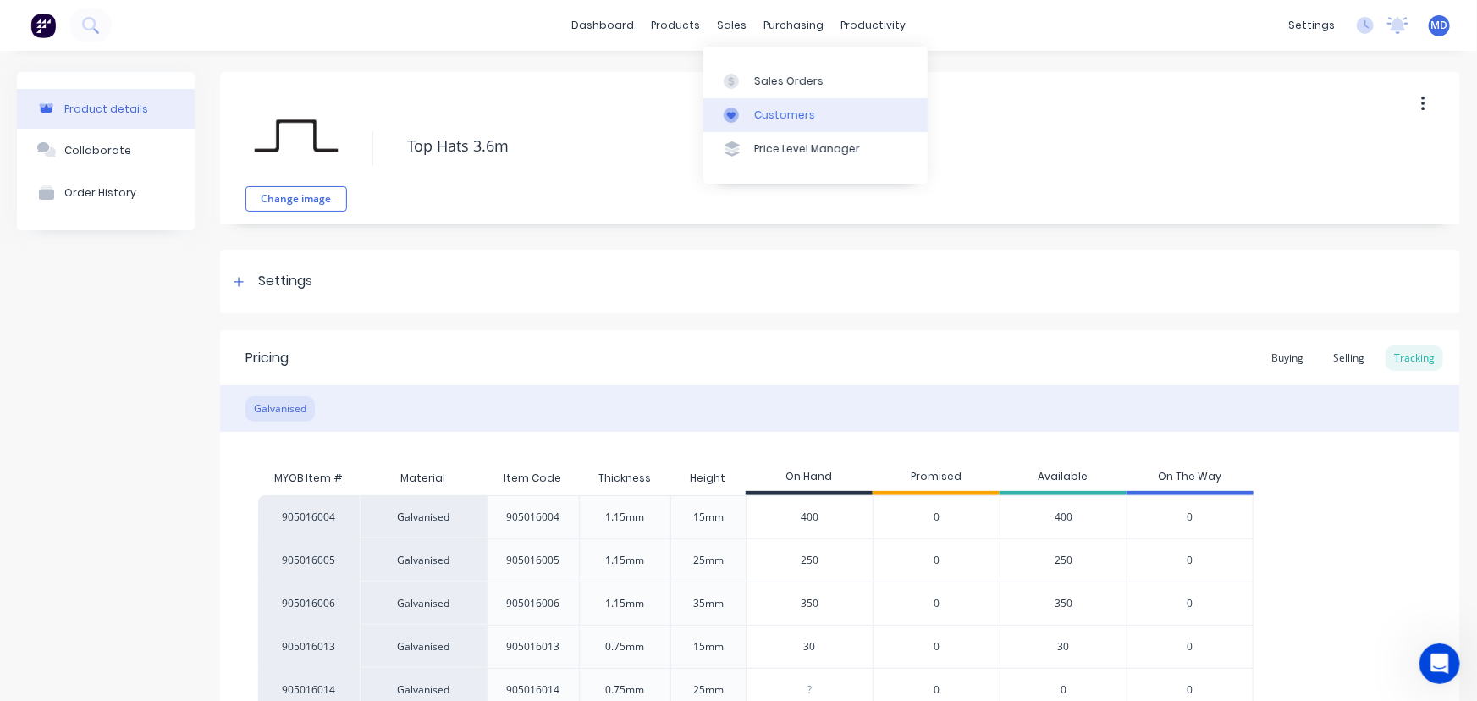
click at [786, 123] on link "Customers" at bounding box center [815, 115] width 224 height 34
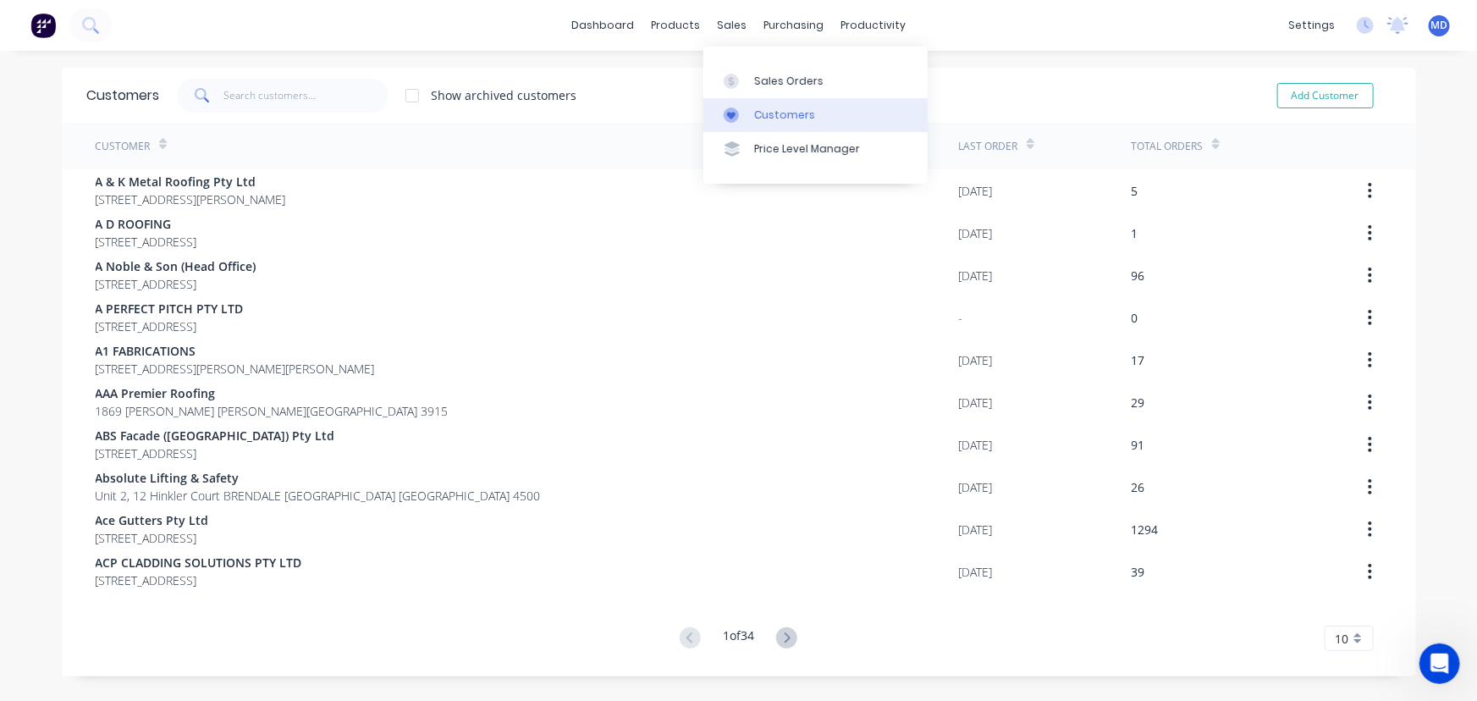
click at [772, 106] on link "Customers" at bounding box center [815, 115] width 224 height 34
click at [297, 89] on input "text" at bounding box center [305, 96] width 165 height 34
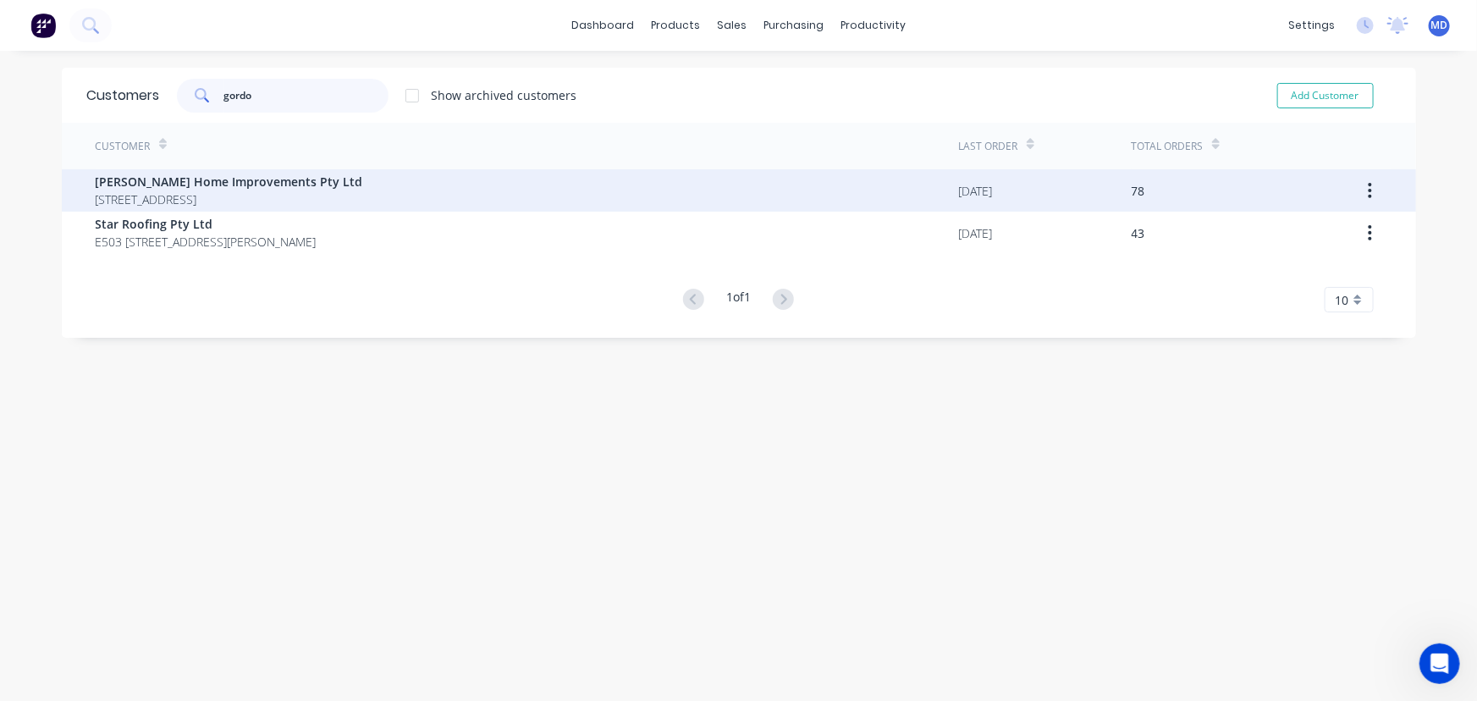
type input "gordo"
click at [222, 180] on span "[PERSON_NAME] Home Improvements Pty Ltd" at bounding box center [229, 182] width 267 height 18
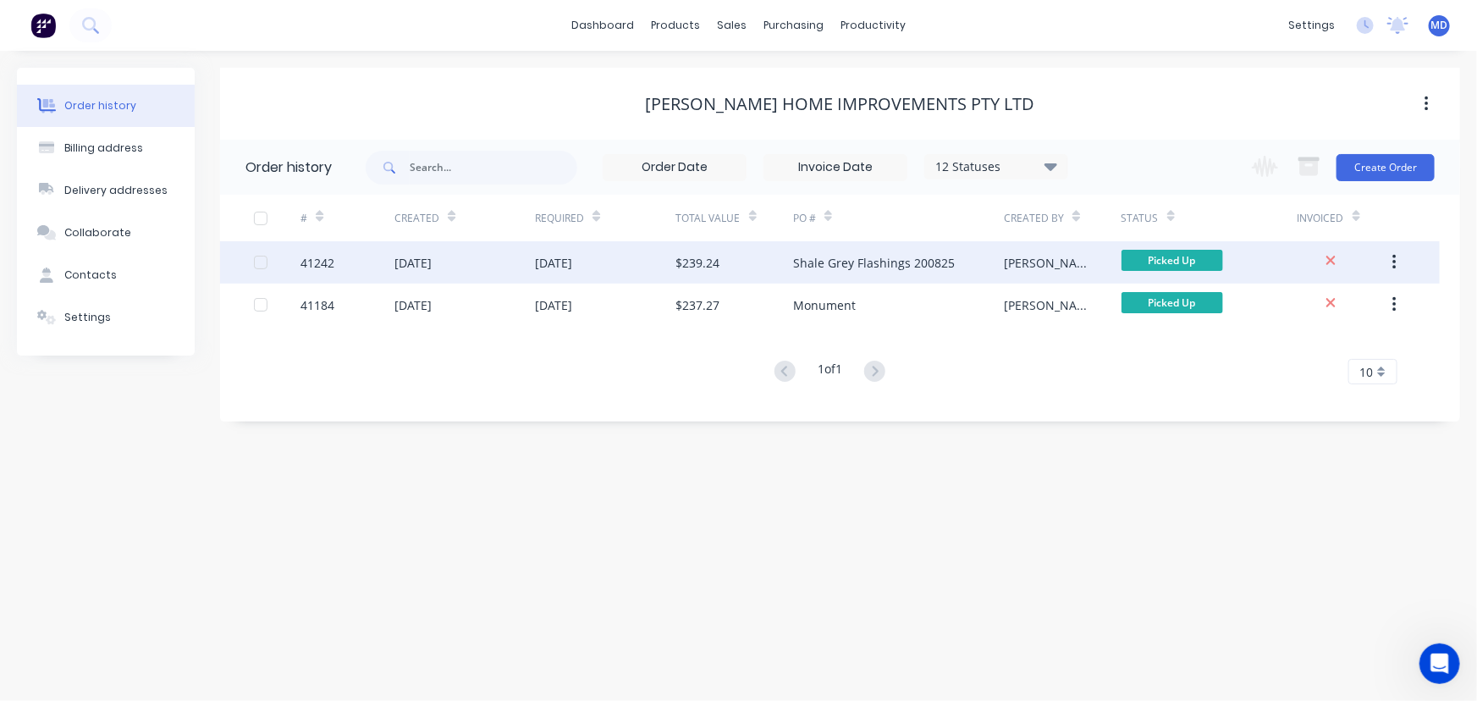
click at [611, 261] on div "[DATE]" at bounding box center [605, 262] width 140 height 42
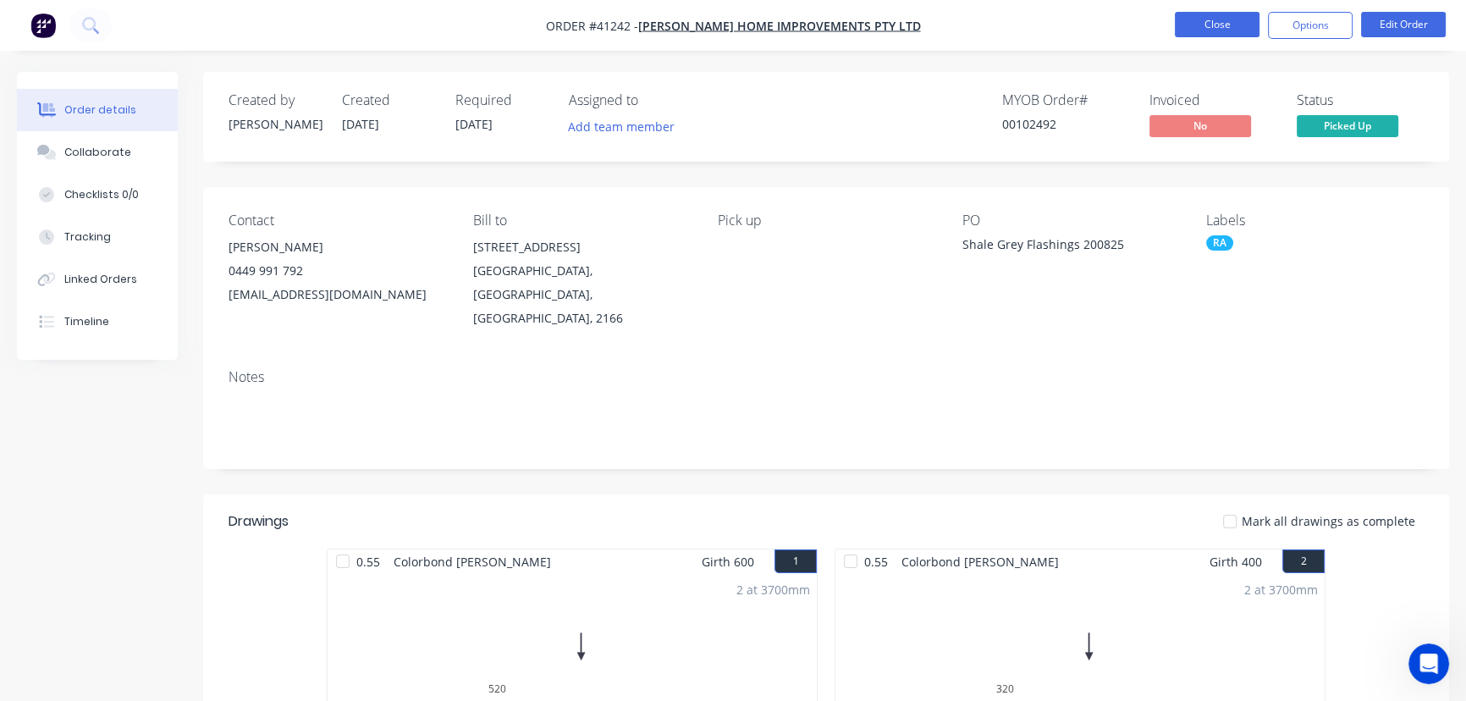
click at [1198, 21] on button "Close" at bounding box center [1217, 24] width 85 height 25
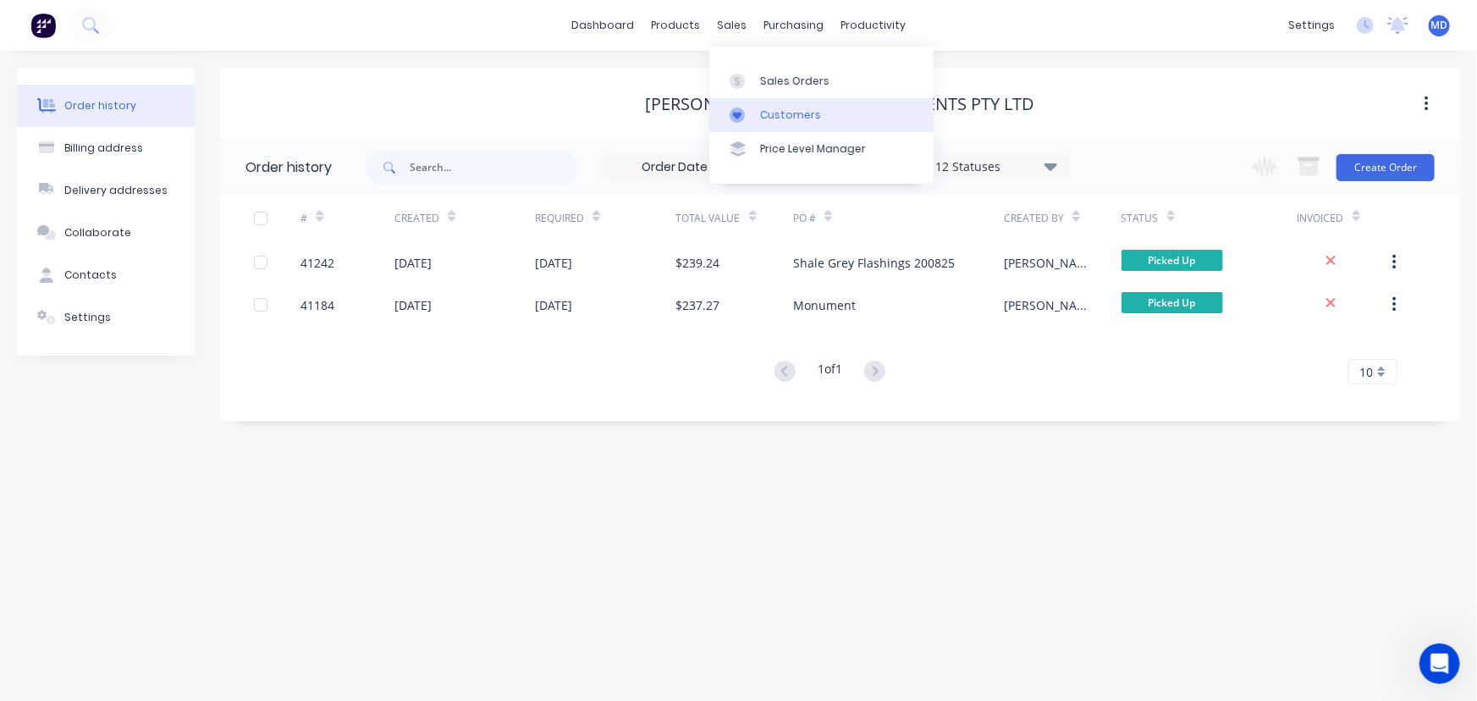
click at [793, 108] on div "Customers" at bounding box center [790, 114] width 61 height 15
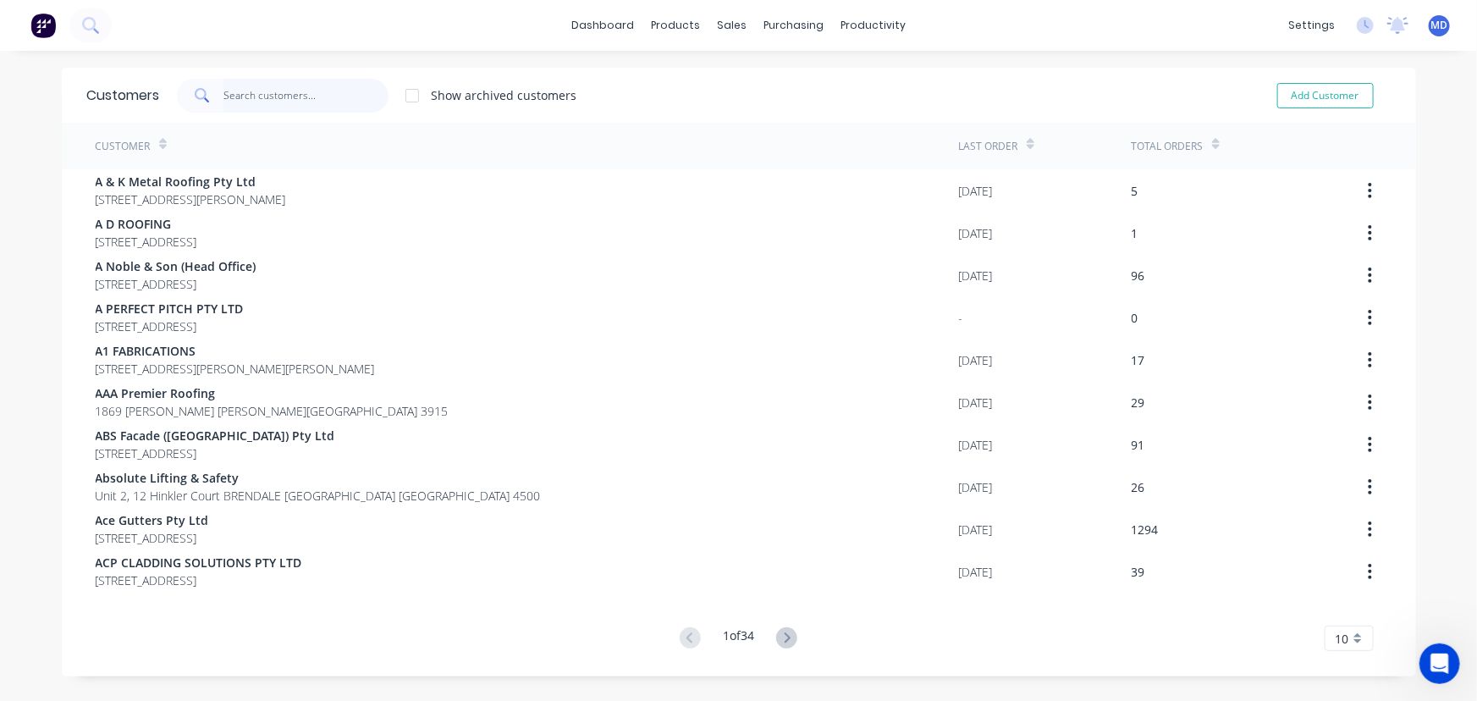
click at [324, 98] on input "text" at bounding box center [305, 96] width 165 height 34
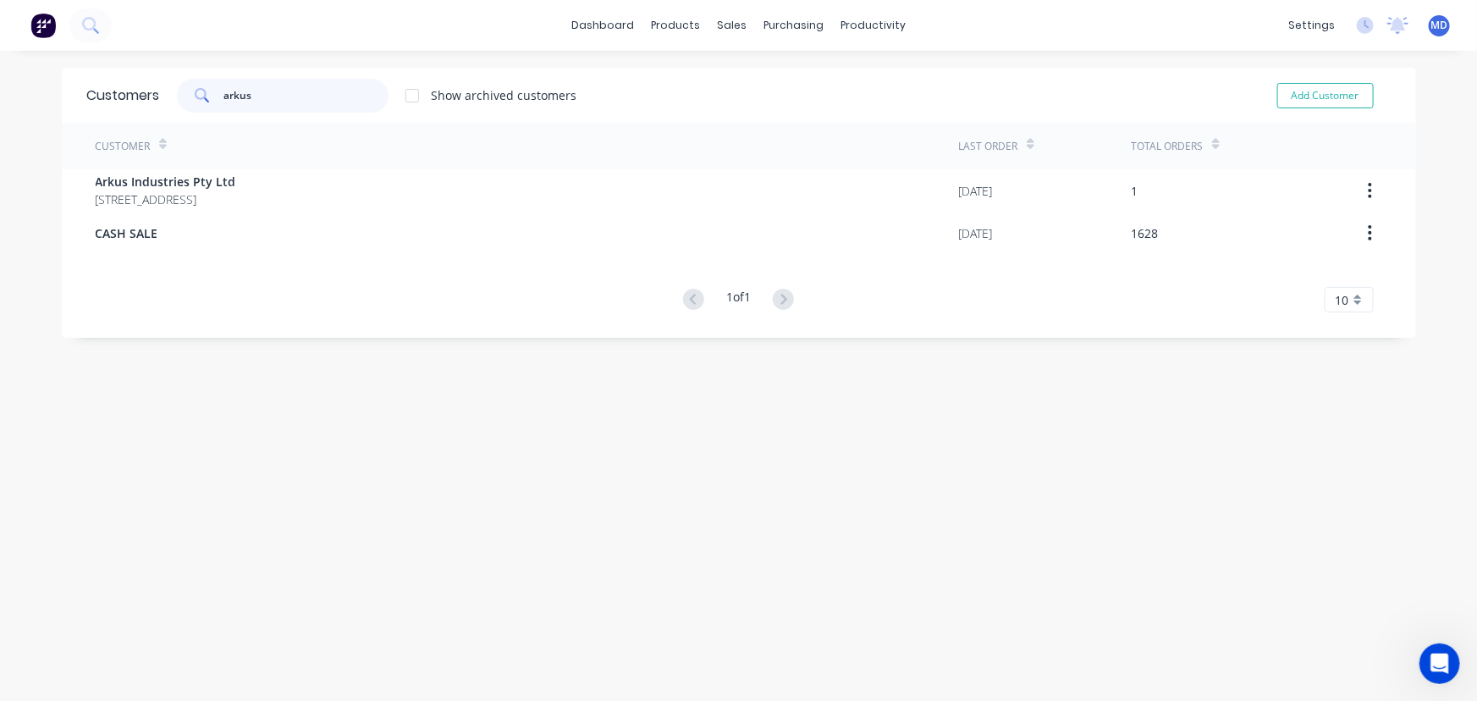
type input "arkus"
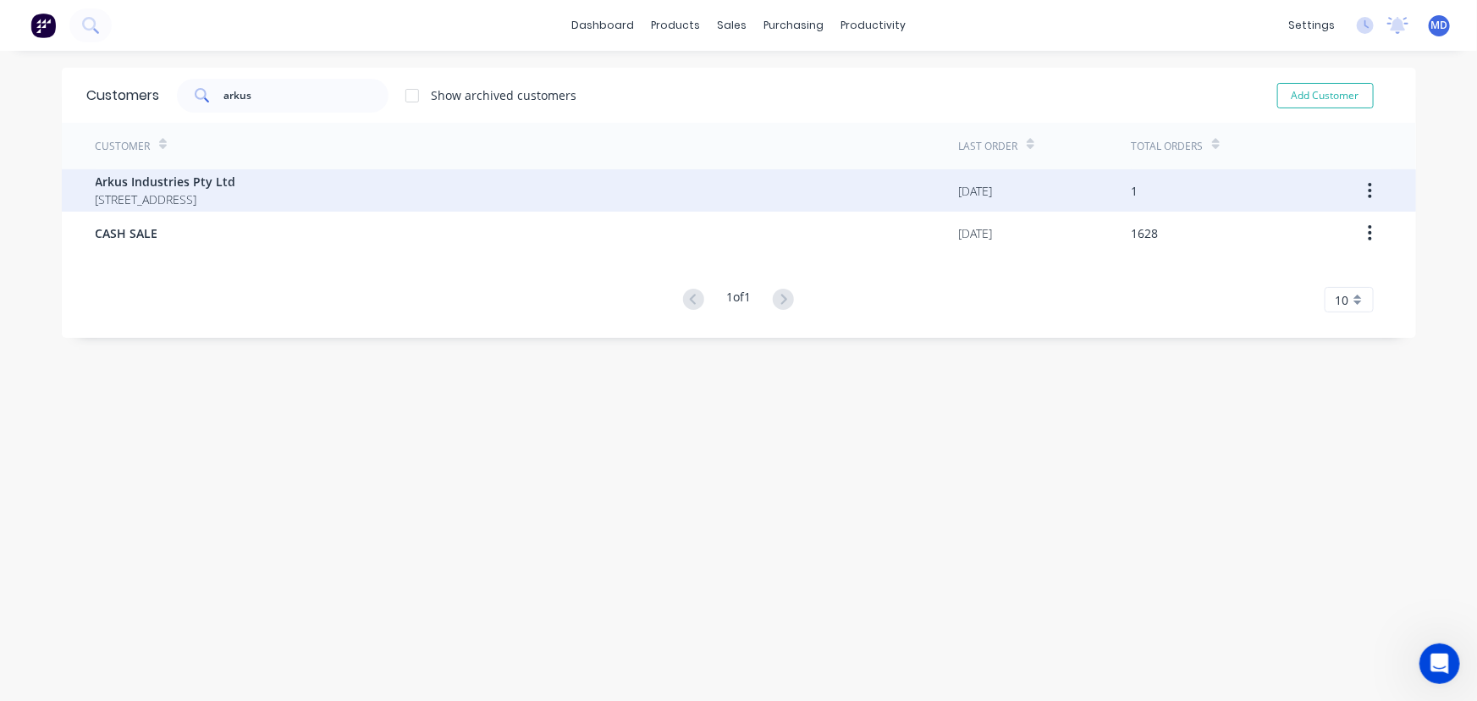
click at [190, 179] on span "Arkus Industries Pty Ltd" at bounding box center [166, 182] width 140 height 18
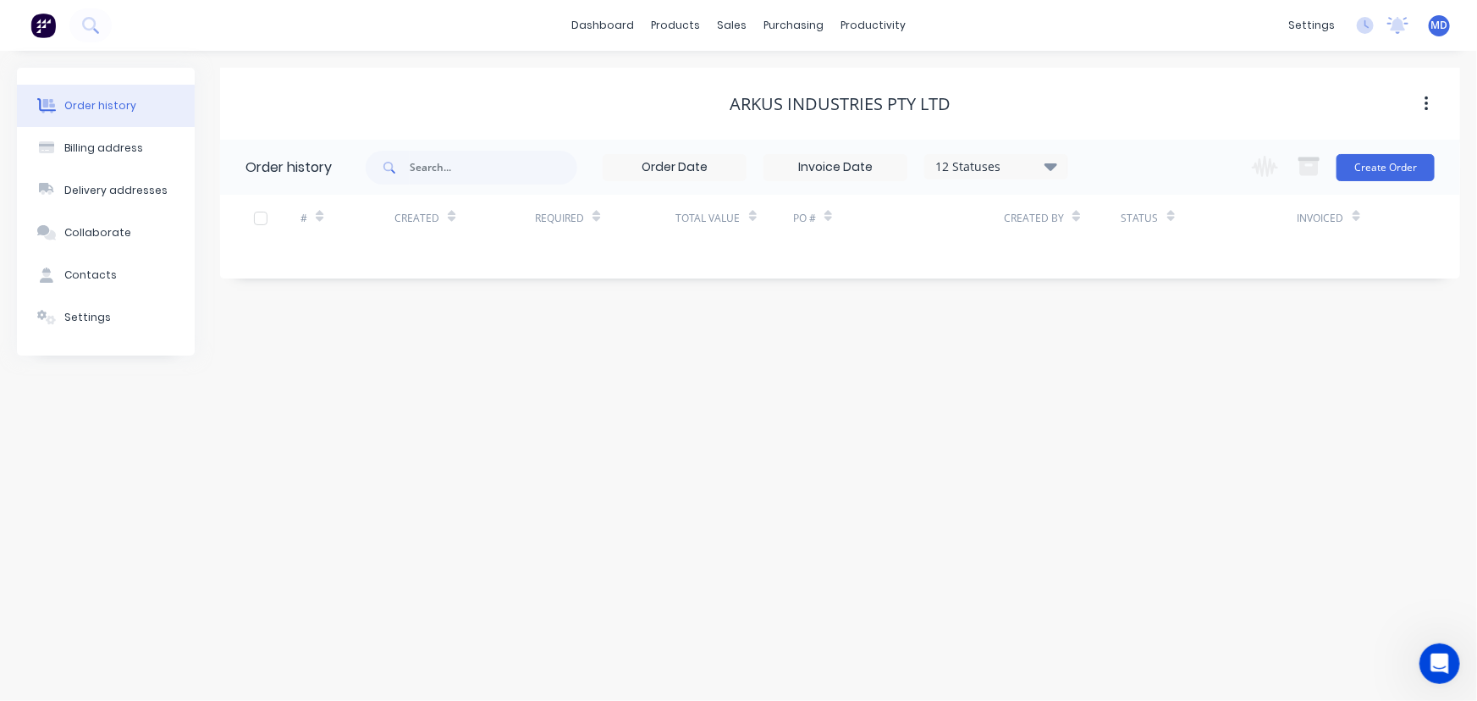
click at [1049, 168] on icon at bounding box center [1050, 166] width 13 height 8
click at [1136, 361] on label at bounding box center [1136, 361] width 0 height 0
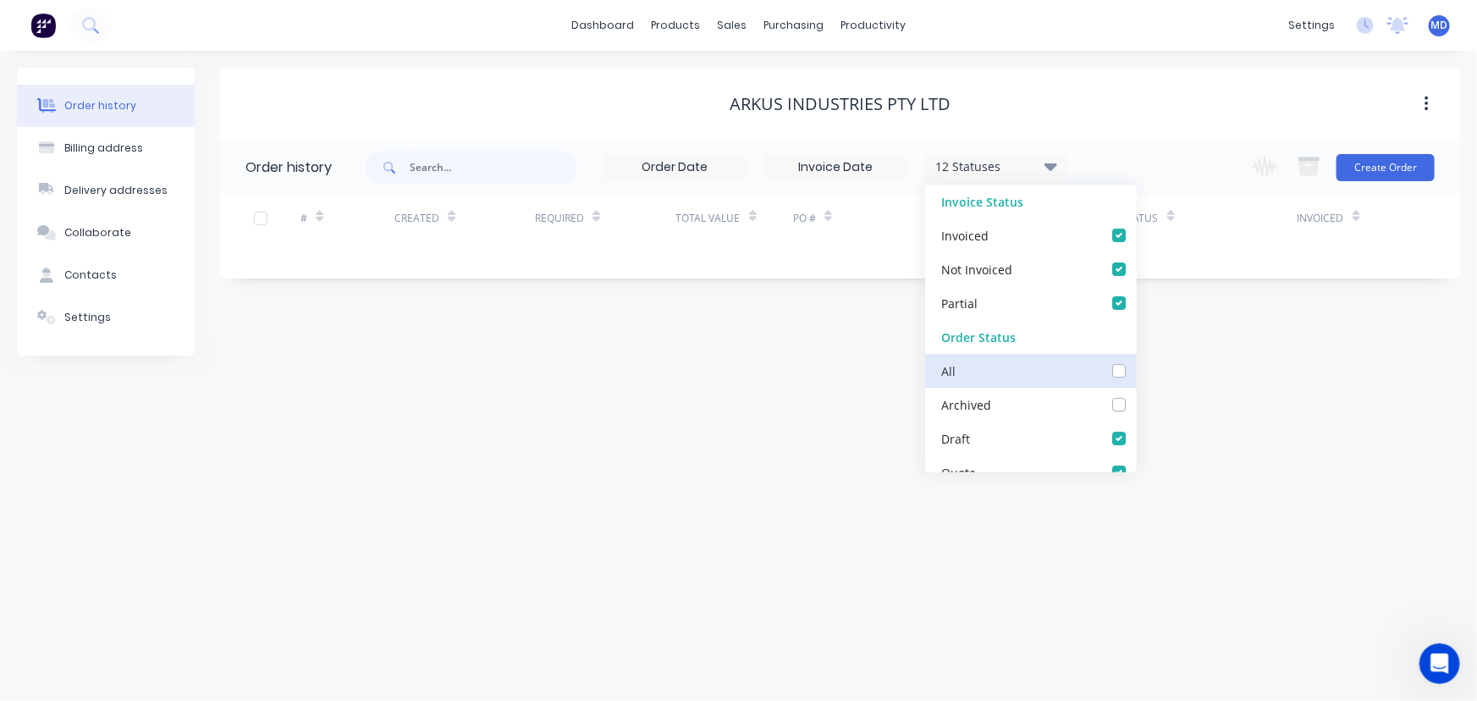
click at [1136, 375] on input "checkbox" at bounding box center [1143, 369] width 14 height 16
checkbox input "true"
click at [1222, 407] on div "Order history Billing address Delivery addresses Collaborate Contacts Settings …" at bounding box center [738, 376] width 1477 height 650
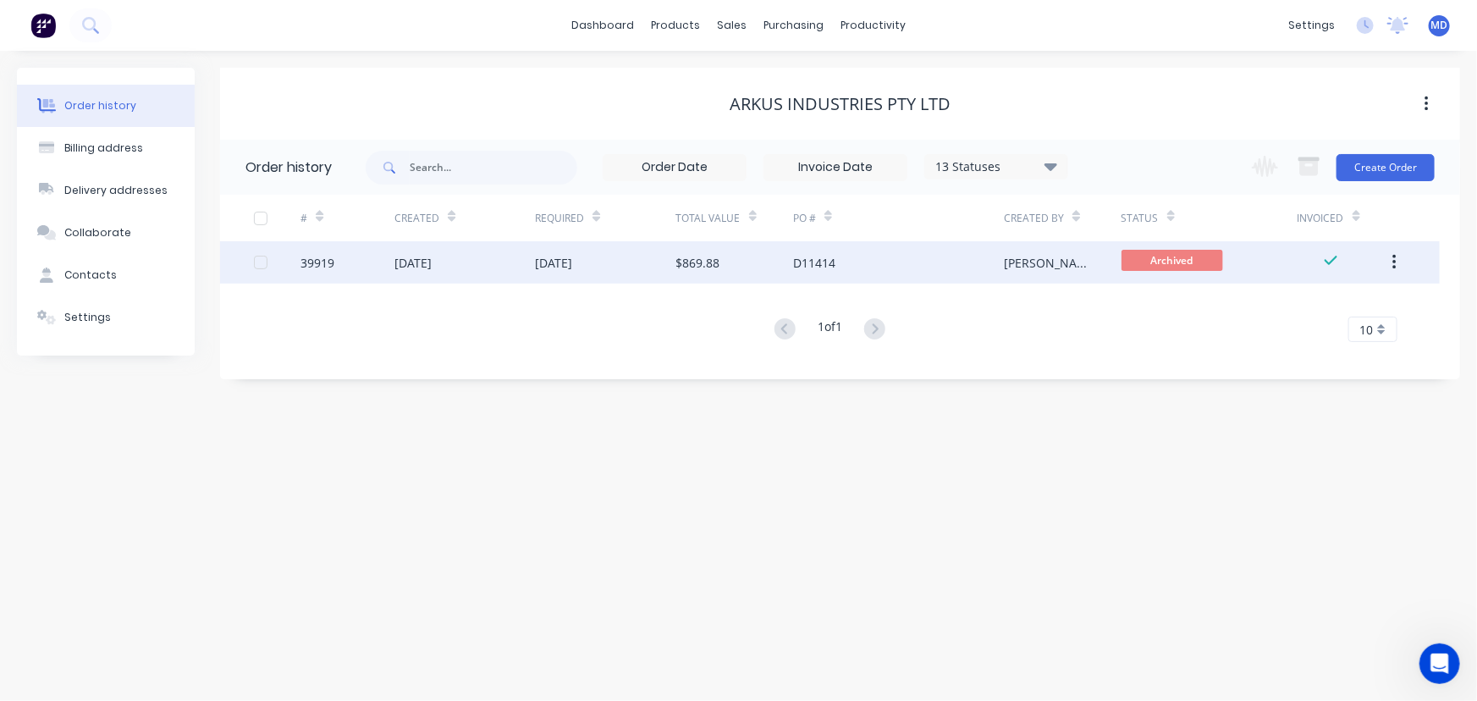
click at [635, 259] on div "06 Jun 2025" at bounding box center [605, 262] width 140 height 42
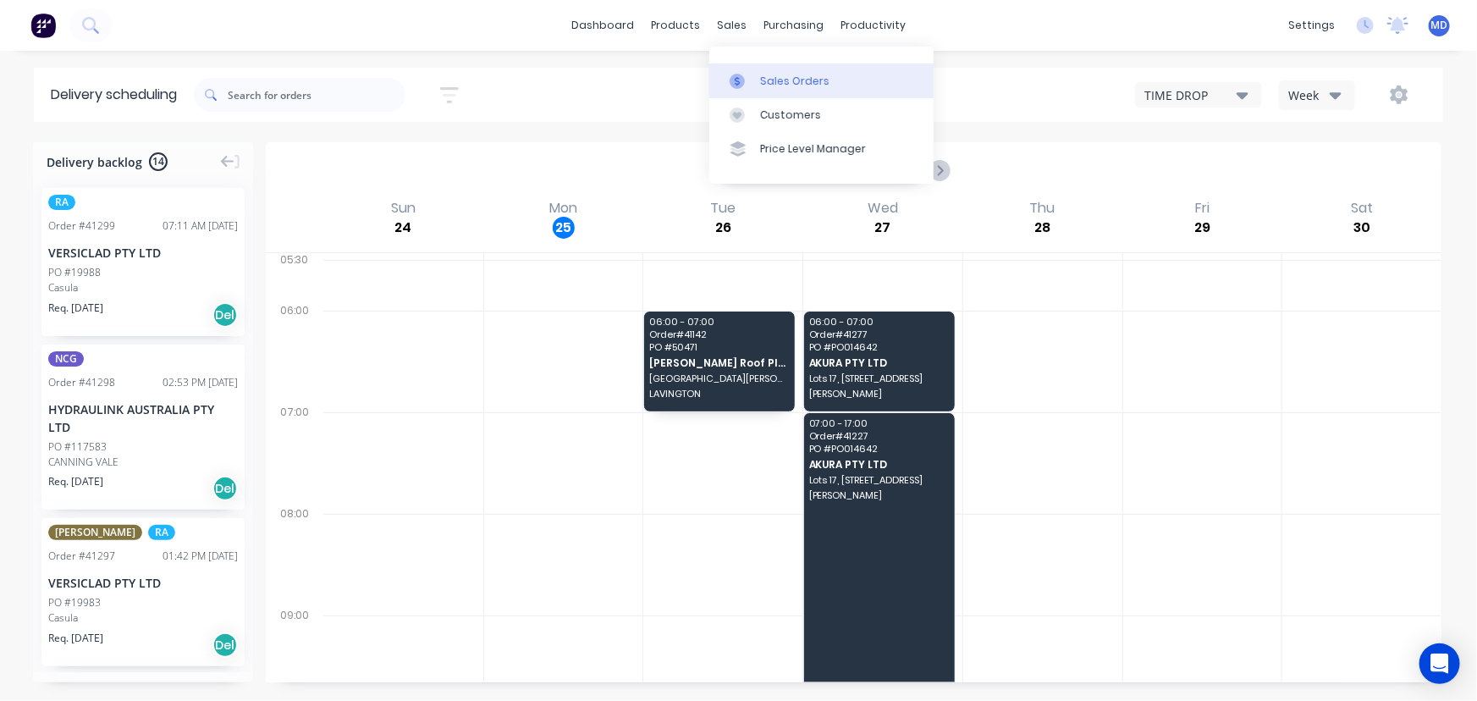
click at [786, 74] on link "Sales Orders" at bounding box center [821, 80] width 224 height 34
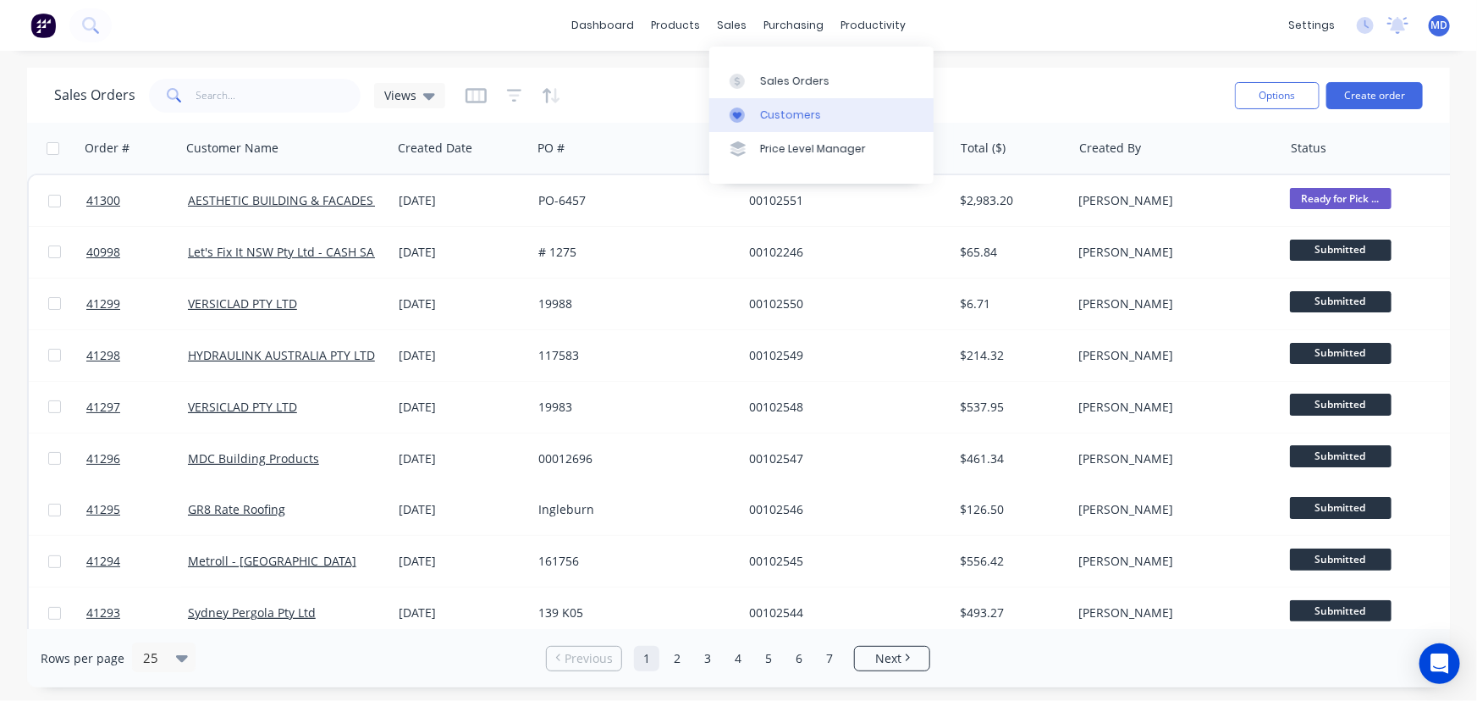
drag, startPoint x: 787, startPoint y: 118, endPoint x: 781, endPoint y: 105, distance: 14.8
click at [786, 118] on div "Customers" at bounding box center [790, 114] width 61 height 15
